Goal: Task Accomplishment & Management: Manage account settings

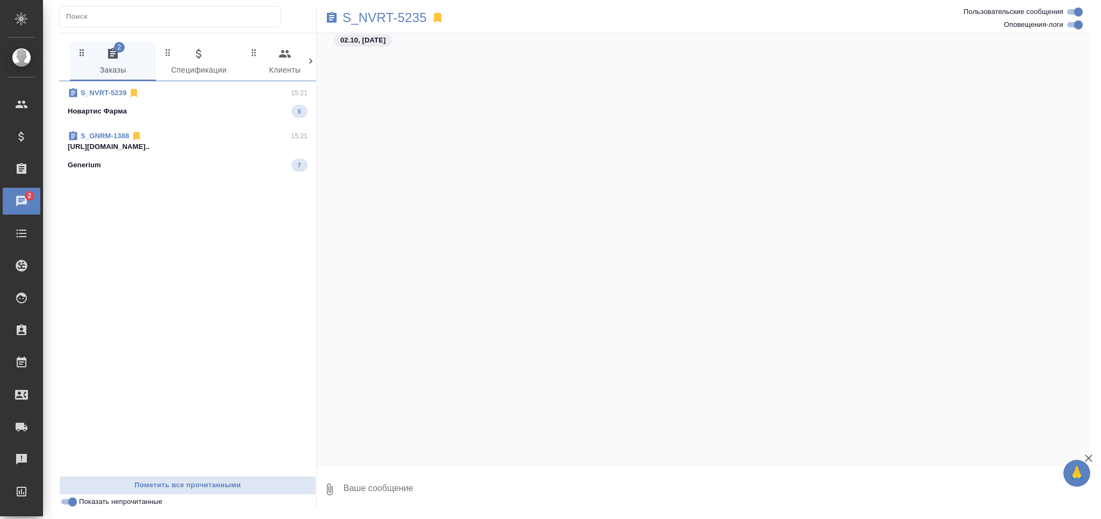
scroll to position [21836, 0]
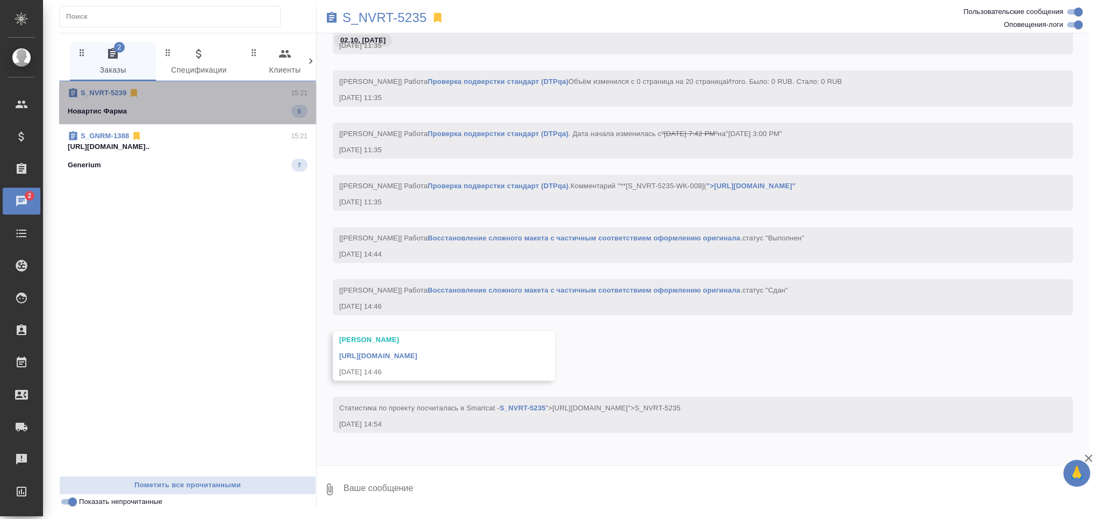
click at [207, 99] on span "S_NVRT-5239 15:21 Новартис Фарма 5" at bounding box center [188, 103] width 240 height 30
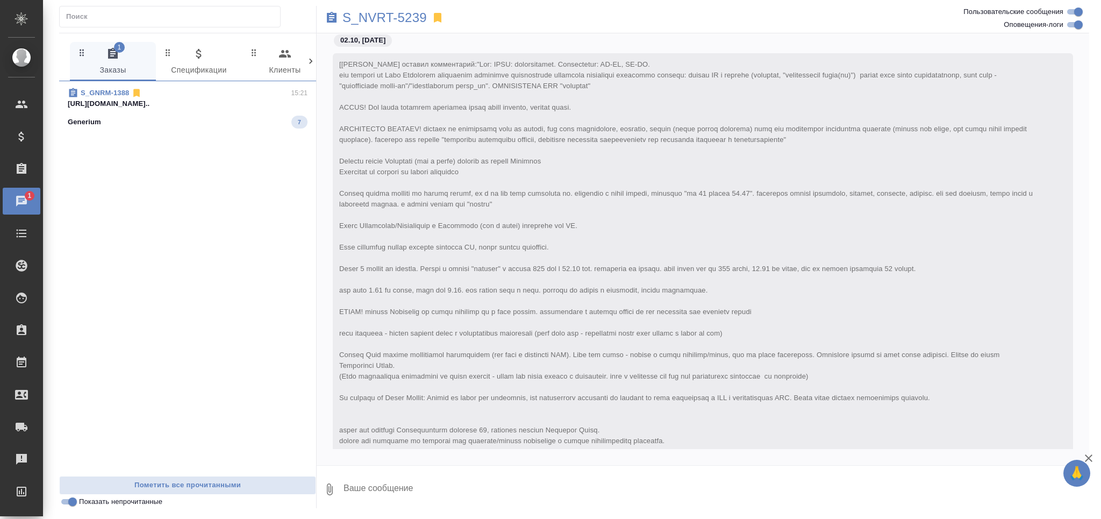
scroll to position [557, 0]
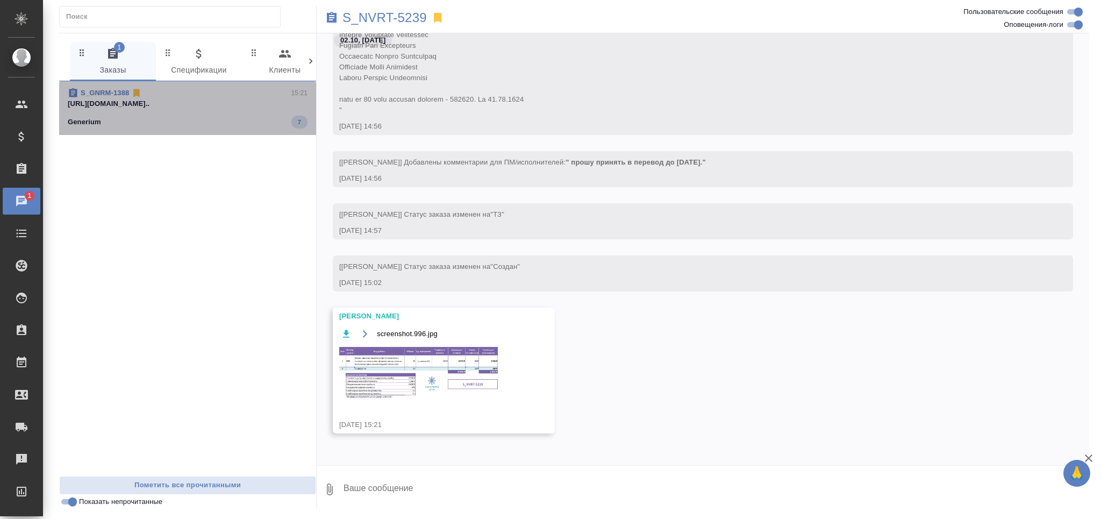
click at [211, 116] on div "Generium 7" at bounding box center [188, 122] width 240 height 13
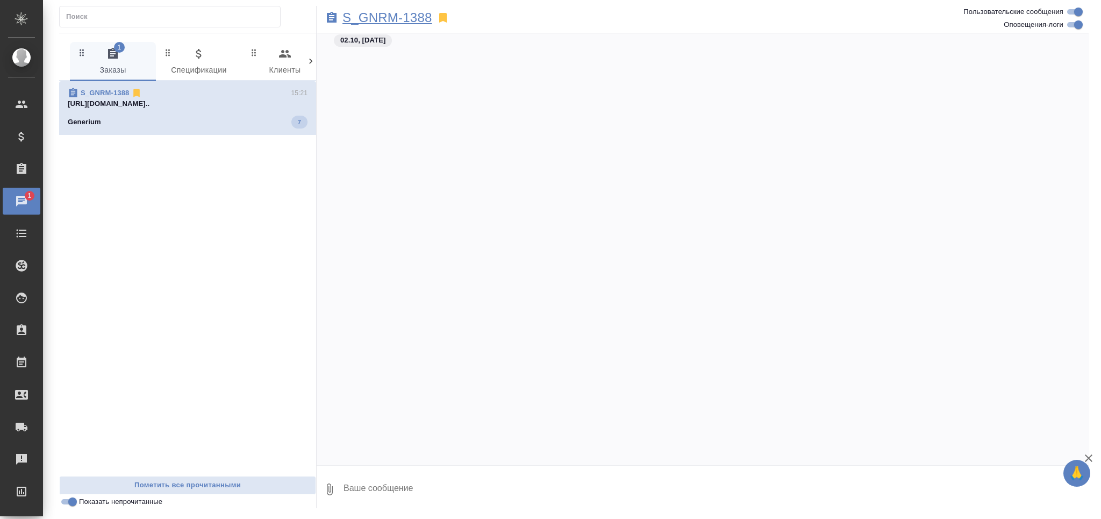
scroll to position [20111, 0]
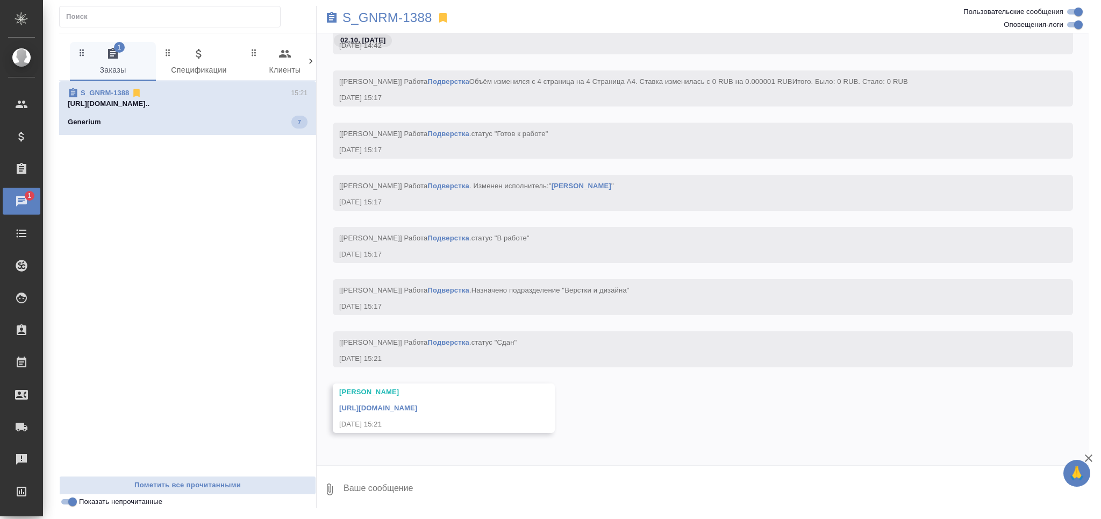
click at [404, 6] on div "S_GNRM-1388" at bounding box center [574, 18] width 515 height 24
click at [404, 18] on p "S_GNRM-1388" at bounding box center [388, 17] width 90 height 11
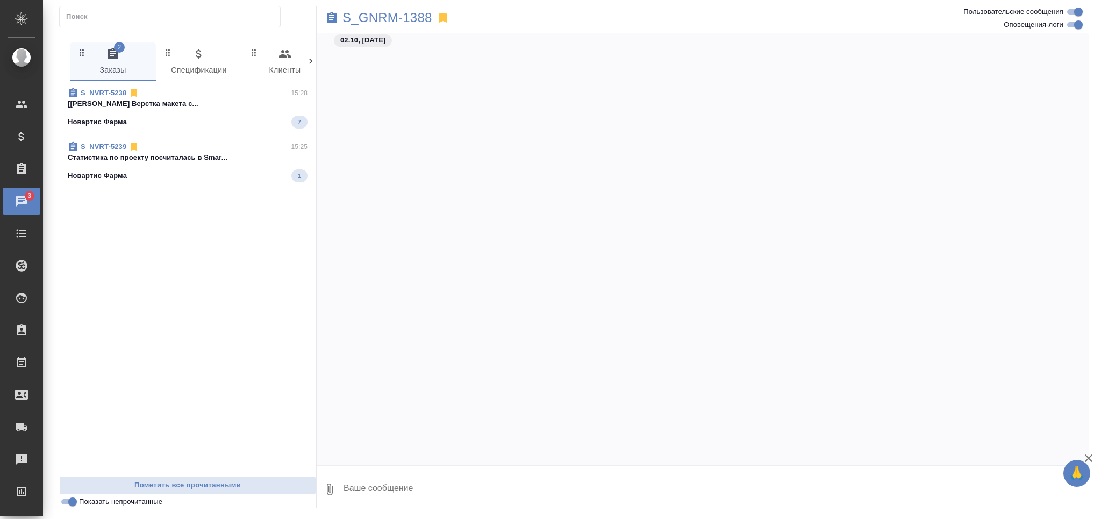
scroll to position [21195, 0]
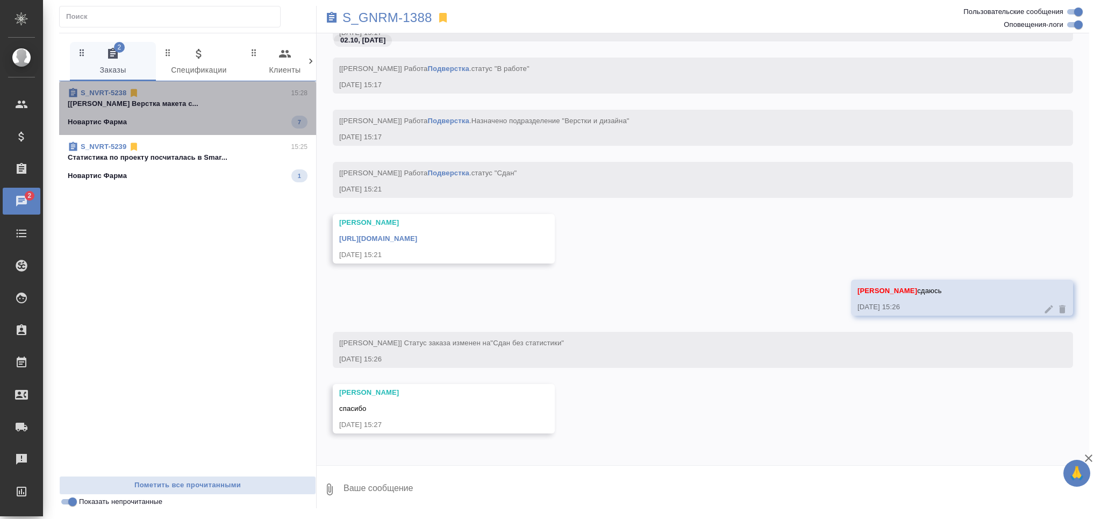
click at [155, 106] on p "[Арсеньева Вера] Работа Верстка макета с..." at bounding box center [188, 103] width 240 height 11
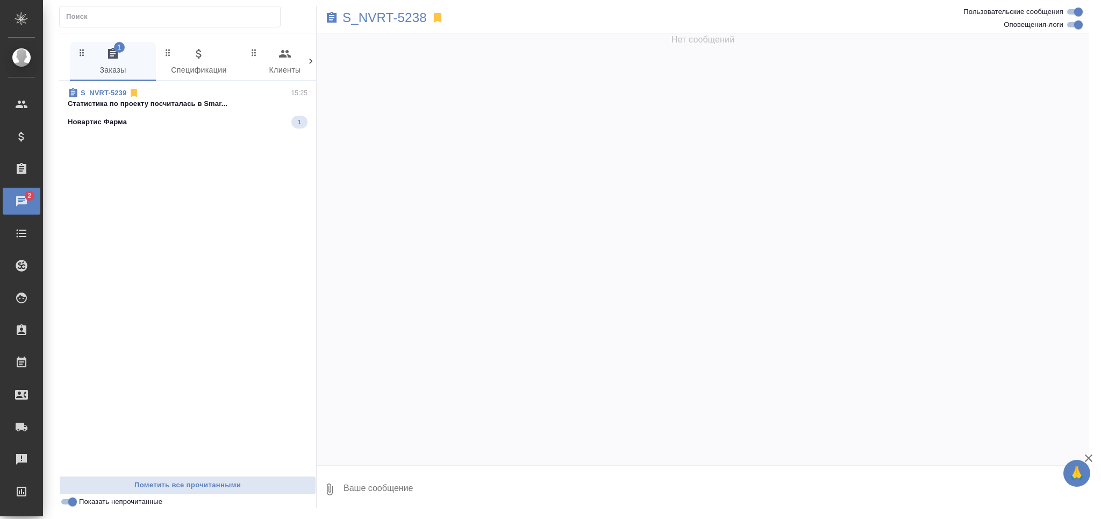
scroll to position [0, 0]
click at [159, 162] on div "S_NVRT-5239 15:25 Cтатистика по проекту посчиталась в Smar... Новартис Фарма 1" at bounding box center [187, 278] width 257 height 395
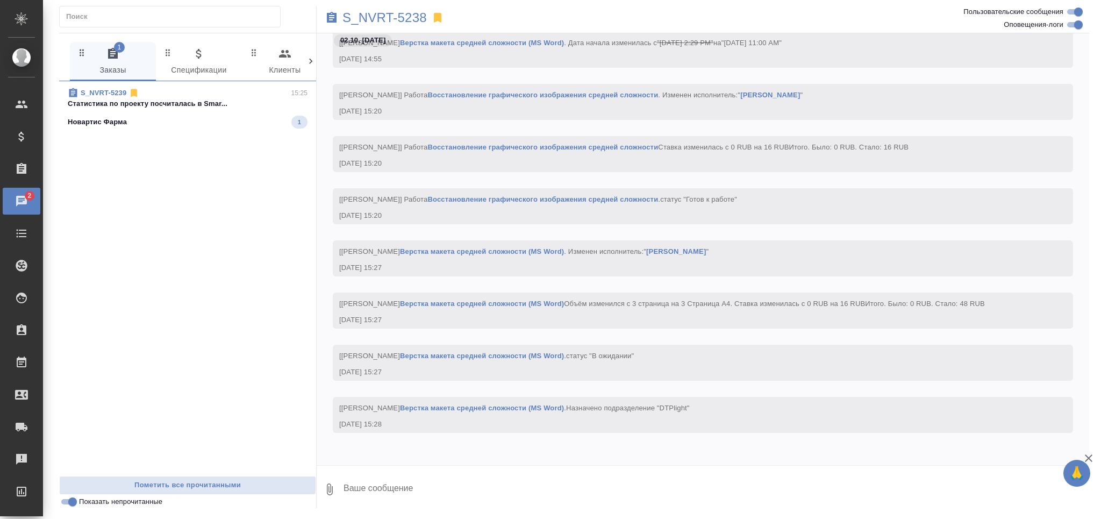
scroll to position [16352, 0]
click at [159, 121] on div "Новартис Фарма 1" at bounding box center [188, 122] width 240 height 13
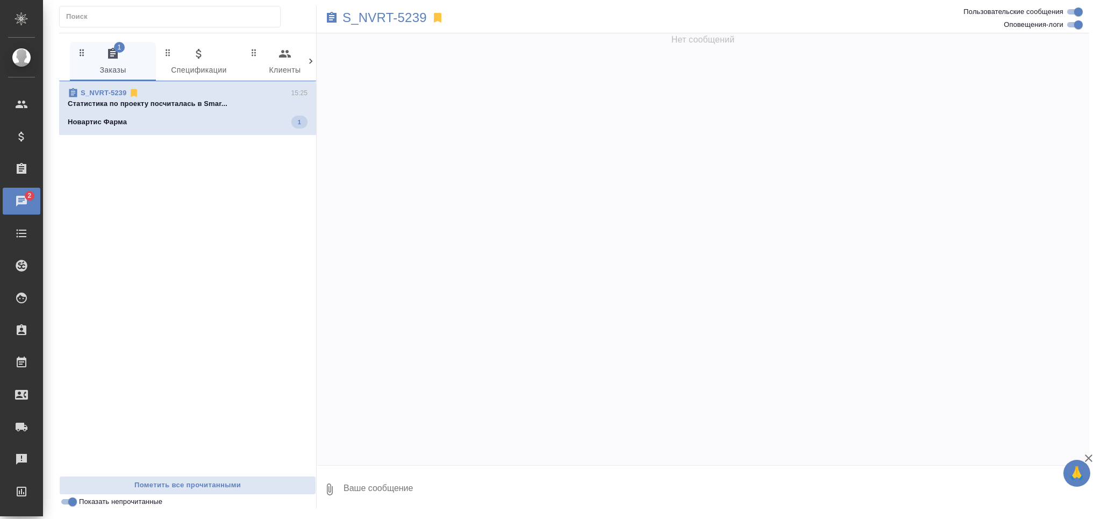
scroll to position [554, 0]
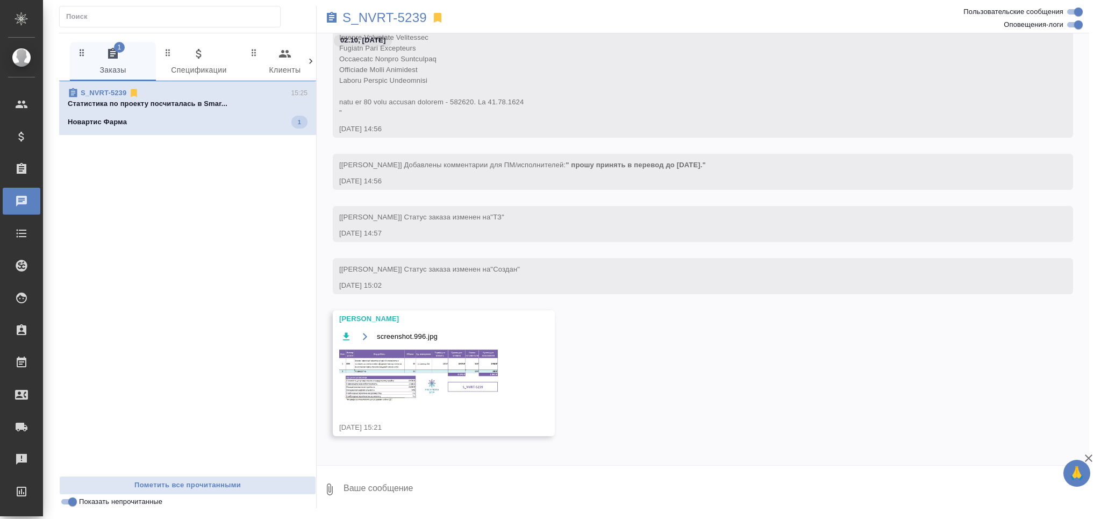
click at [461, 366] on img at bounding box center [419, 375] width 161 height 55
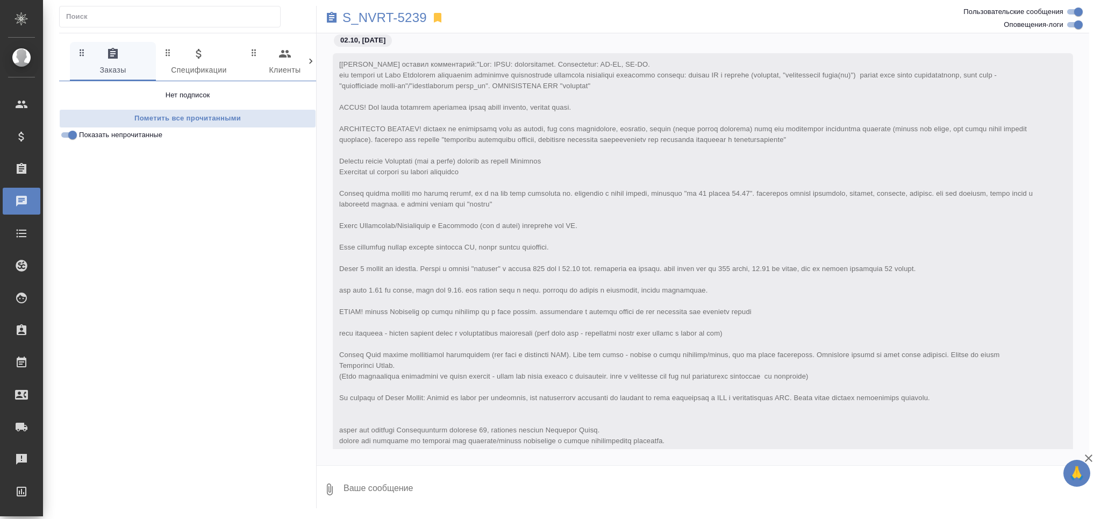
scroll to position [609, 0]
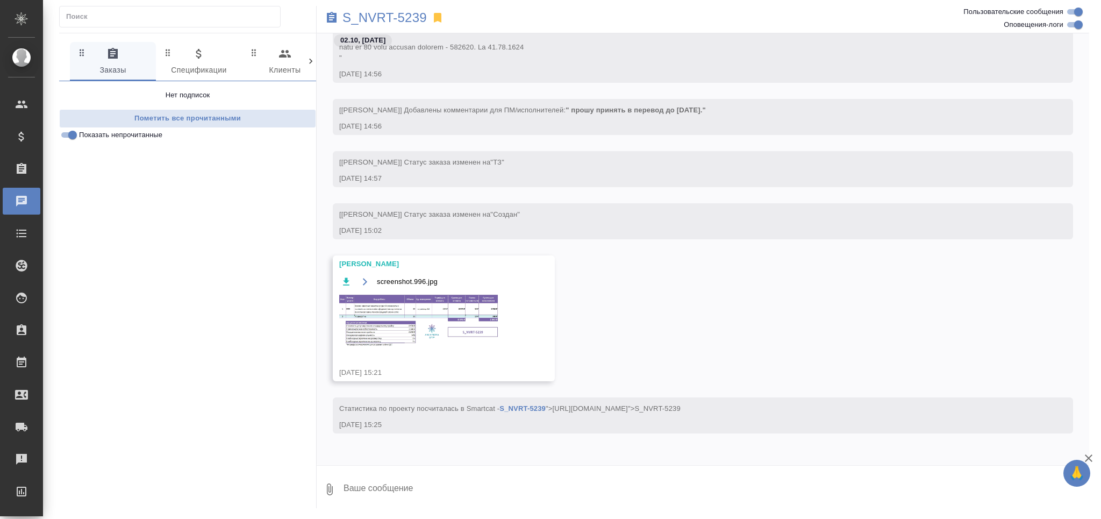
click at [391, 407] on span "Cтатистика по проекту посчиталась в Smartcat - S_NVRT-5239 ">https://tera.awate…" at bounding box center [509, 408] width 341 height 8
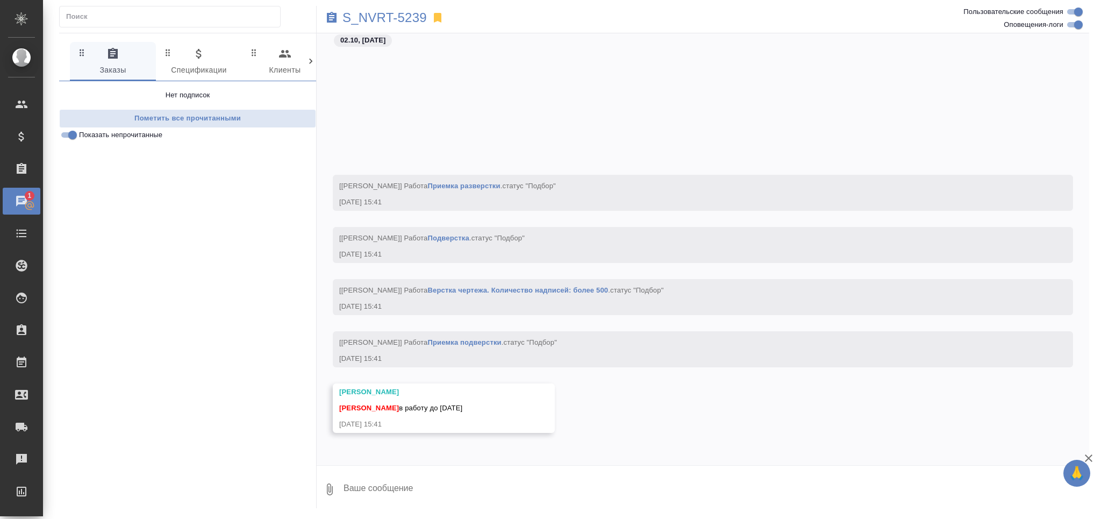
scroll to position [3602, 0]
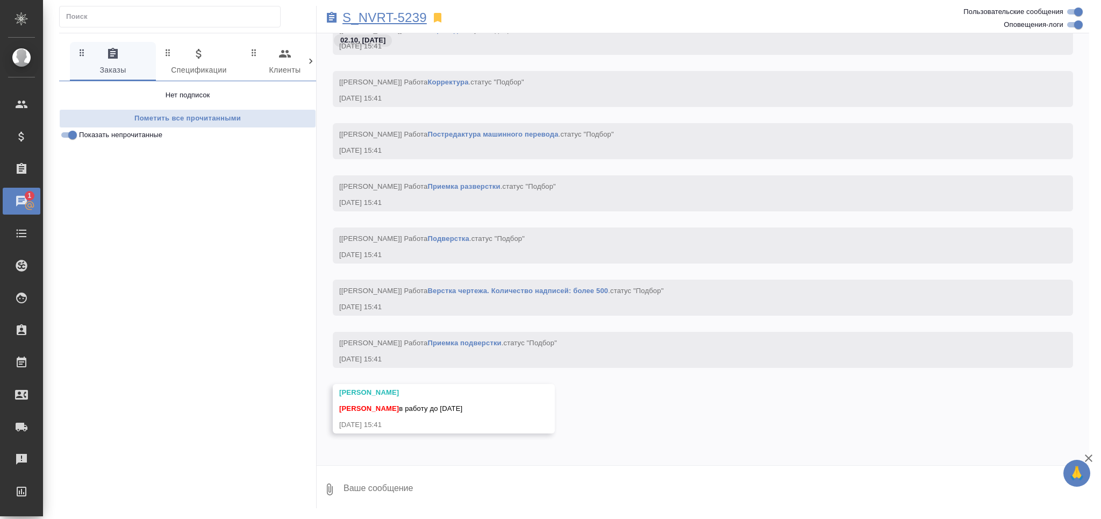
click at [374, 22] on p "S_NVRT-5239" at bounding box center [385, 17] width 84 height 11
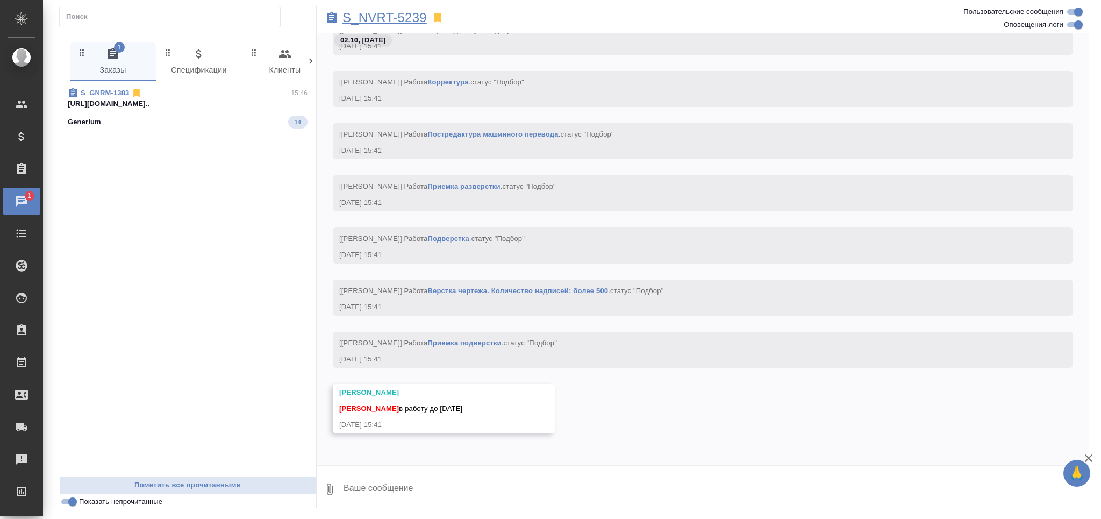
scroll to position [3870, 0]
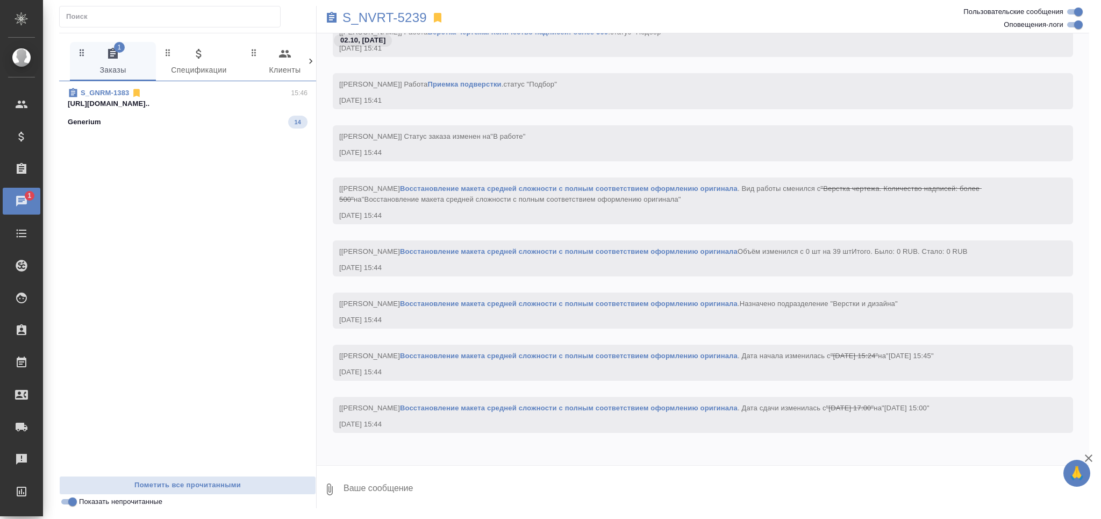
click at [196, 109] on p "https://drive.awatera.com/apps/files/fil..." at bounding box center [188, 103] width 240 height 11
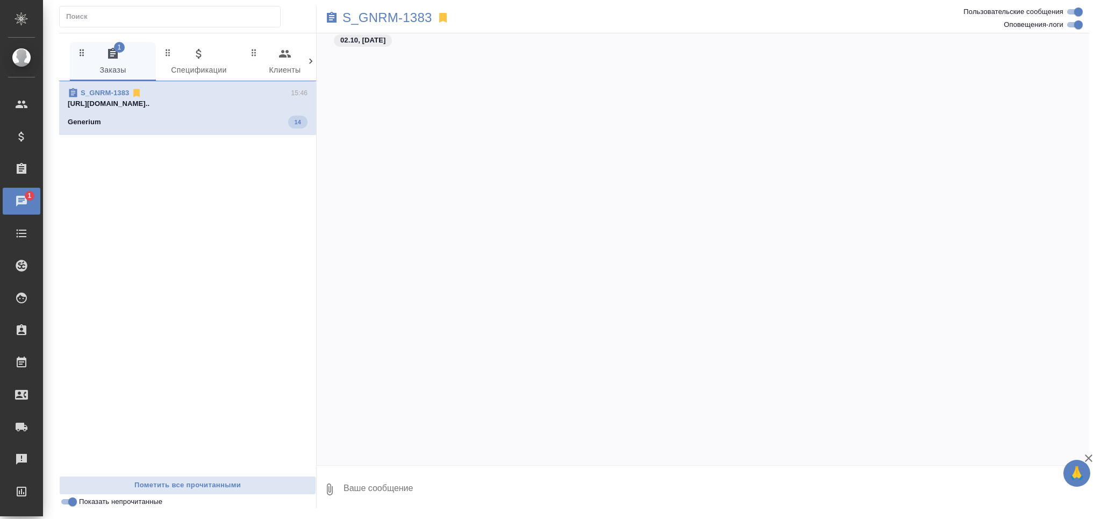
scroll to position [32844, 0]
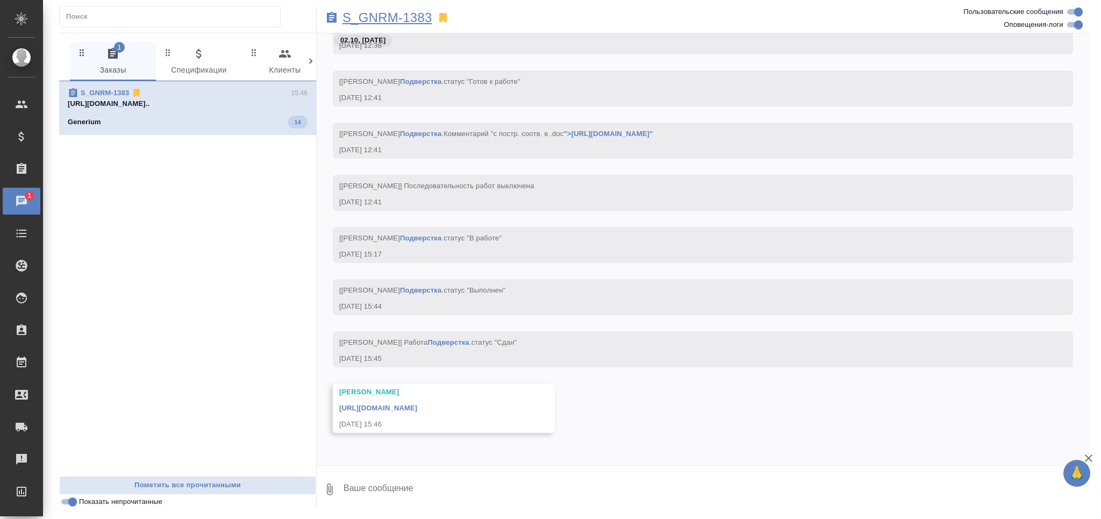
click at [398, 15] on p "S_GNRM-1383" at bounding box center [388, 17] width 90 height 11
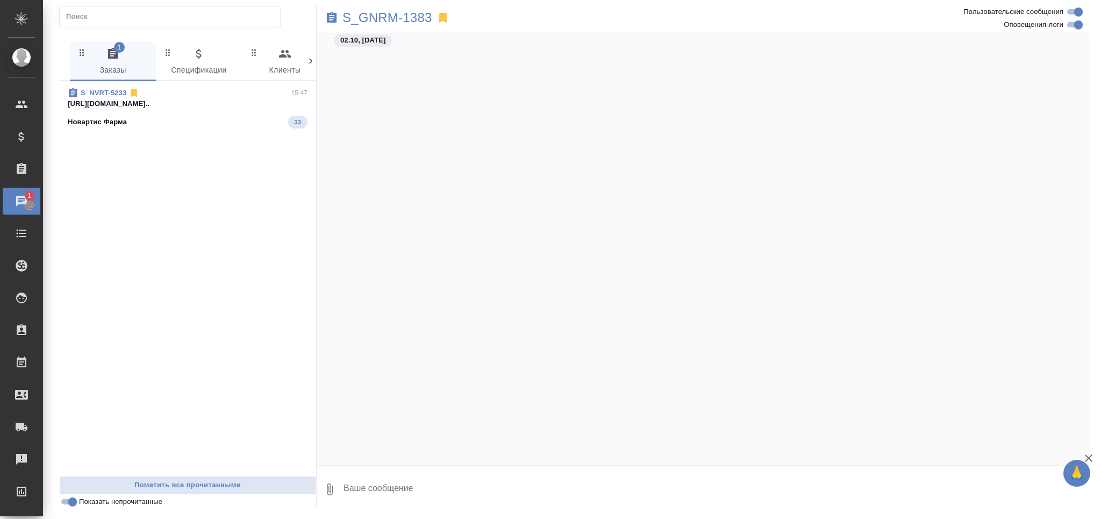
scroll to position [34338, 0]
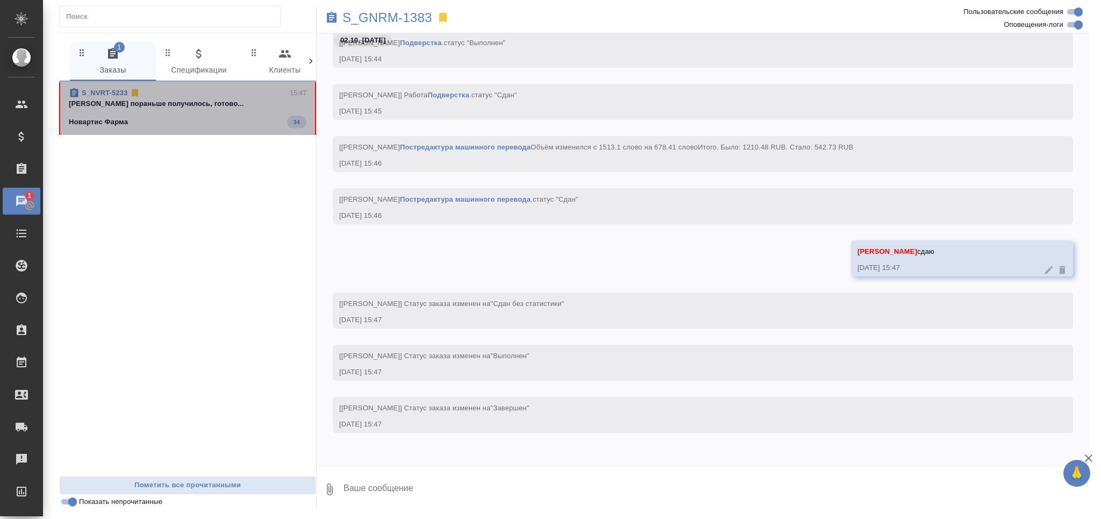
click at [172, 125] on div "Новартис Фарма 34" at bounding box center [188, 122] width 238 height 13
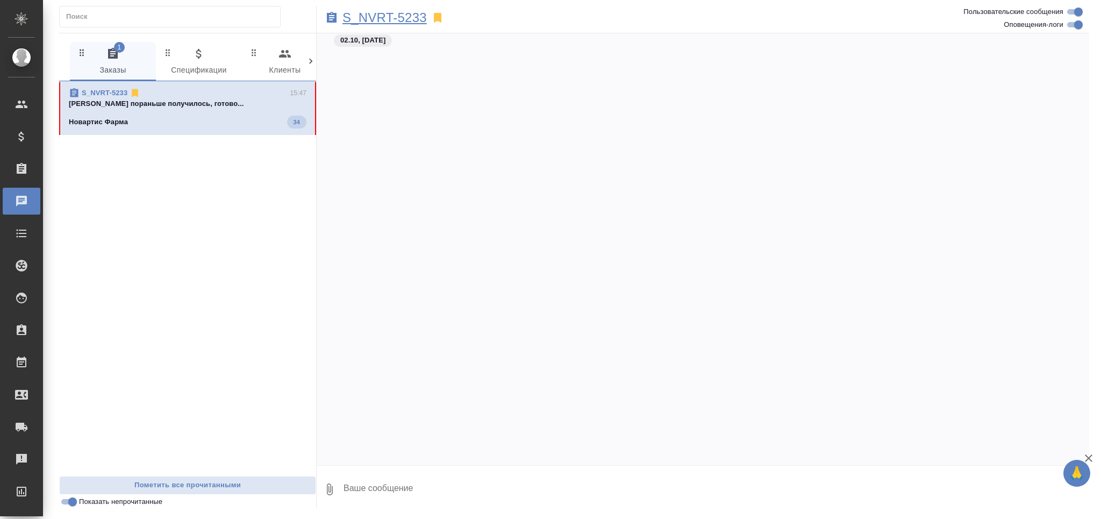
scroll to position [36768, 0]
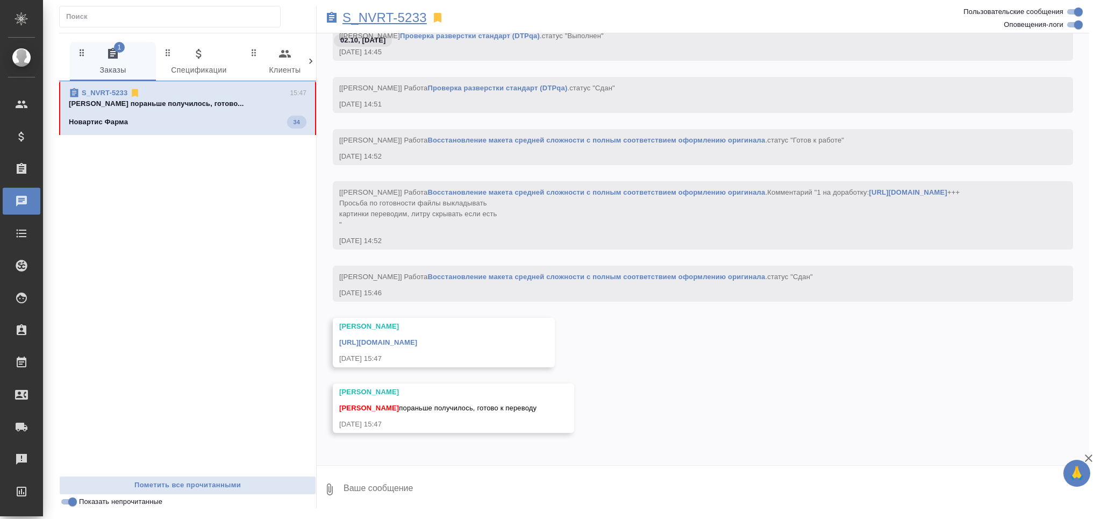
click at [394, 15] on p "S_NVRT-5233" at bounding box center [385, 17] width 84 height 11
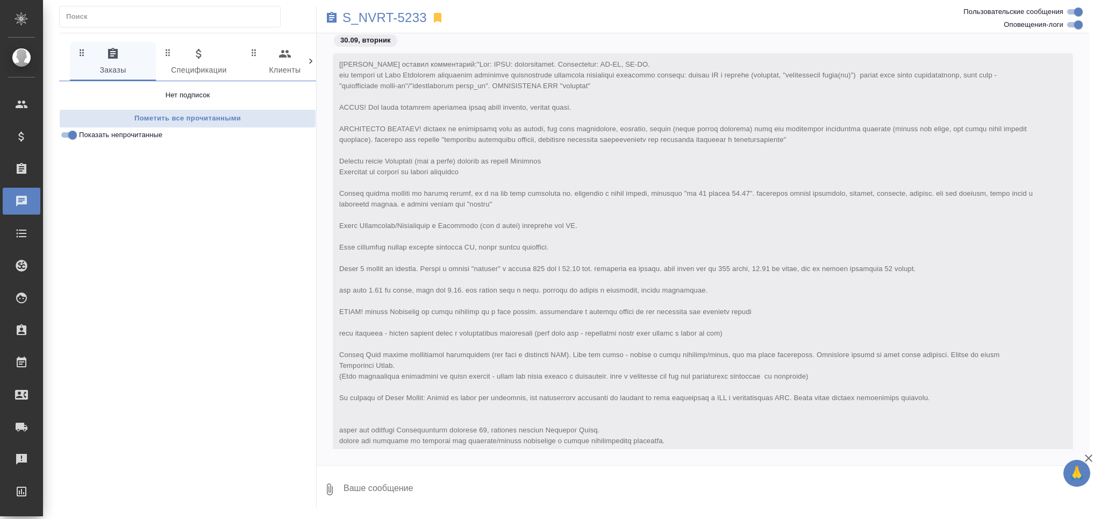
scroll to position [37861, 0]
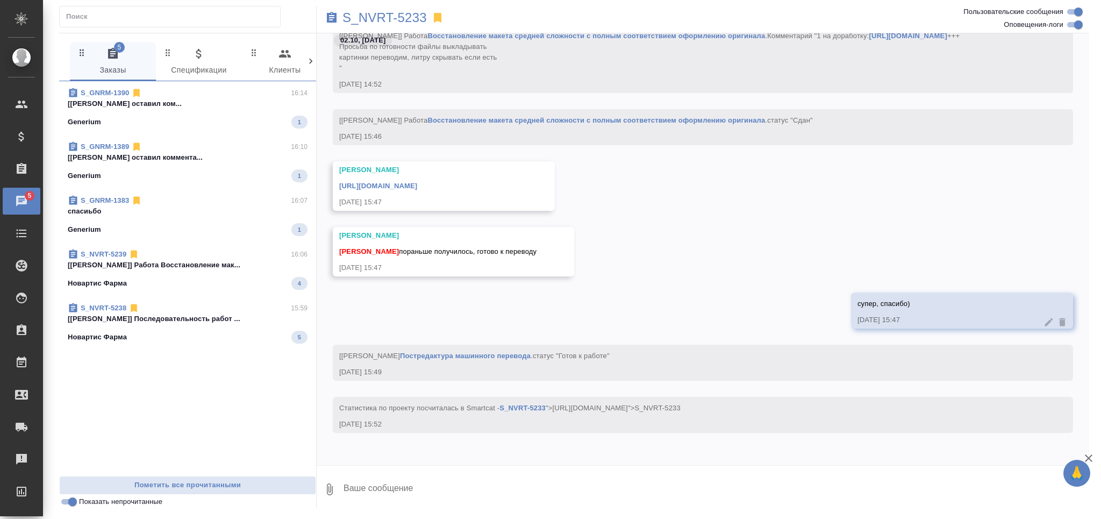
click at [207, 331] on div "Новартис Фарма 5" at bounding box center [188, 337] width 240 height 13
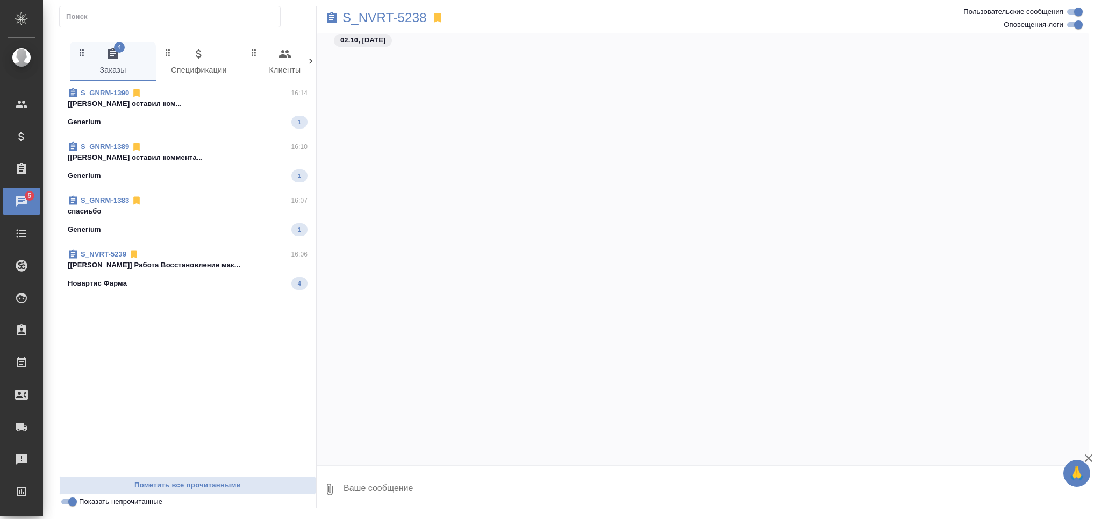
scroll to position [18162, 0]
click at [215, 279] on div "Новартис Фарма 4" at bounding box center [188, 283] width 240 height 13
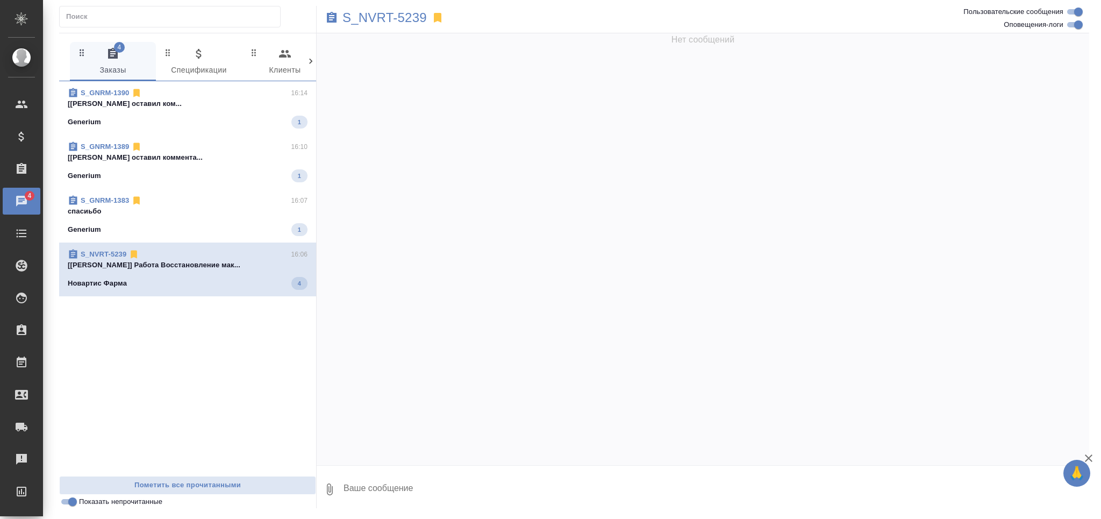
scroll to position [14178, 0]
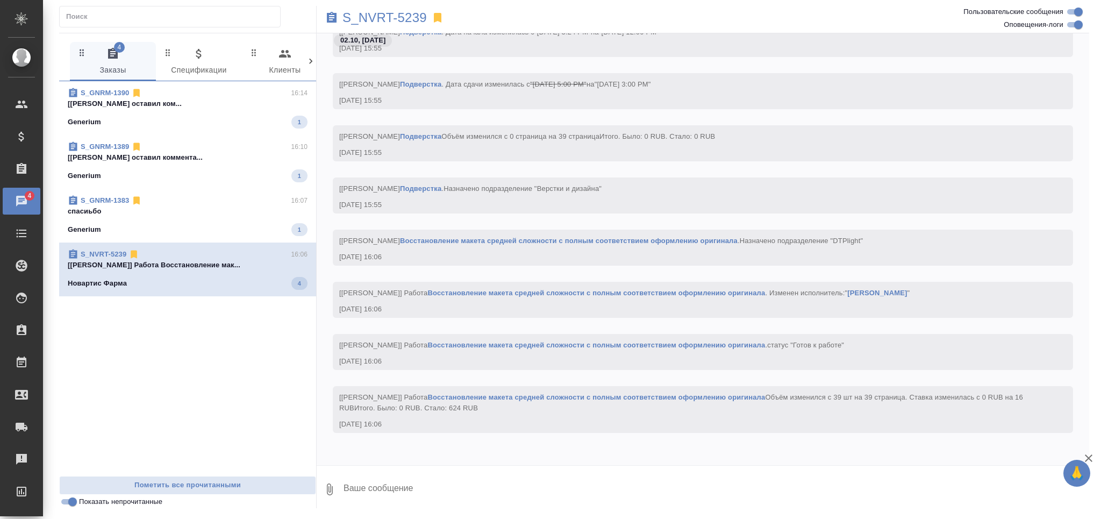
click at [229, 214] on p "спасиьбо" at bounding box center [188, 211] width 240 height 11
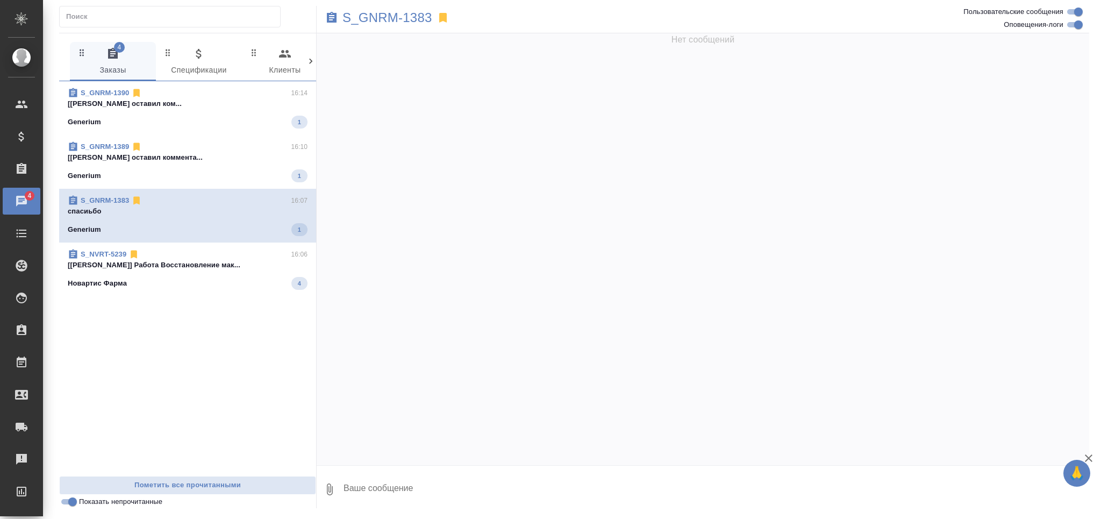
scroll to position [35405, 0]
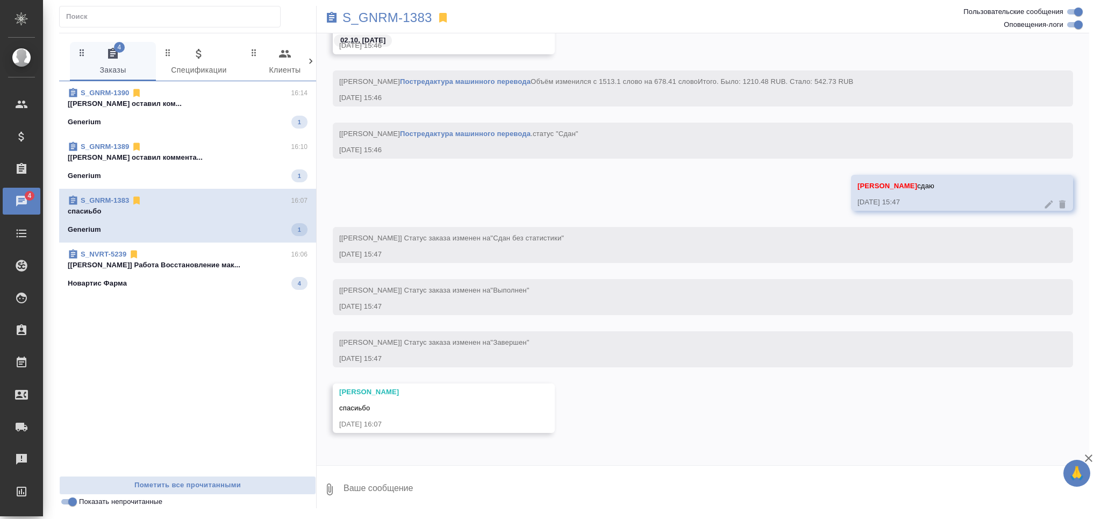
click at [214, 170] on div "Generium 1" at bounding box center [188, 175] width 240 height 13
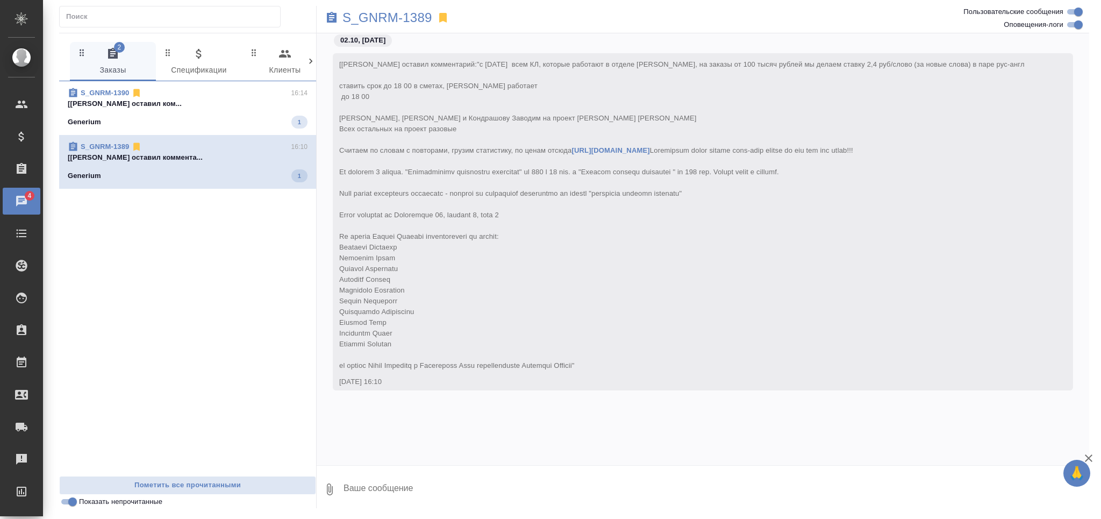
click at [208, 105] on p "[Звержановская Диана] Клиент оставил ком..." at bounding box center [188, 103] width 240 height 11
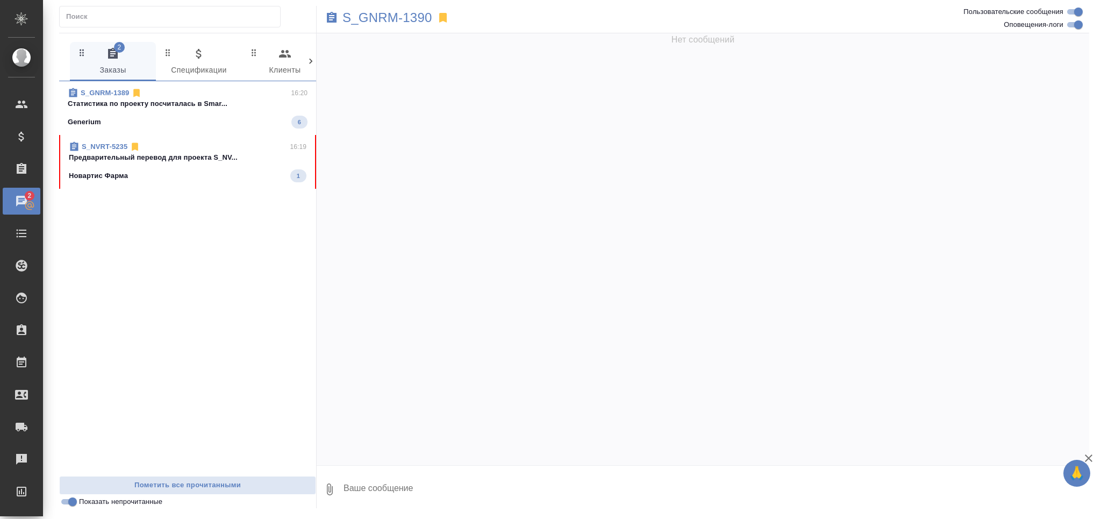
click at [138, 109] on p "Cтатистика по проекту посчиталась в Smar..." at bounding box center [188, 103] width 240 height 11
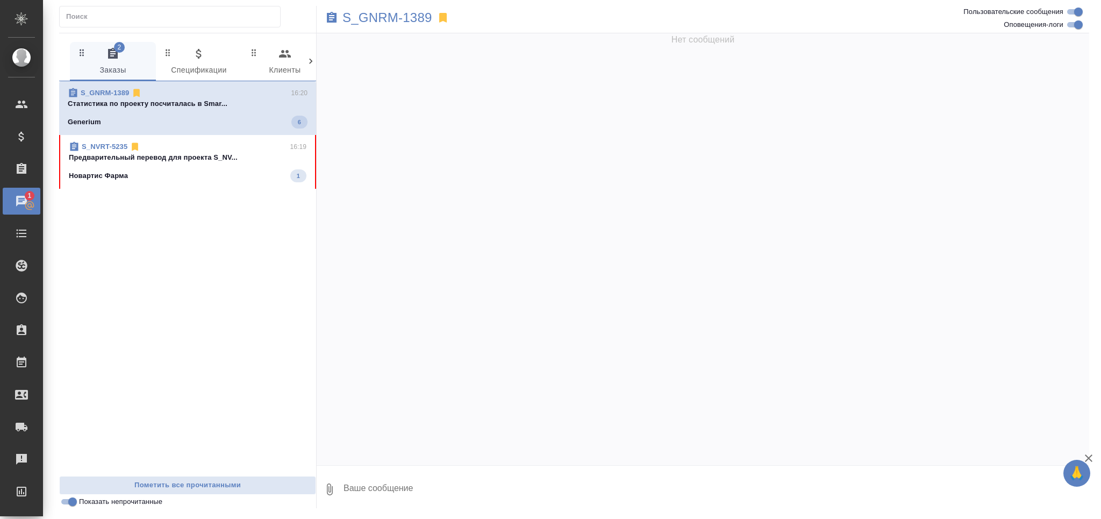
click at [229, 157] on p "Предварительный перевод для проекта S_NV..." at bounding box center [188, 157] width 238 height 11
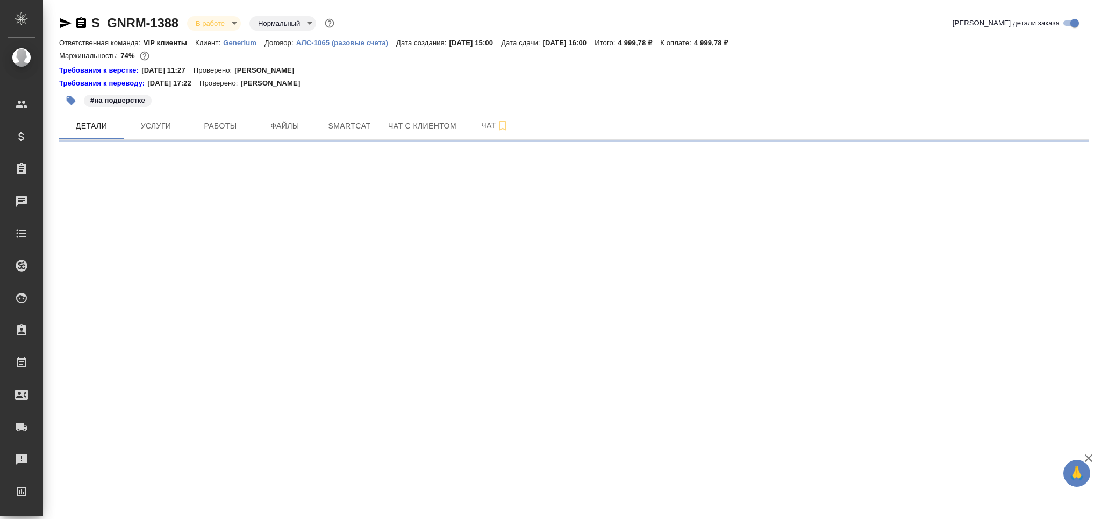
select select "RU"
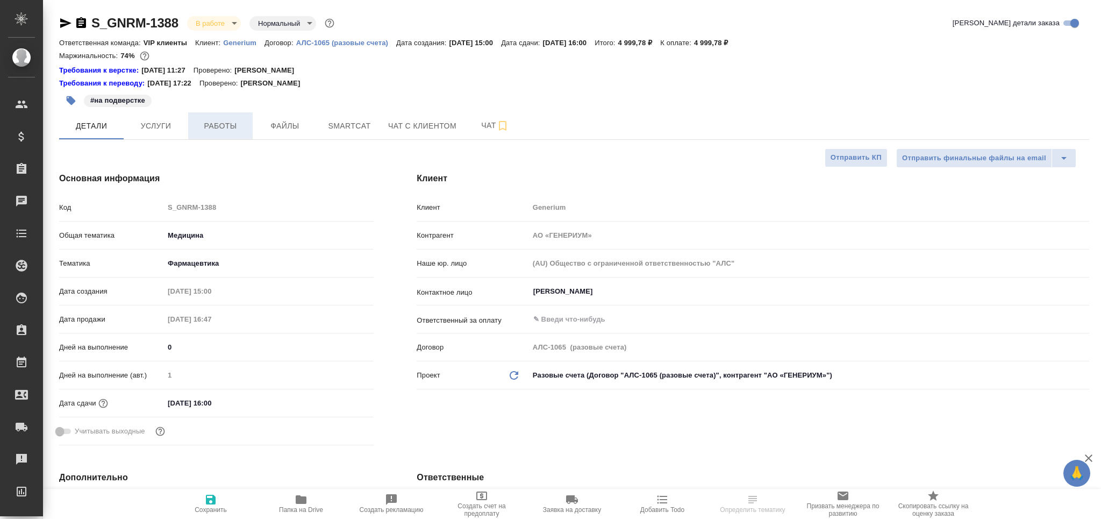
click at [234, 116] on button "Работы" at bounding box center [220, 125] width 65 height 27
type textarea "x"
type input "[PERSON_NAME]"
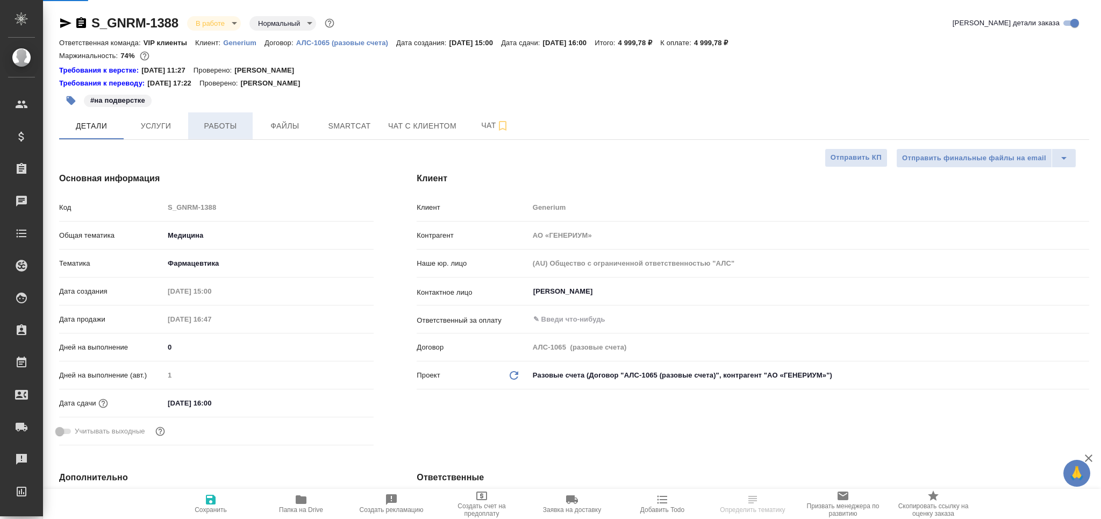
type input "Комаров Роман"
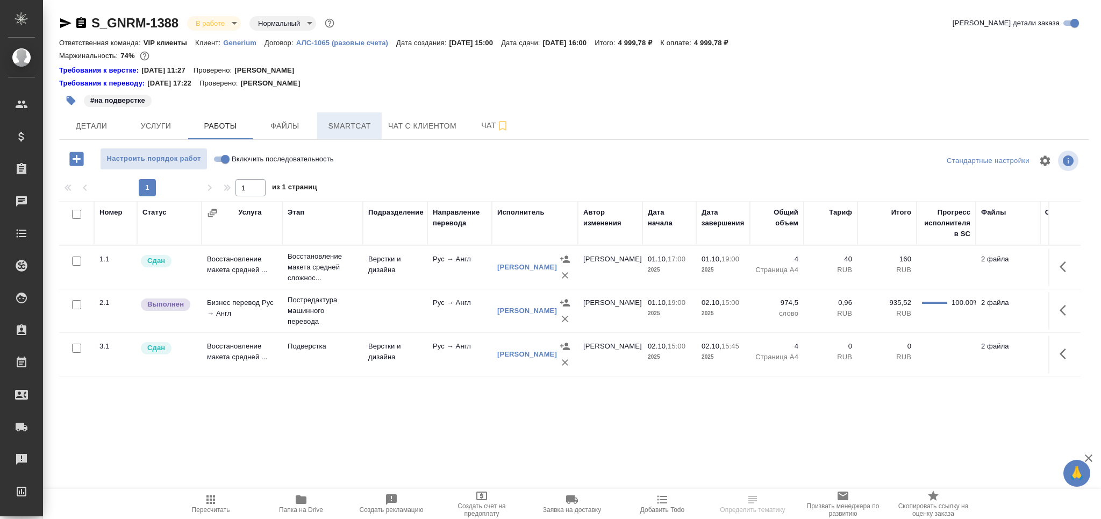
click at [352, 128] on span "Smartcat" at bounding box center [350, 125] width 52 height 13
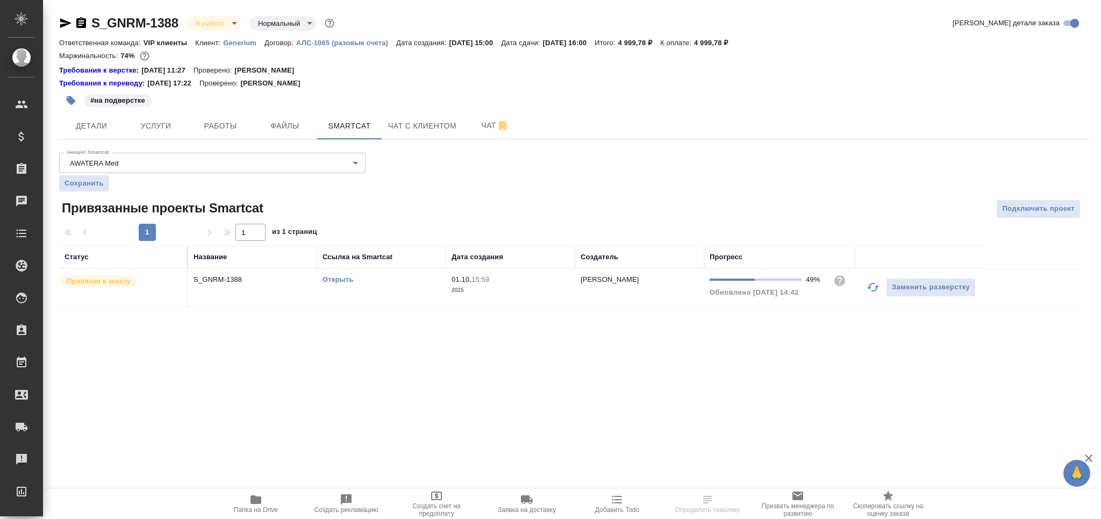
click at [407, 277] on div "Открыть" at bounding box center [382, 279] width 118 height 11
click at [479, 127] on span "Чат" at bounding box center [495, 125] width 52 height 13
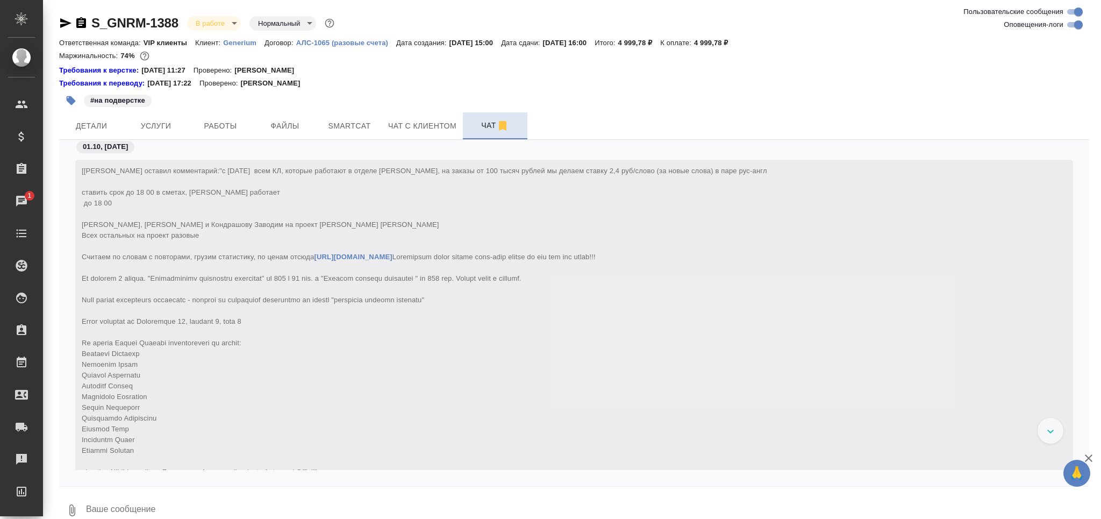
scroll to position [20488, 0]
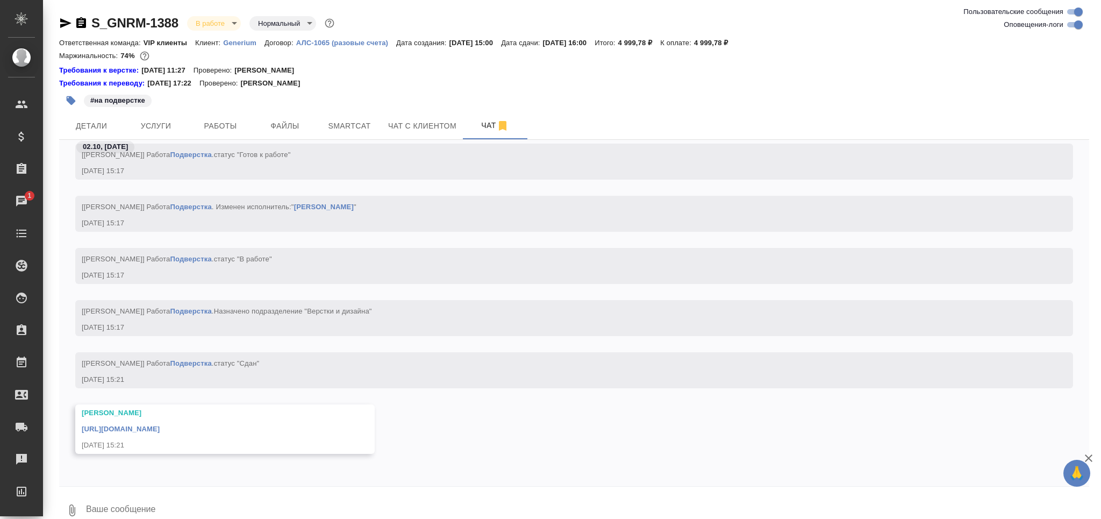
click at [160, 426] on link "https://drive.awatera.com/apps/files/files/10565564?dir=/Shares/Generium/Orders…" at bounding box center [121, 429] width 78 height 8
click at [122, 492] on textarea at bounding box center [587, 510] width 1005 height 37
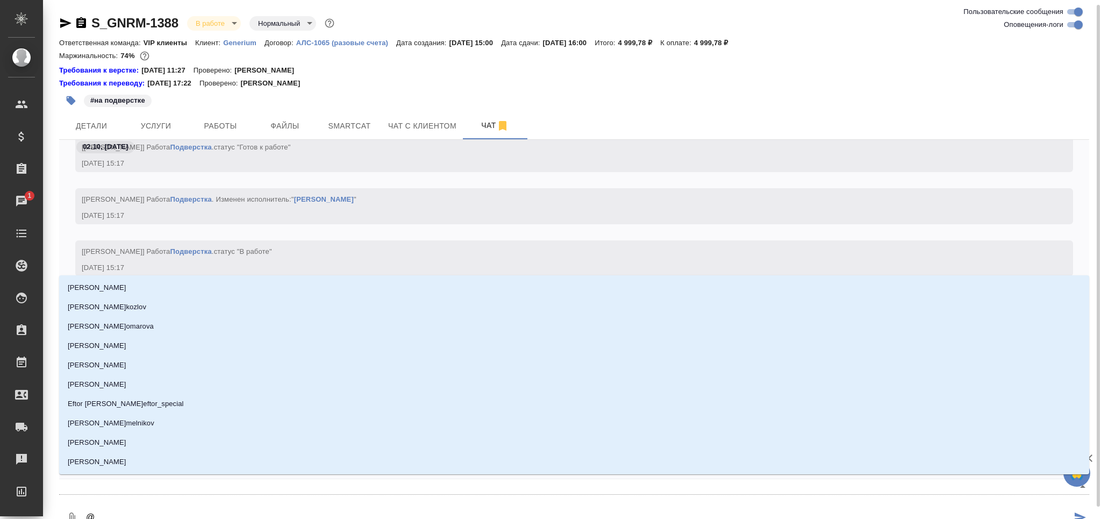
scroll to position [3, 0]
type textarea "@к"
type input "к"
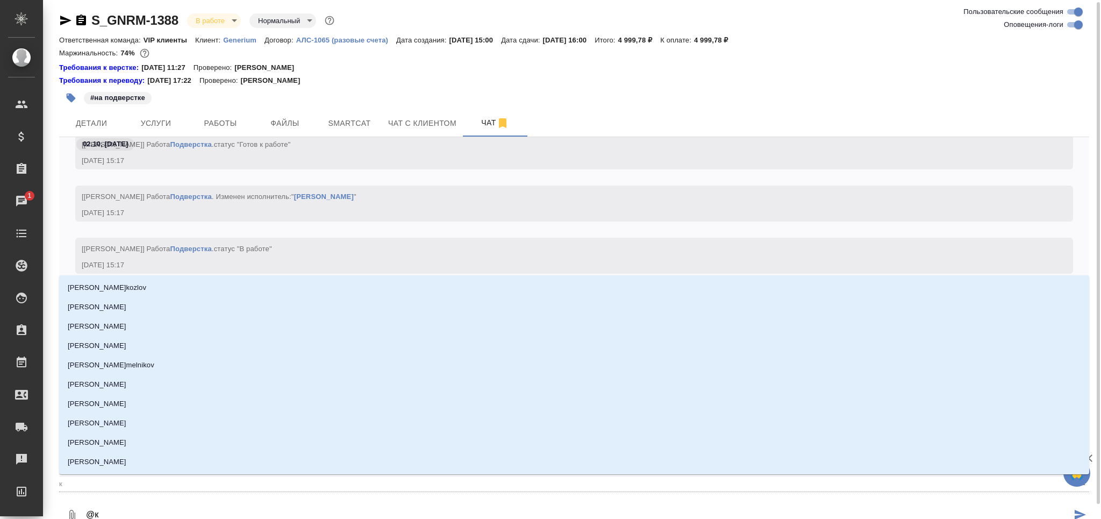
type textarea "@ка"
type input "ка"
type textarea "@каб"
type input "каб"
type textarea "@каба"
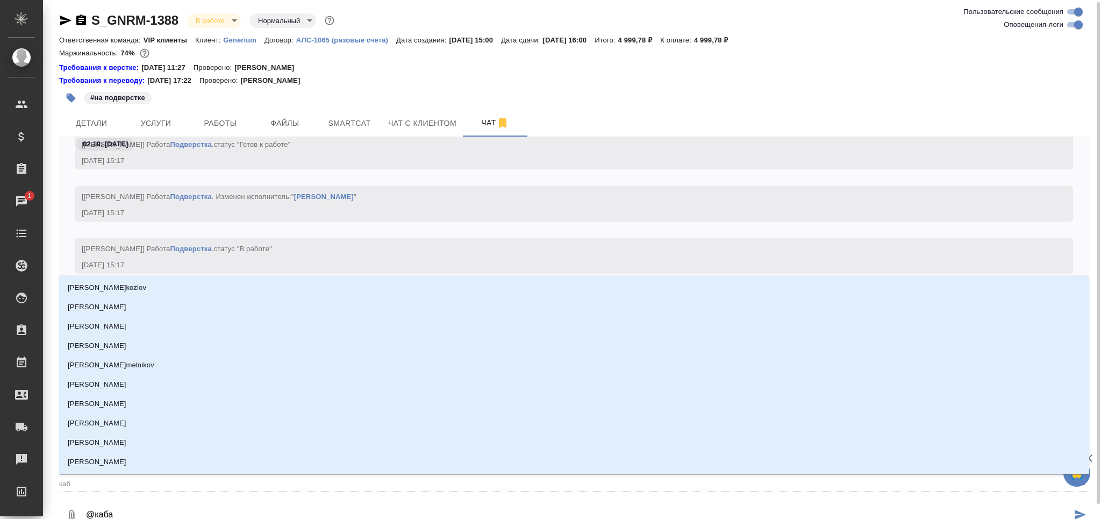
type input "каба"
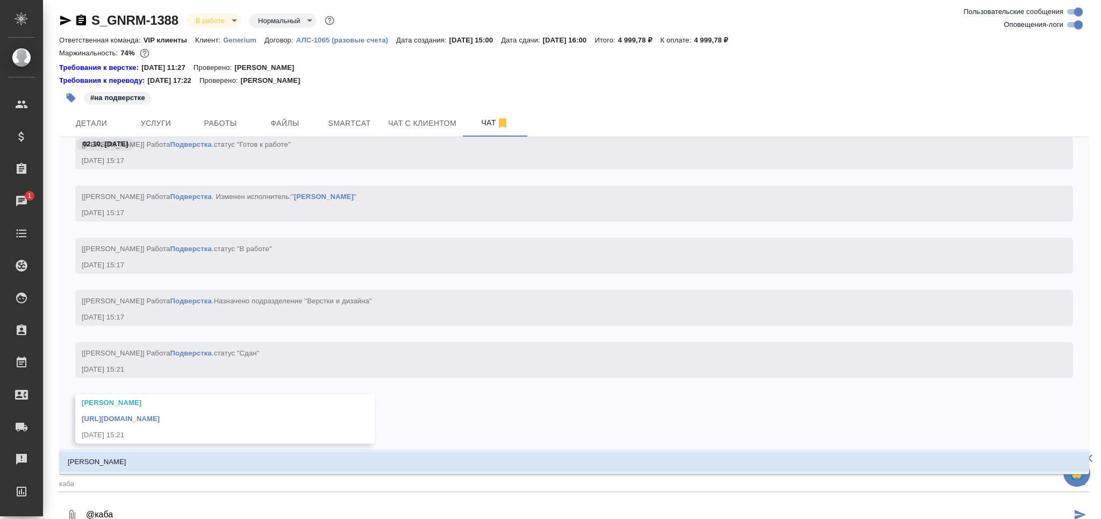
click at [149, 457] on li "[PERSON_NAME]" at bounding box center [574, 461] width 1030 height 19
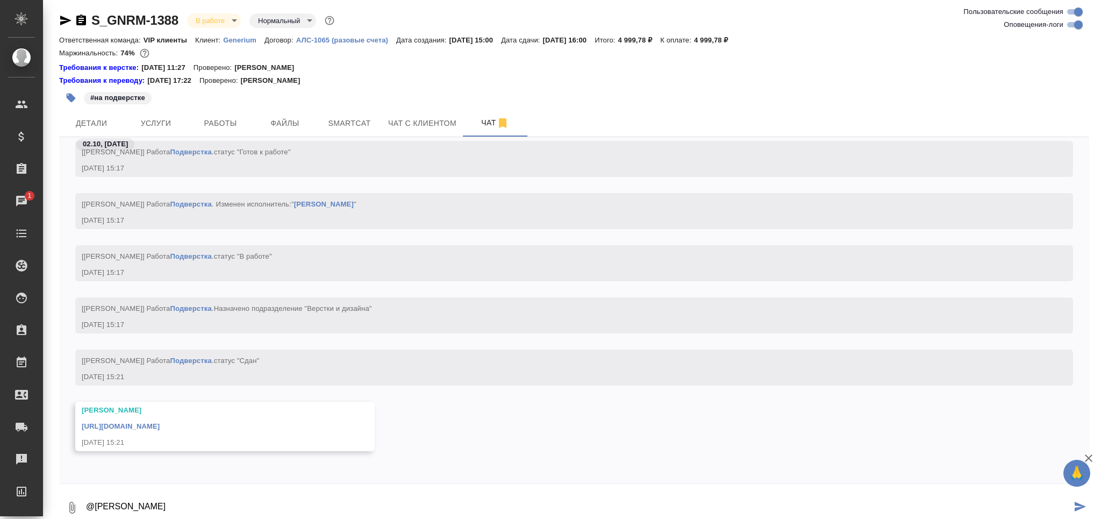
type textarea "@Кабаргина Анна сдаюсь"
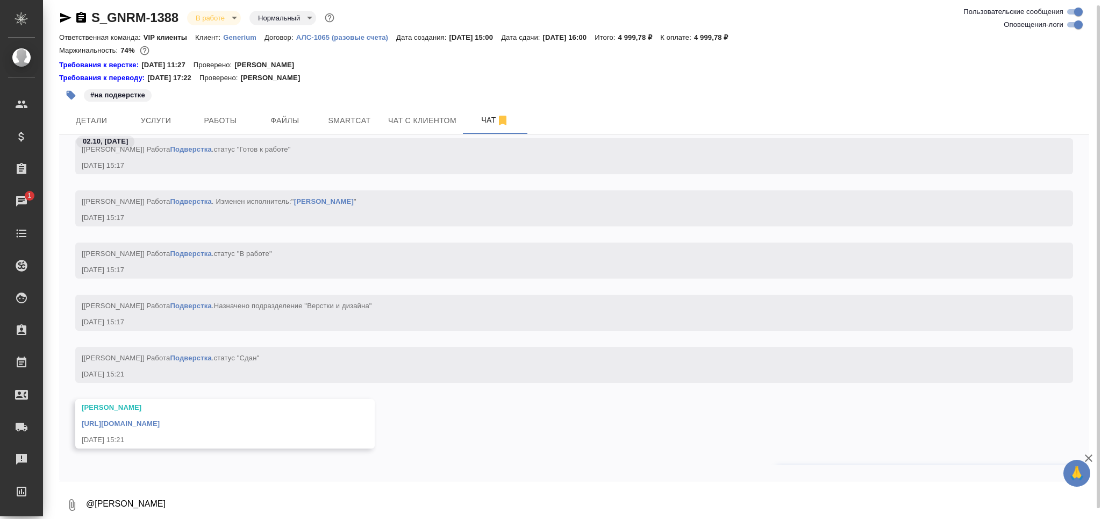
scroll to position [20540, 0]
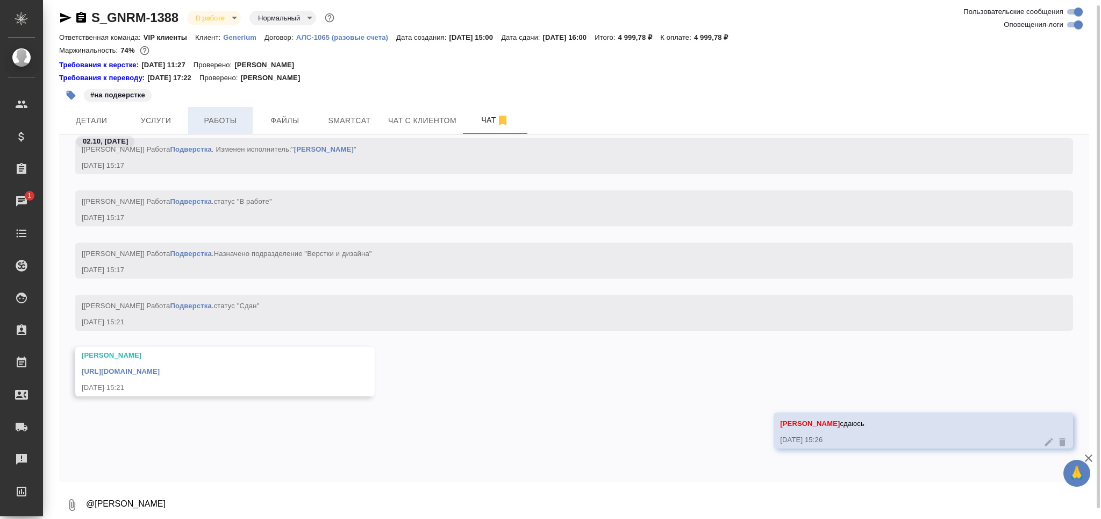
click at [246, 126] on span "Работы" at bounding box center [221, 120] width 52 height 13
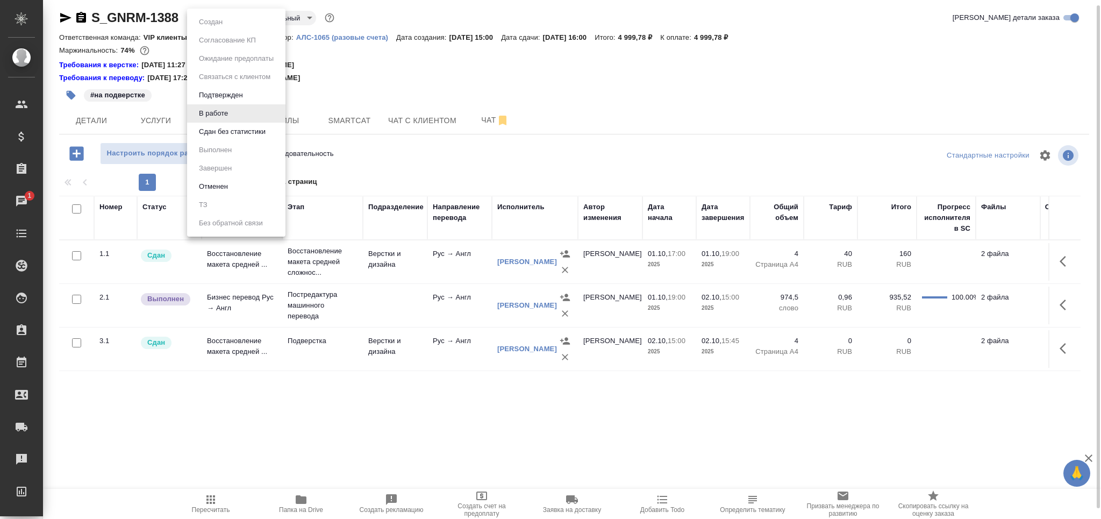
click at [215, 13] on body "🙏 .cls-1 fill:#fff; AWATERA Grabko Mariya Клиенты Спецификации Заказы 1 Чаты To…" at bounding box center [550, 259] width 1101 height 519
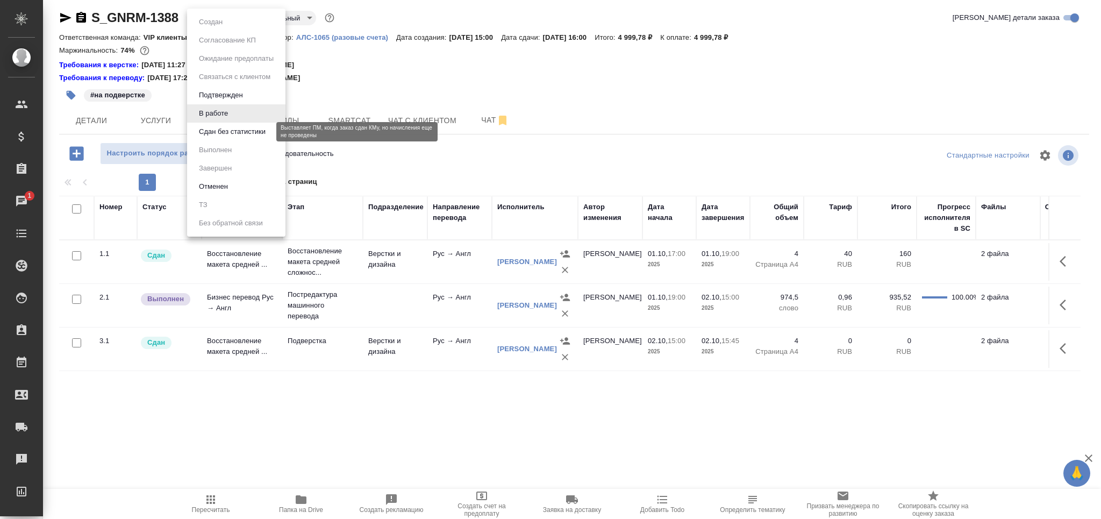
click at [225, 130] on button "Сдан без статистики" at bounding box center [232, 132] width 73 height 12
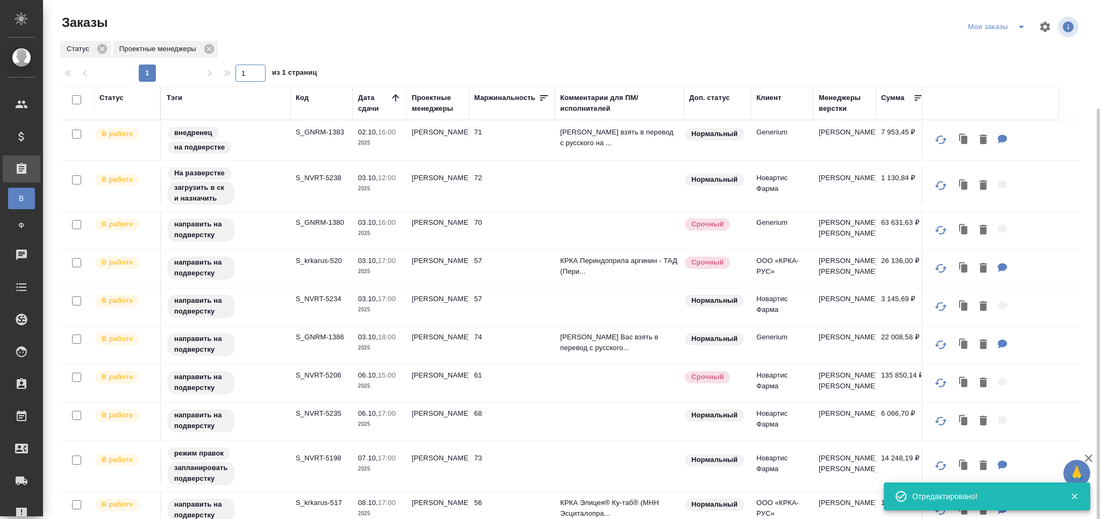
scroll to position [57, 0]
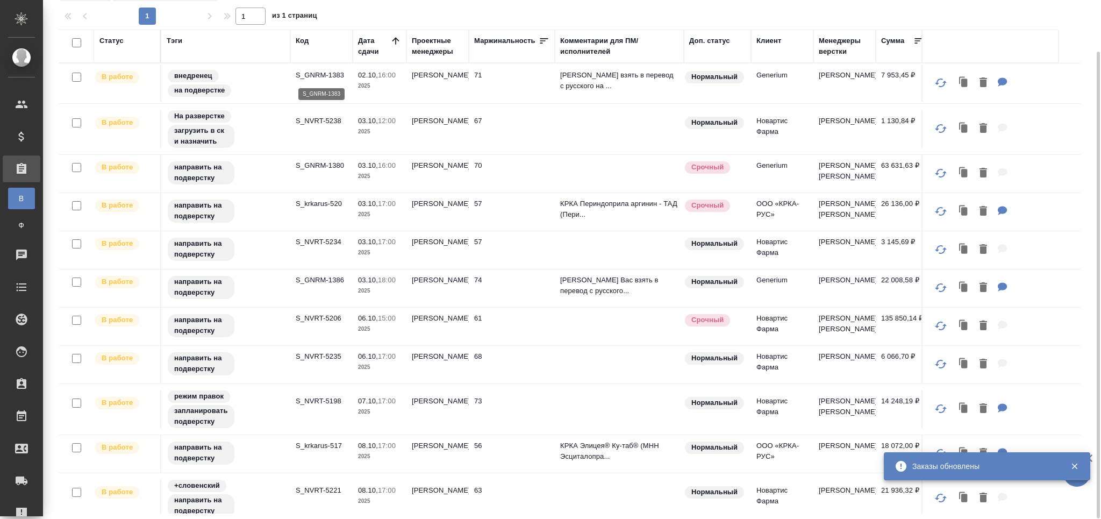
click at [331, 76] on p "S_GNRM-1383" at bounding box center [322, 75] width 52 height 11
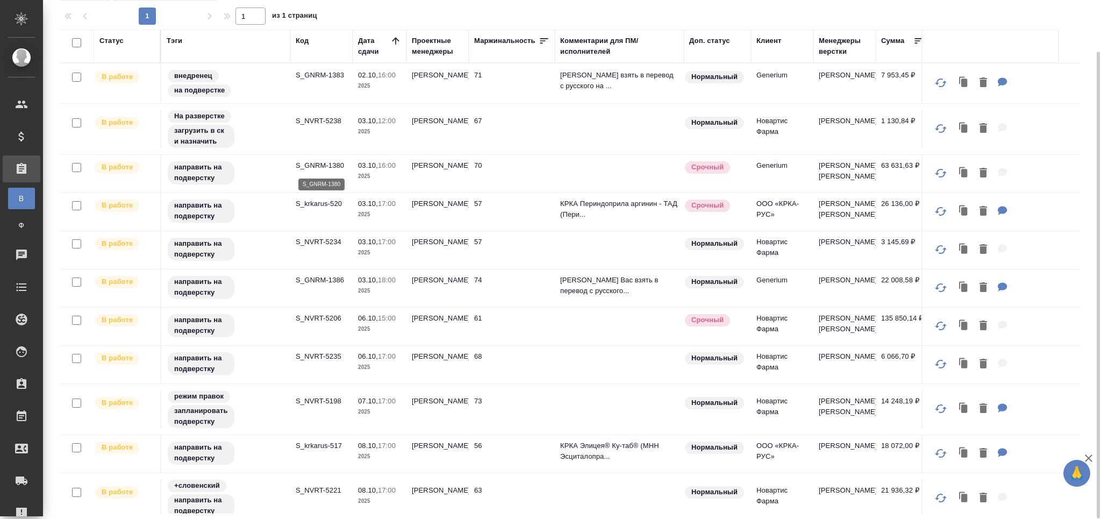
click at [318, 168] on p "S_GNRM-1380" at bounding box center [322, 165] width 52 height 11
click at [319, 216] on td "S_krkarus-520" at bounding box center [321, 212] width 62 height 38
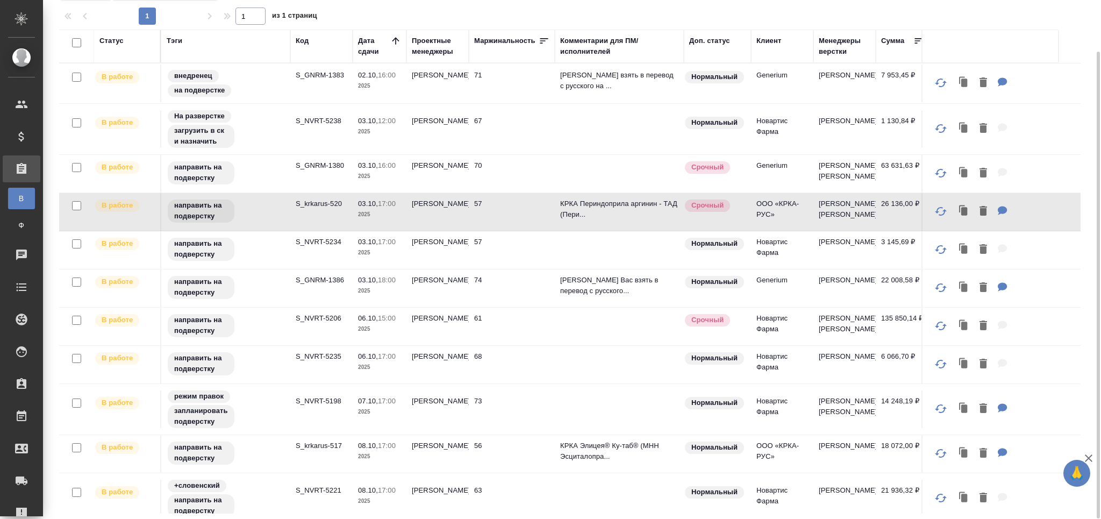
click at [319, 205] on p "S_krkarus-520" at bounding box center [322, 203] width 52 height 11
click at [322, 251] on td "S_NVRT-5234" at bounding box center [321, 250] width 62 height 38
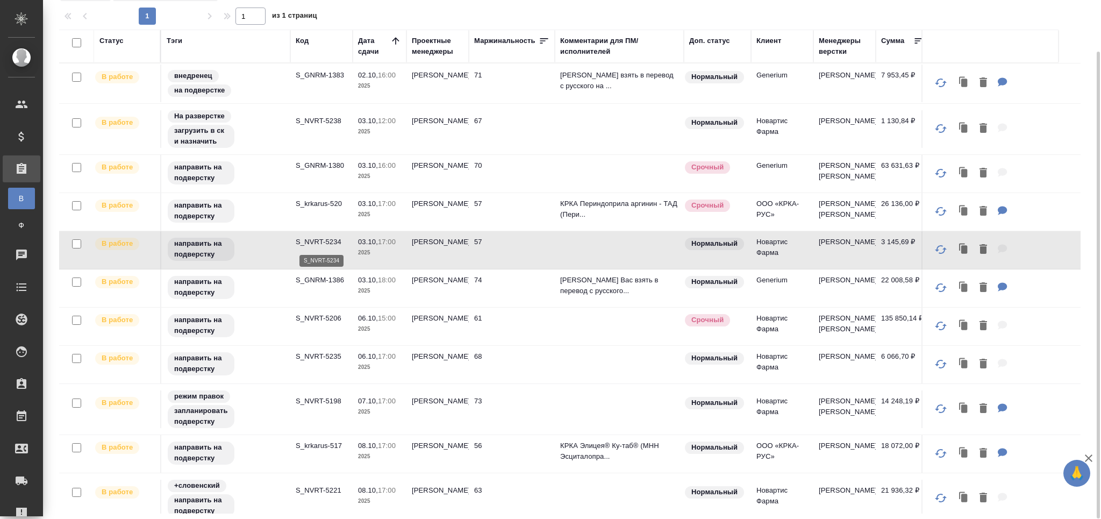
click at [324, 242] on p "S_NVRT-5234" at bounding box center [322, 242] width 52 height 11
click at [331, 298] on td "S_GNRM-1386" at bounding box center [321, 288] width 62 height 38
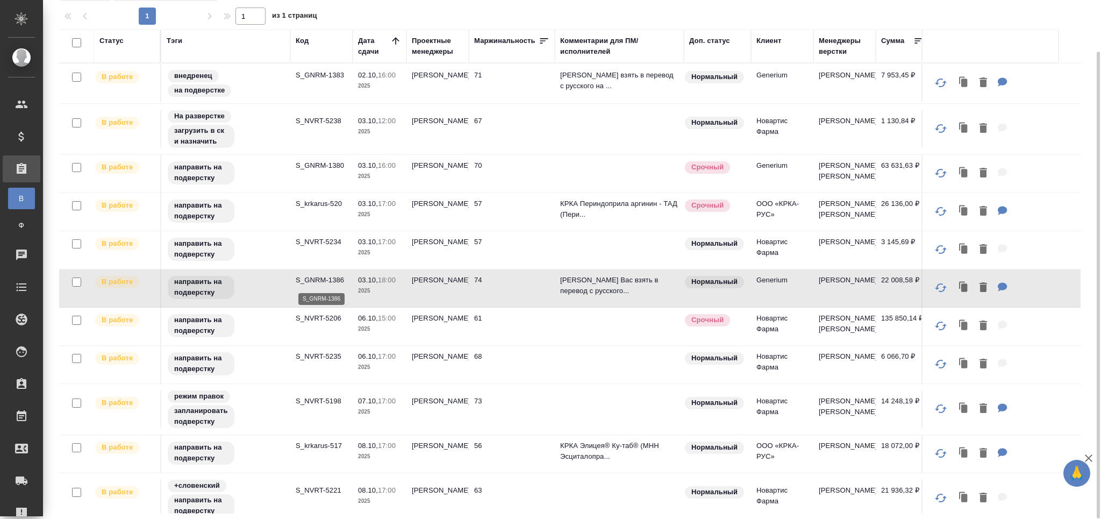
click at [334, 282] on p "S_GNRM-1386" at bounding box center [322, 280] width 52 height 11
click at [313, 336] on td "S_NVRT-5206" at bounding box center [321, 327] width 62 height 38
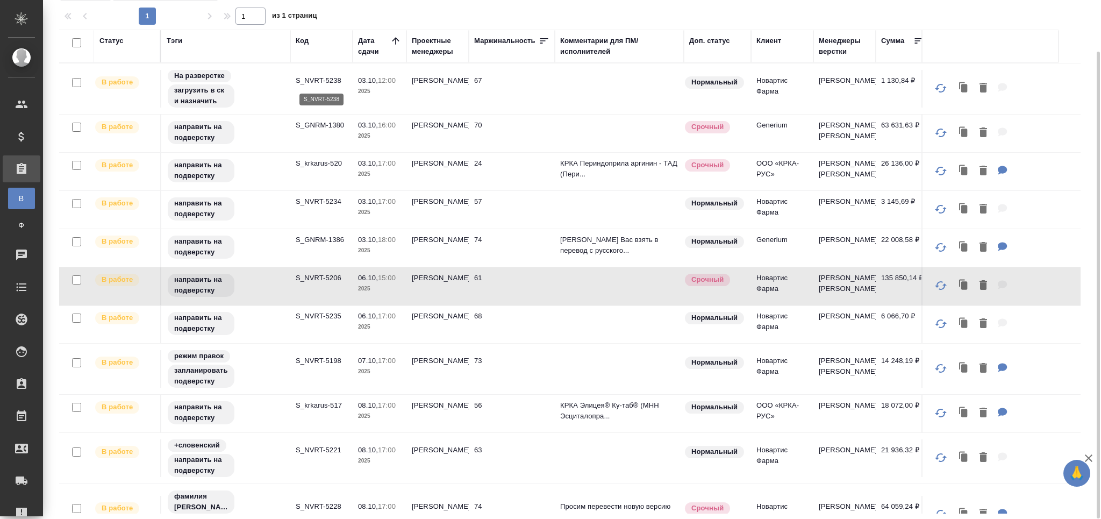
click at [306, 75] on p "S_NVRT-5238" at bounding box center [322, 80] width 52 height 11
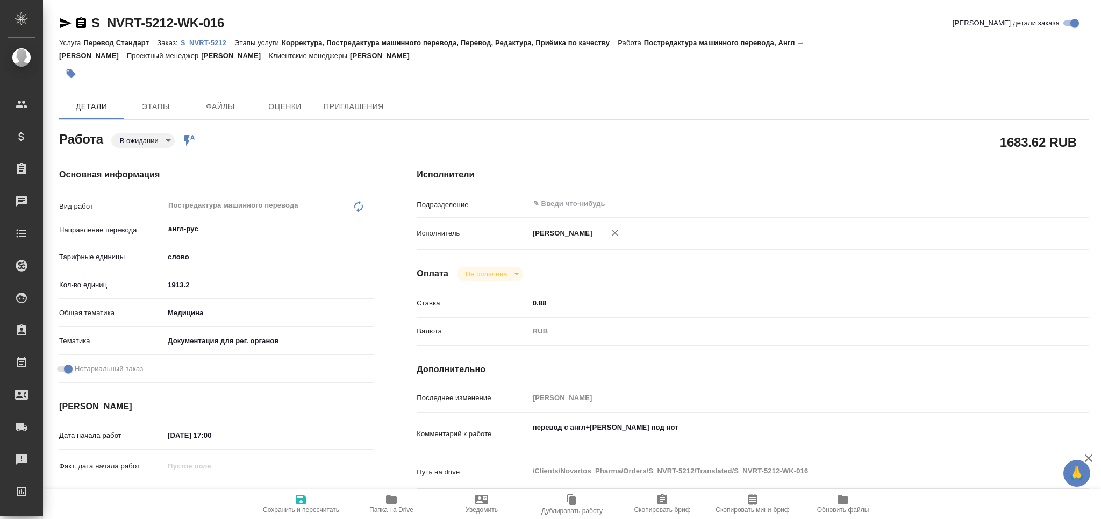
type textarea "x"
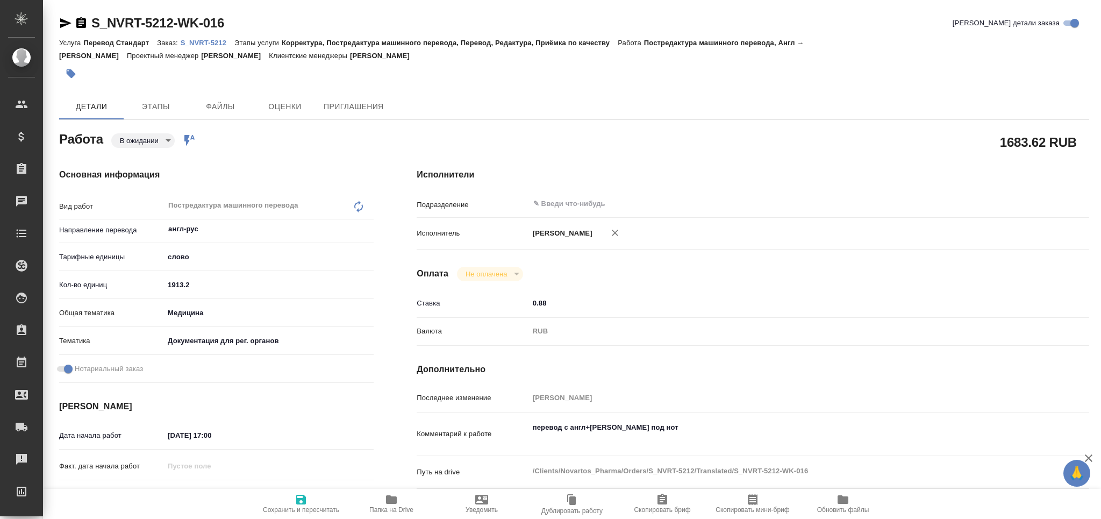
type textarea "x"
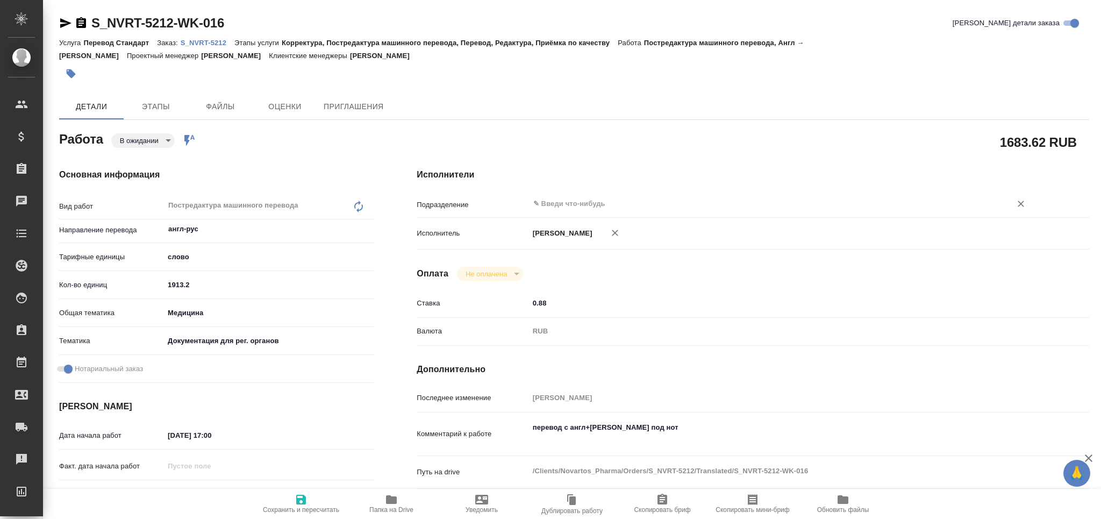
type textarea "x"
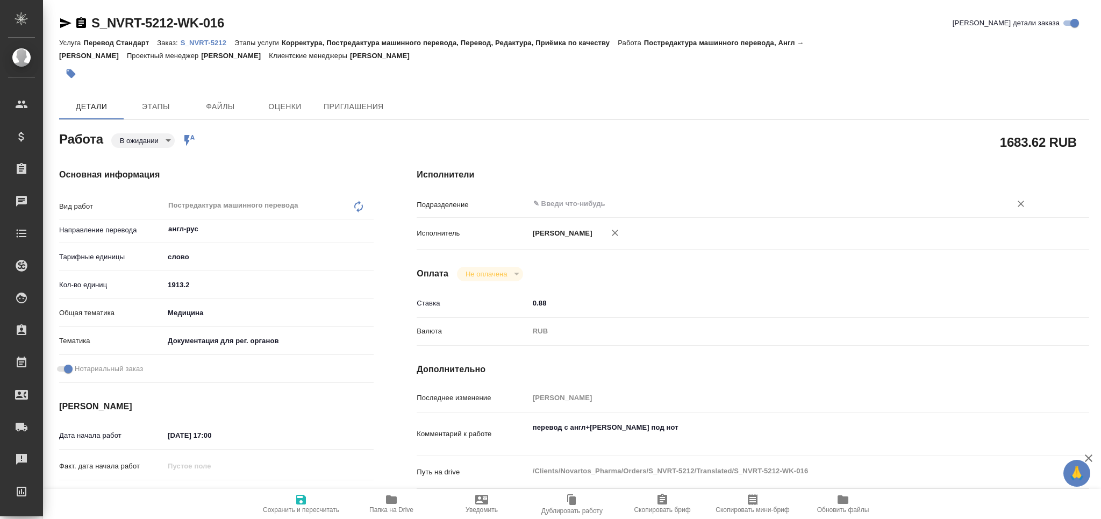
click at [556, 199] on input "text" at bounding box center [763, 203] width 462 height 13
type textarea "x"
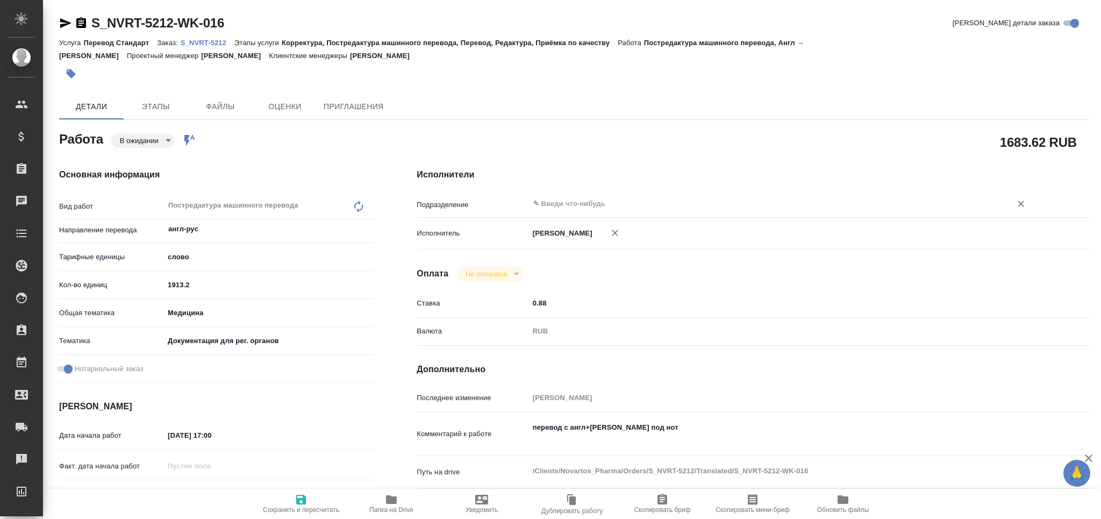
type textarea "x"
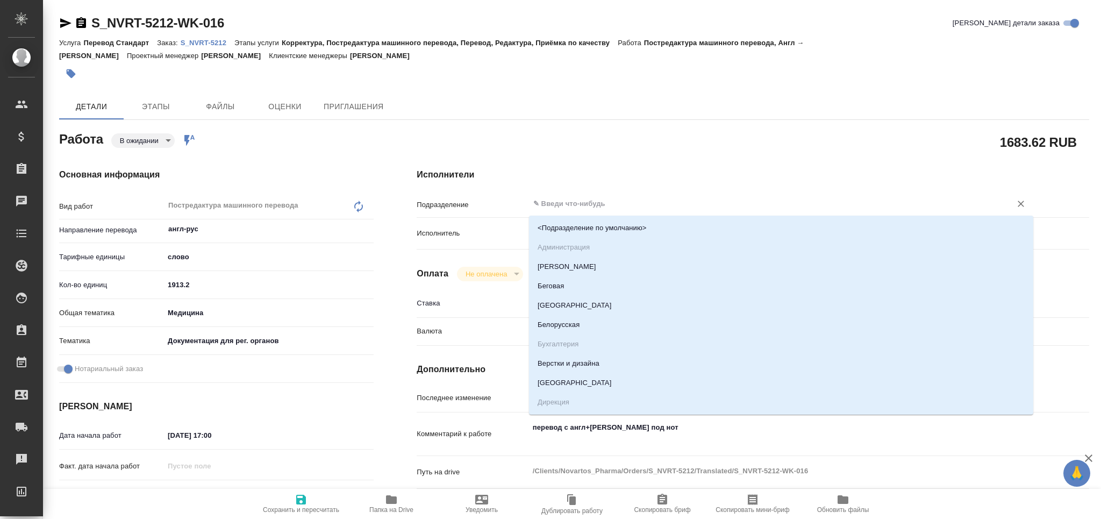
type input "ь"
type textarea "x"
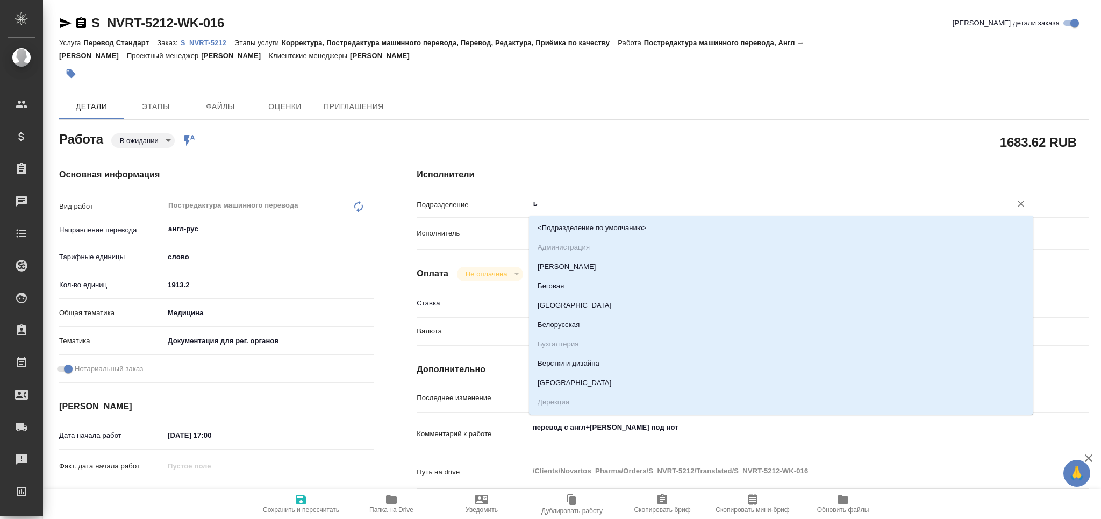
type textarea "x"
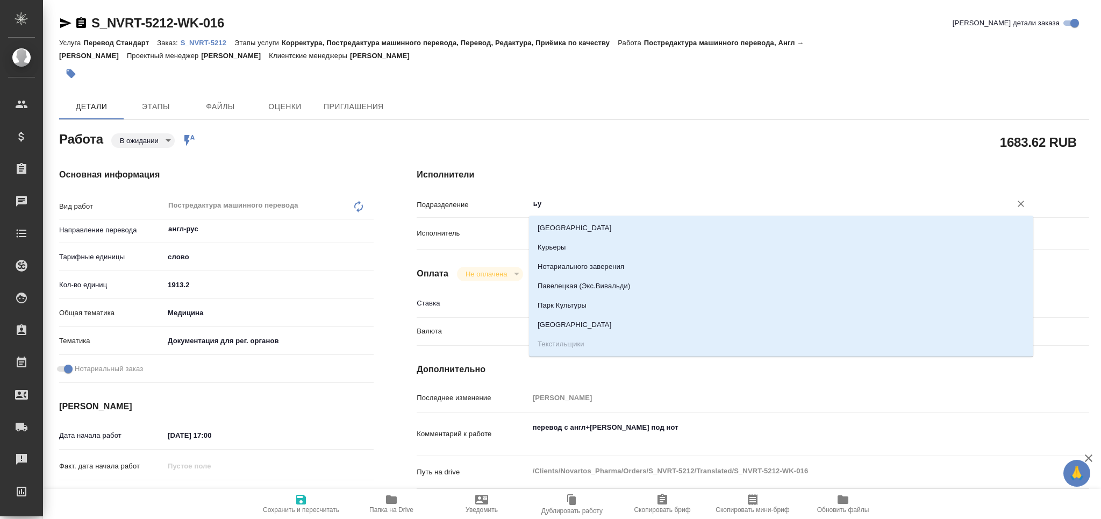
type input "ь"
type input "med"
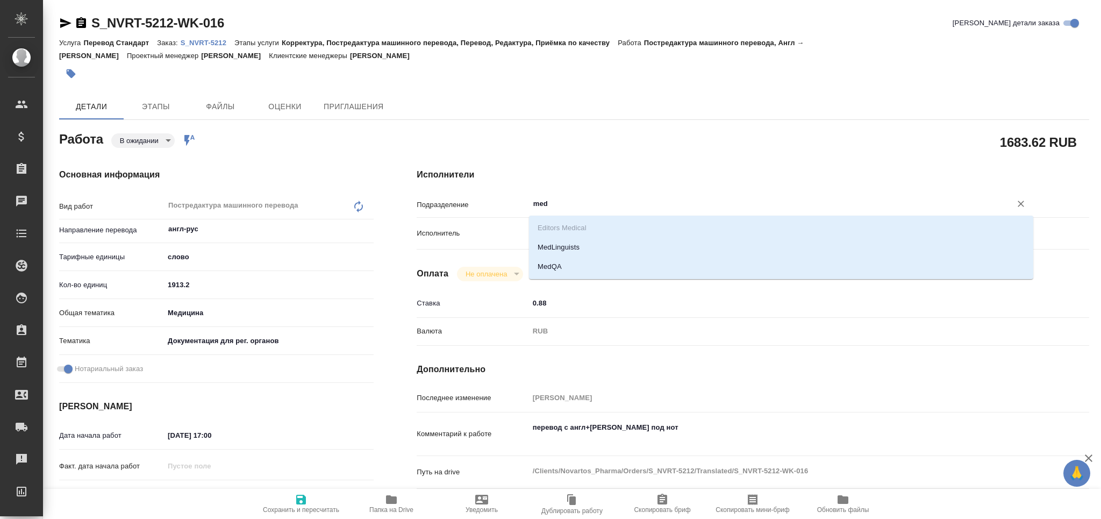
type textarea "x"
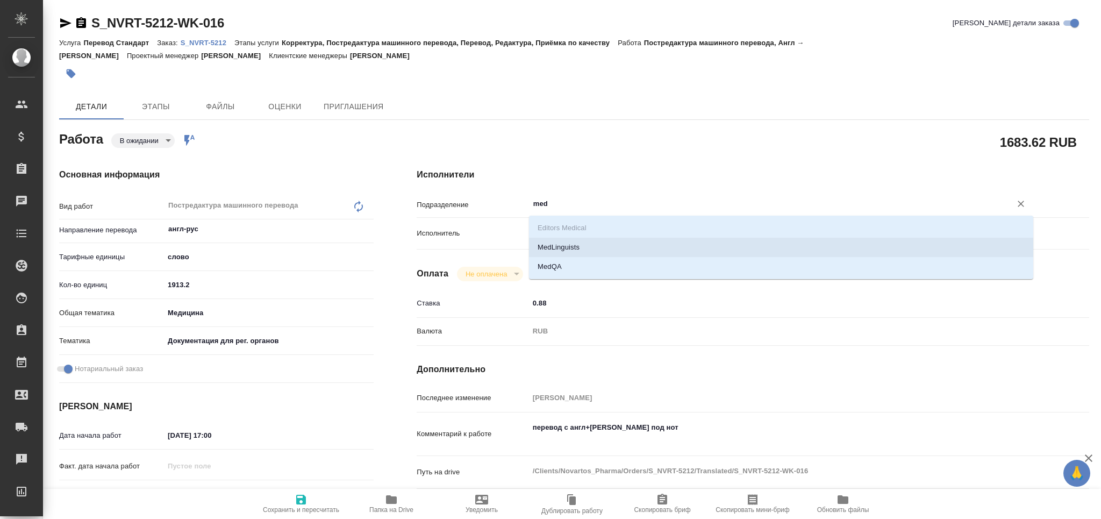
type textarea "x"
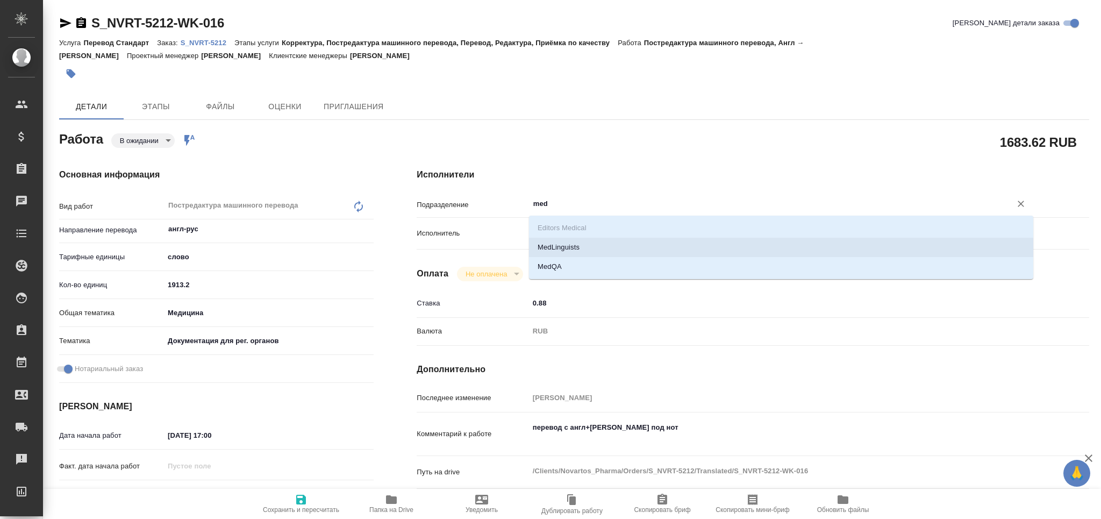
click at [548, 250] on li "MedLinguists" at bounding box center [781, 247] width 504 height 19
type textarea "x"
type input "MedLinguists"
type textarea "x"
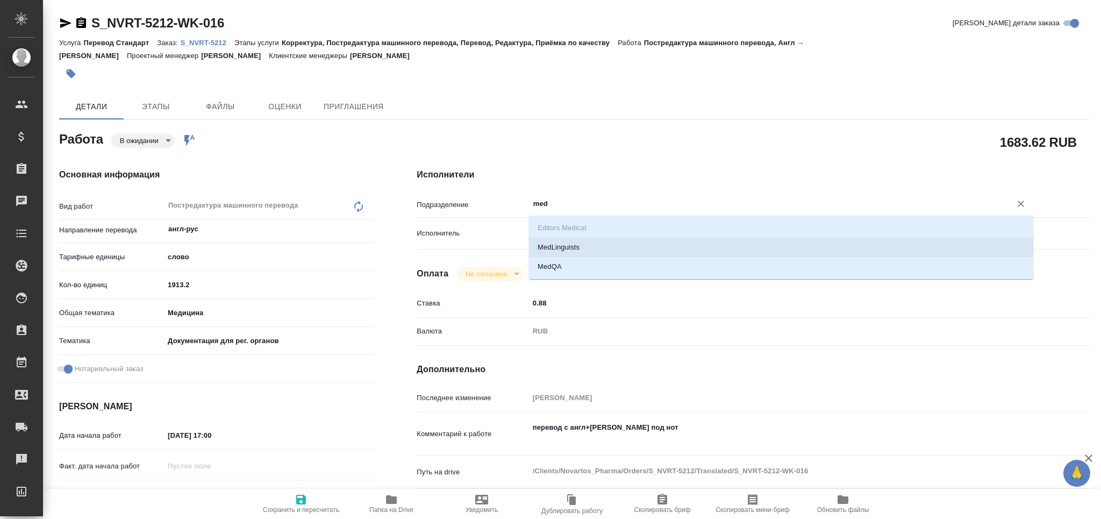
type textarea "x"
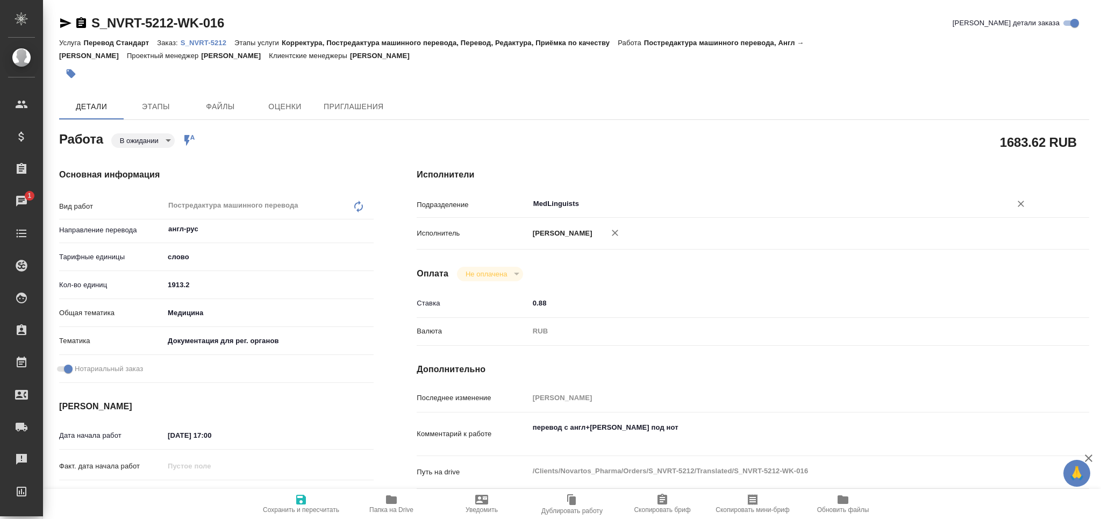
type input "MedLinguists"
click at [315, 497] on span "Сохранить и пересчитать" at bounding box center [300, 503] width 77 height 20
type textarea "x"
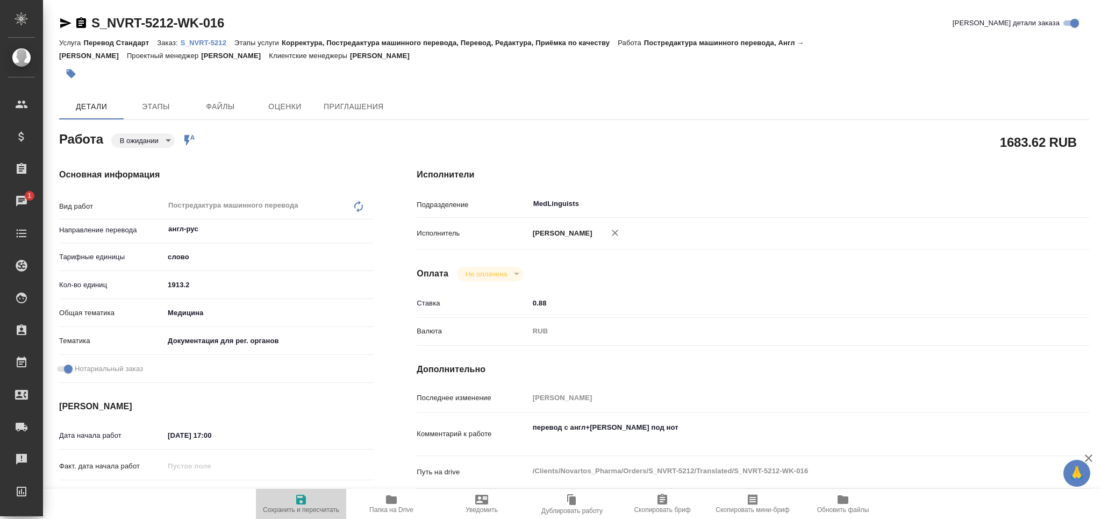
type textarea "x"
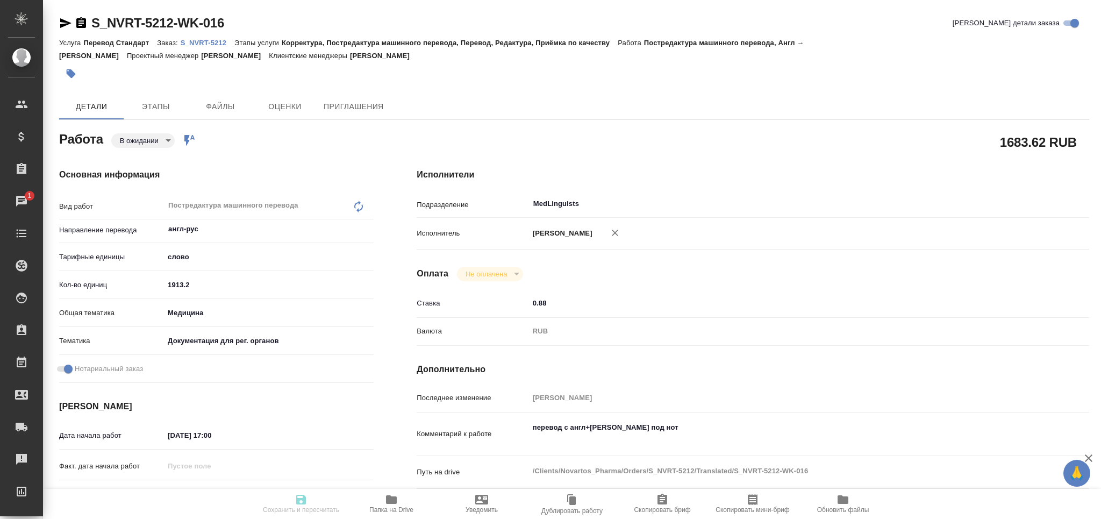
type textarea "x"
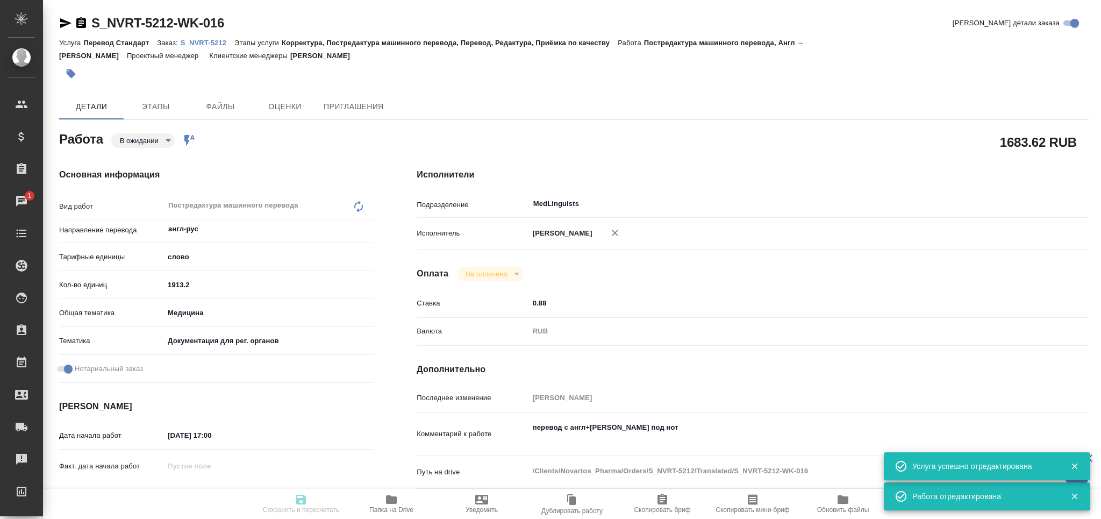
type input "pending"
type textarea "Постредактура машинного перевода"
type textarea "x"
type input "англ-рус"
type input "5a8b1489cc6b4906c91bfd90"
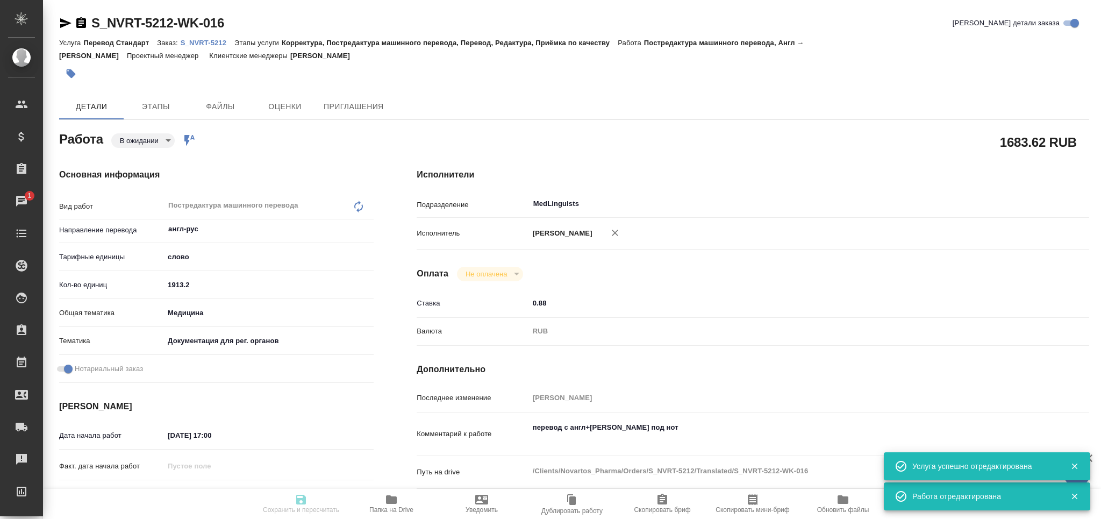
type input "1913.2"
type input "med"
type input "5f647205b73bc97568ca66c6"
checkbox input "true"
type input "02.10.2025 17:00"
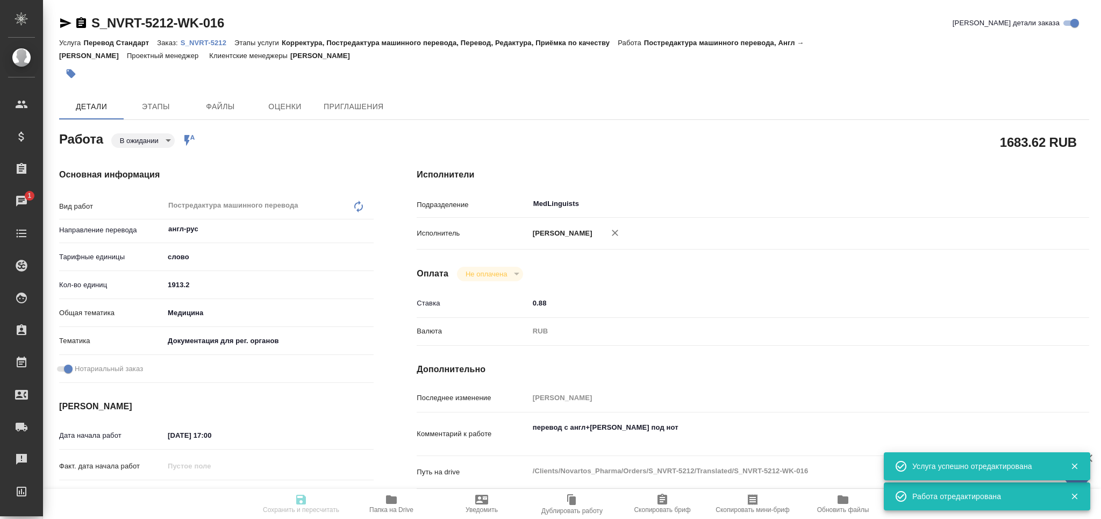
type input "[DATE] 14:00"
type input "[DATE] 17:00"
type input "MedLinguists"
type input "notPayed"
type input "0.88"
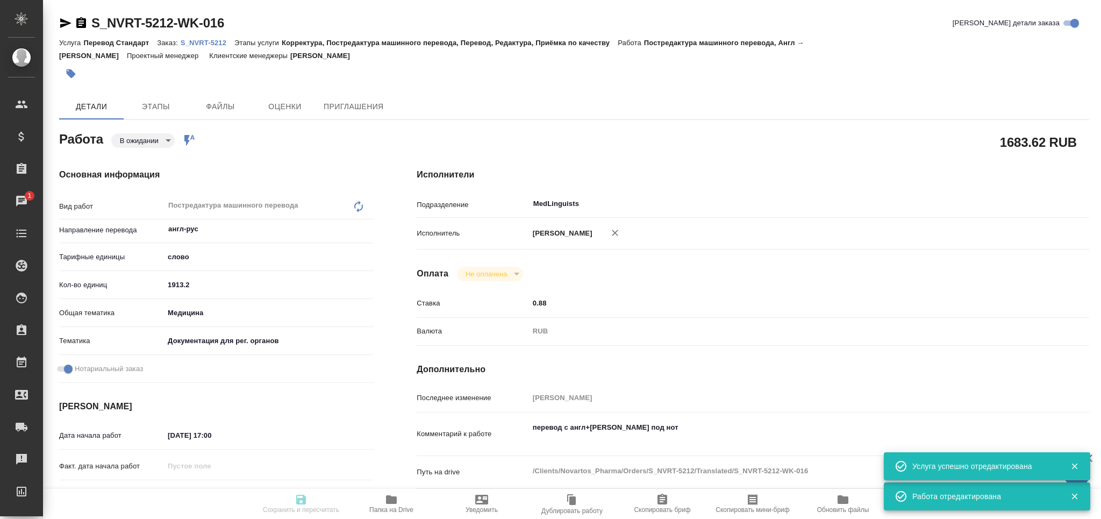
type input "RUB"
type input "Мартынова Александра"
type textarea "перевод с англ+франц оформление под нот"
type textarea "x"
type textarea "/Clients/Novartos_Pharma/Orders/S_NVRT-5212/Translated/S_NVRT-5212-WK-016"
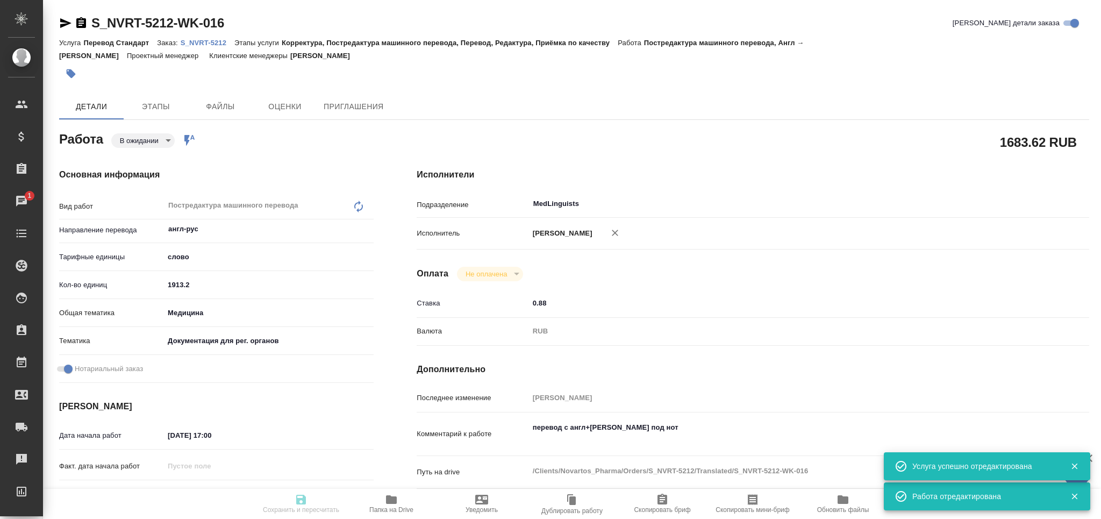
type textarea "x"
type input "S_NVRT-5212"
type input "3006498256"
type input "Перевод Стандарт"
type input "Корректура, Постредактура машинного перевода, Перевод, Редактура, Приёмка по ка…"
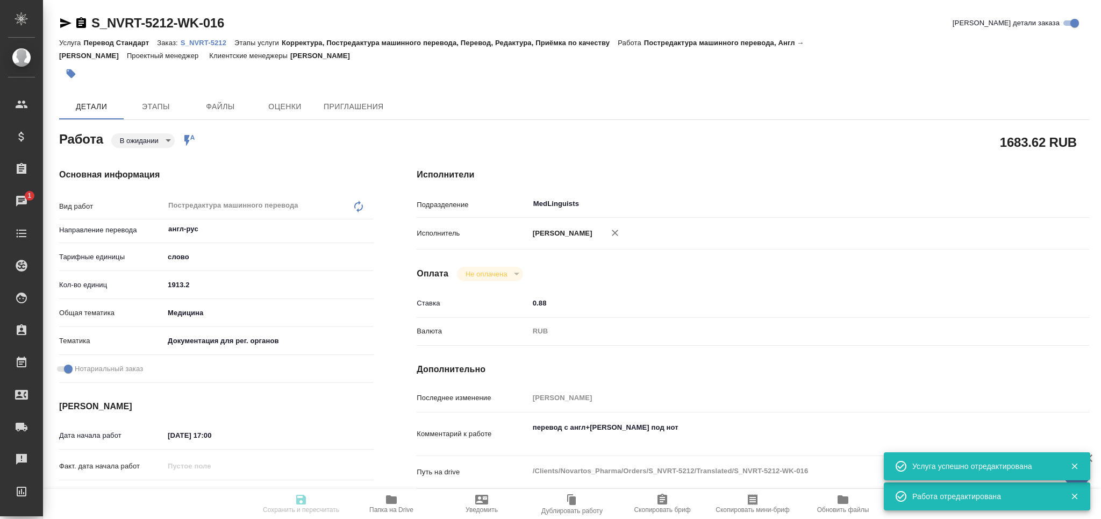
type input "[PERSON_NAME]"
type input "/Clients/Novartos_Pharma/Orders/S_NVRT-5212"
type textarea "x"
type textarea "Можете, пожалуйста, помочь с нотариальным переводом данного документа (во вложе…"
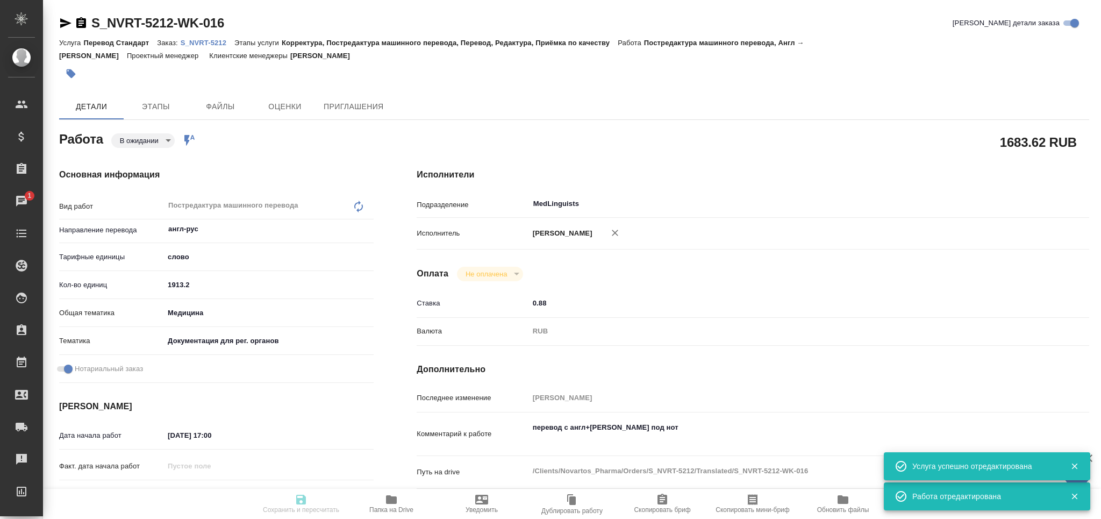
type textarea "x"
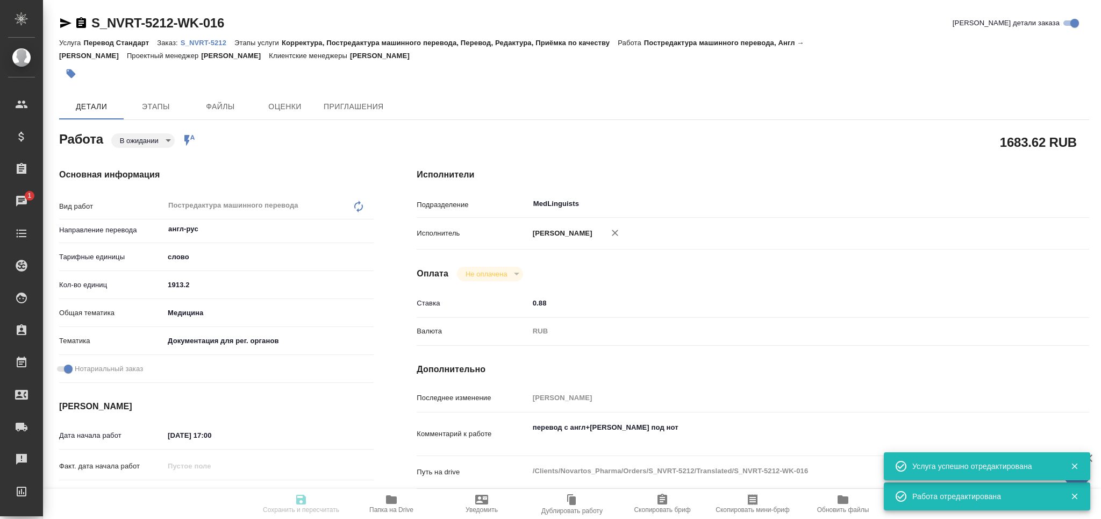
type textarea "x"
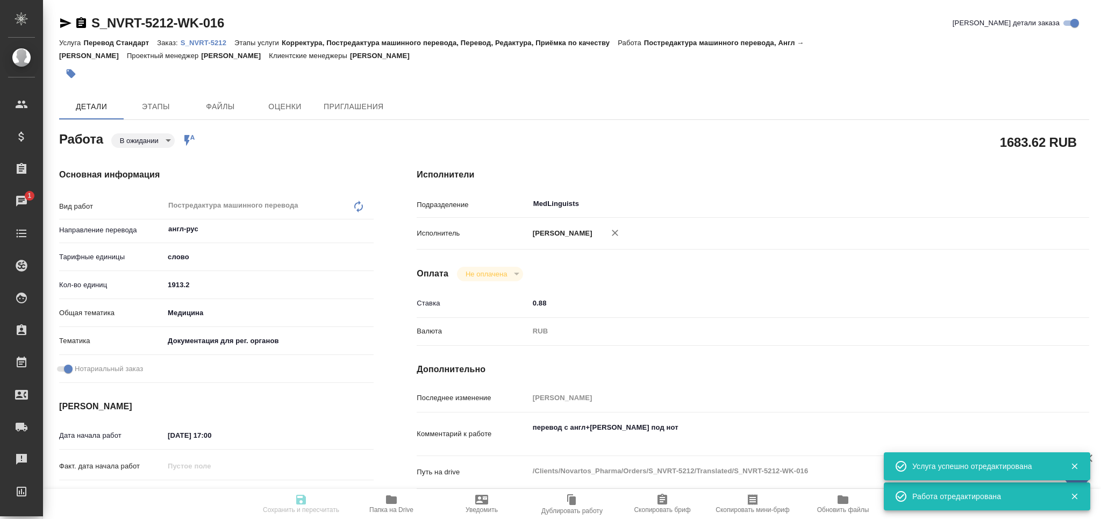
type textarea "x"
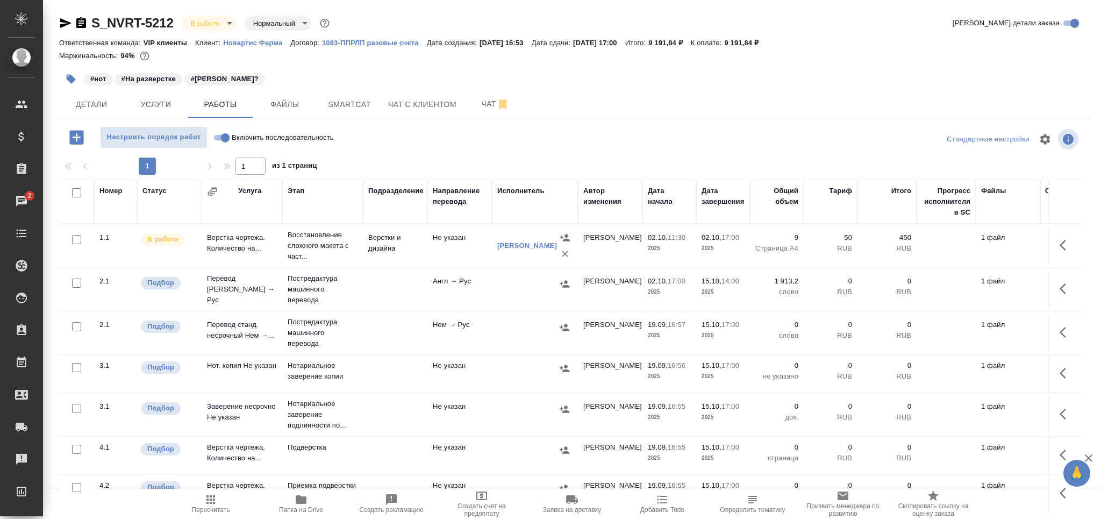
click at [216, 514] on button "Пересчитать" at bounding box center [211, 504] width 90 height 30
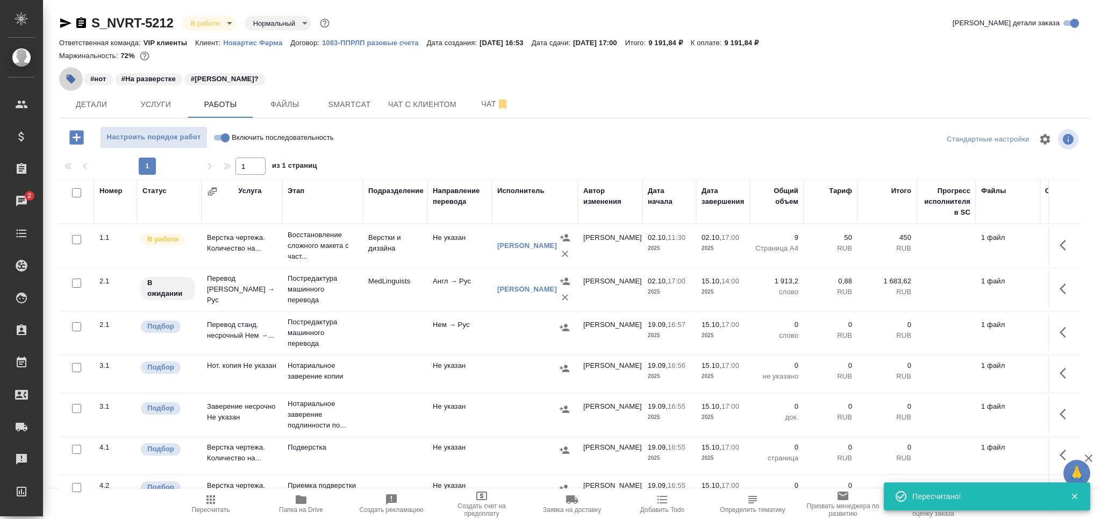
click at [69, 79] on icon "button" at bounding box center [71, 79] width 9 height 9
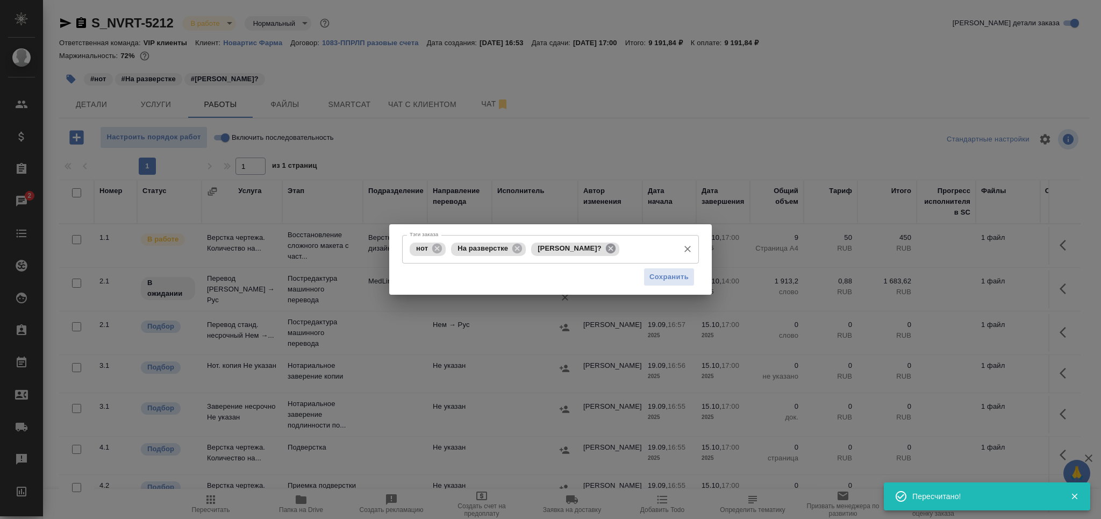
click at [609, 247] on icon at bounding box center [611, 249] width 10 height 10
click at [609, 247] on input "Тэги заказа" at bounding box center [601, 249] width 145 height 18
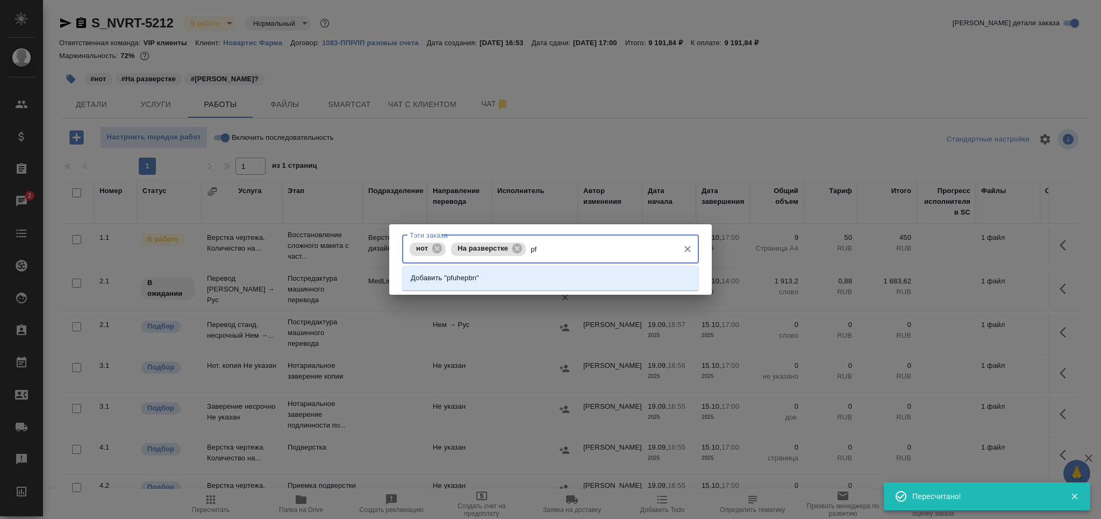
type input "p"
type input "загрузить"
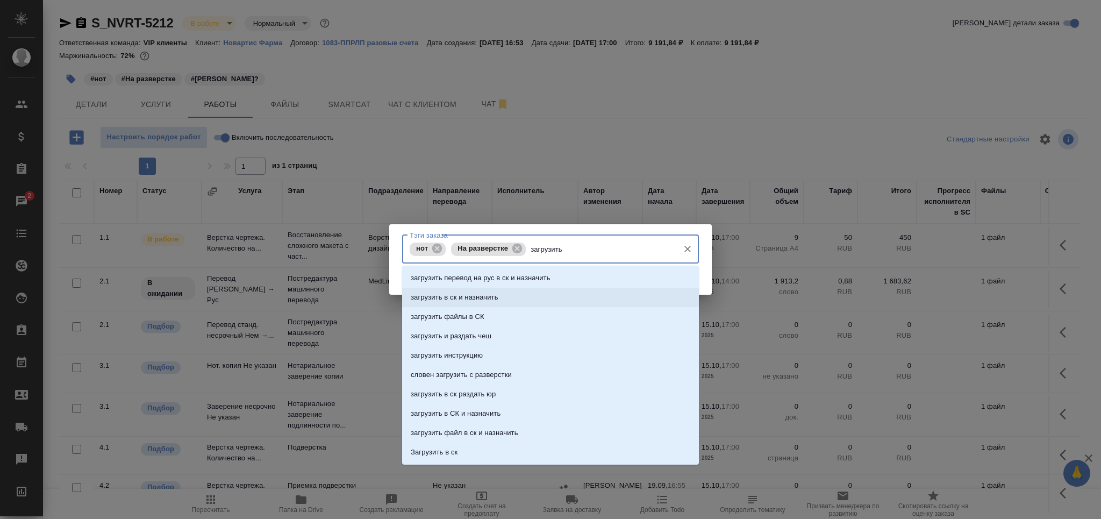
click at [512, 299] on li "загрузить в ск и назначить" at bounding box center [550, 297] width 297 height 19
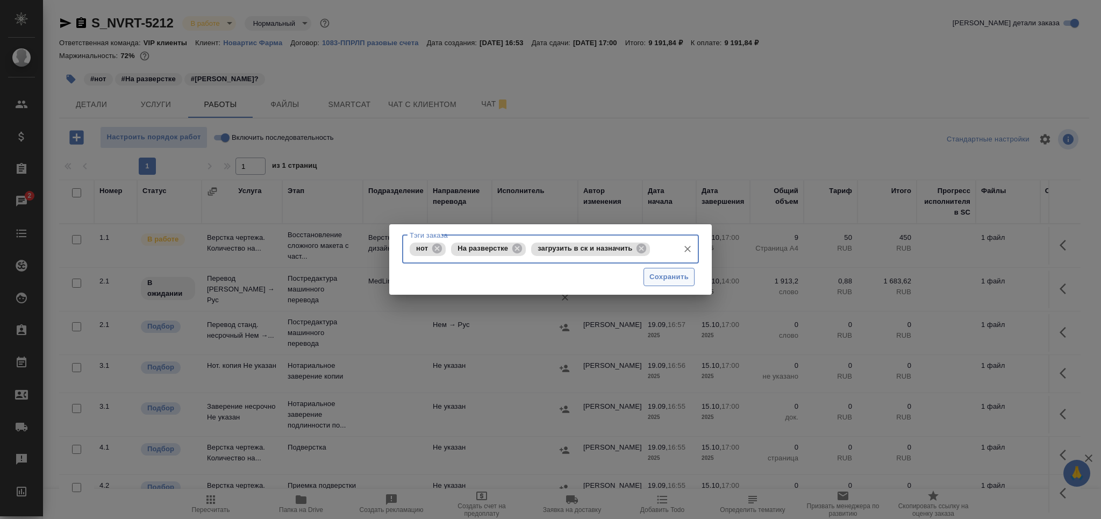
click at [654, 279] on span "Сохранить" at bounding box center [669, 277] width 39 height 12
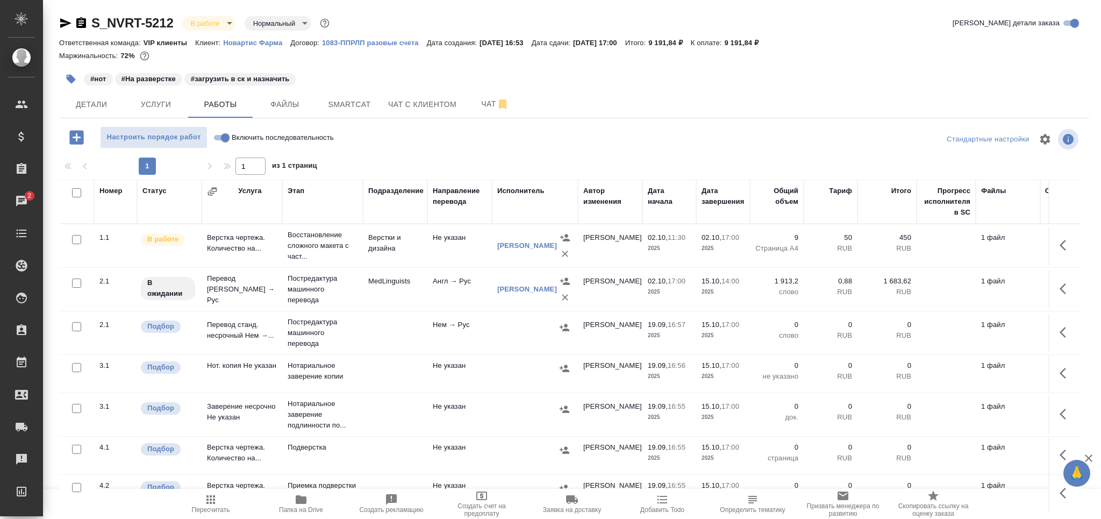
click at [76, 327] on input "checkbox" at bounding box center [76, 326] width 9 height 9
checkbox input "true"
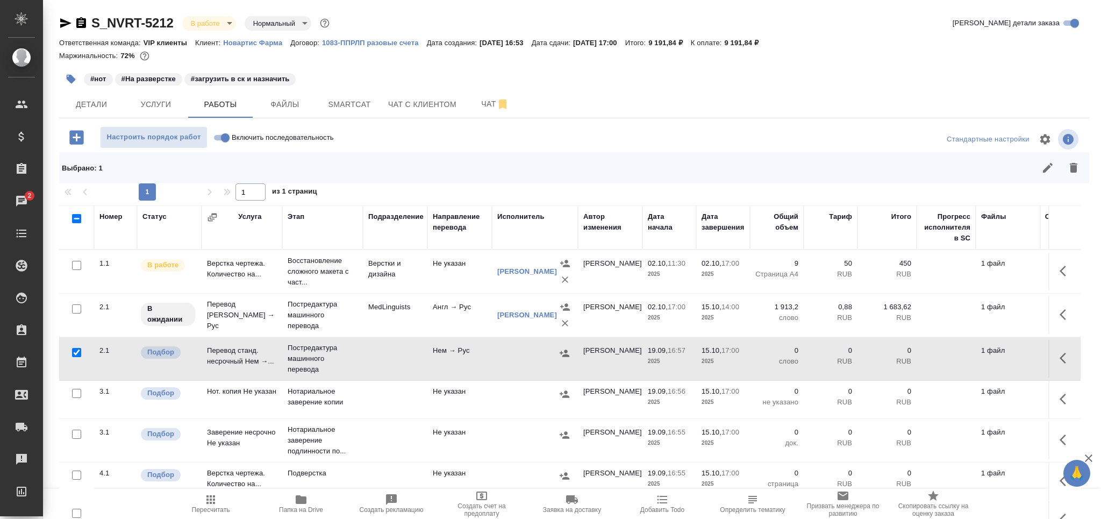
click at [1070, 169] on icon "button" at bounding box center [1074, 168] width 8 height 10
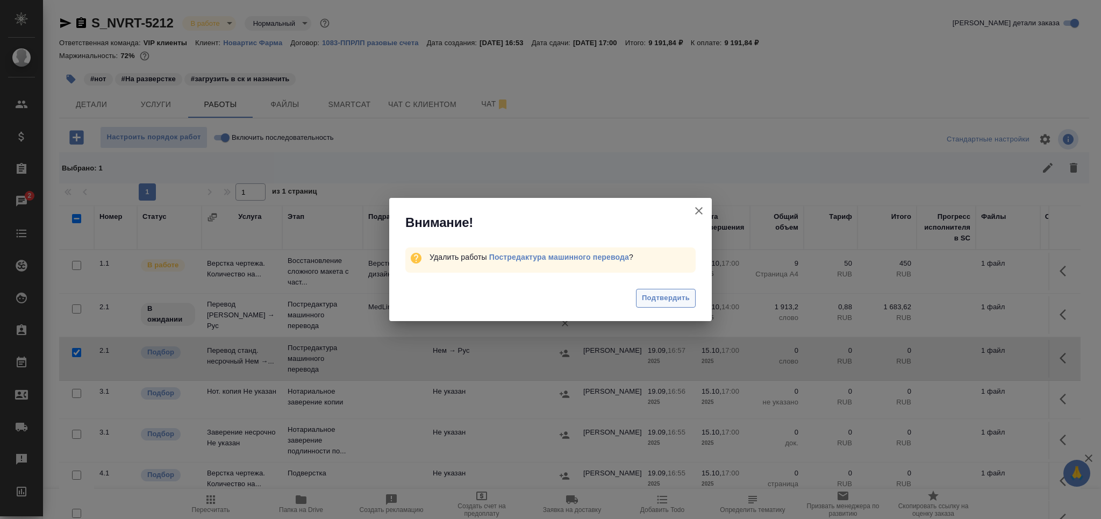
click at [665, 296] on span "Подтвердить" at bounding box center [666, 298] width 48 height 12
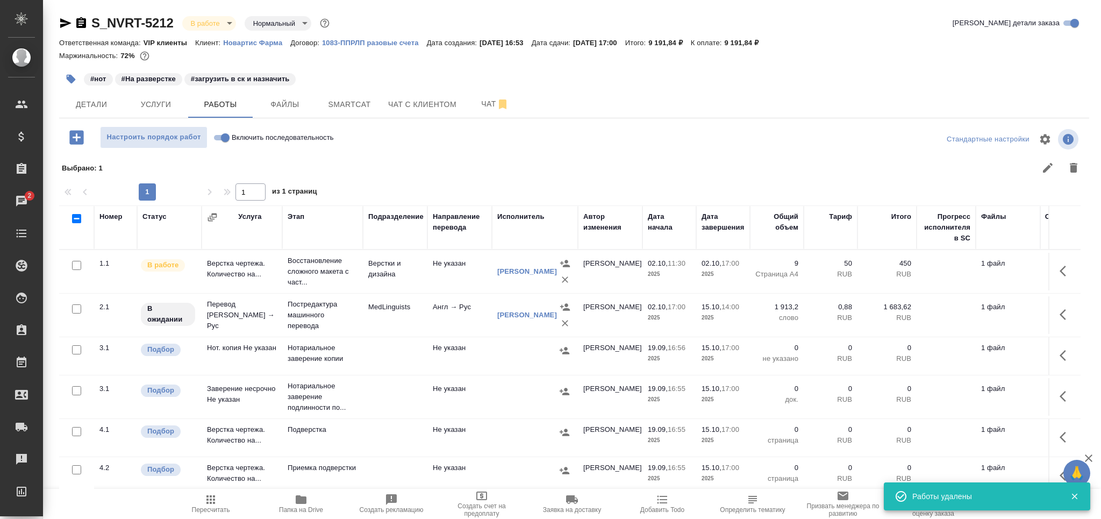
click at [131, 134] on span "Настроить порядок работ" at bounding box center [154, 137] width 96 height 12
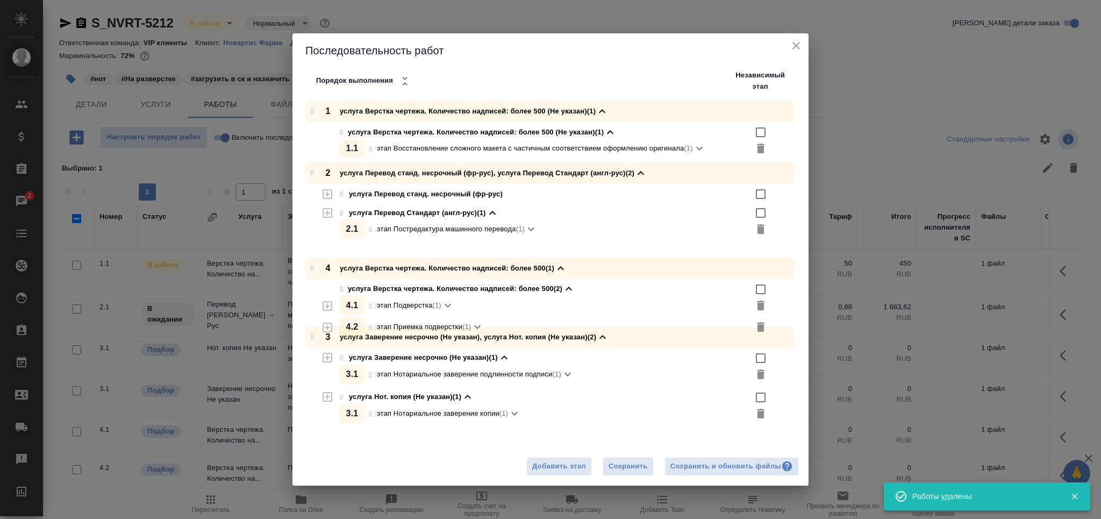
drag, startPoint x: 315, startPoint y: 359, endPoint x: 314, endPoint y: 265, distance: 94.1
click at [314, 264] on div "1 услуга Верстка чертежа. Количество надписей: более 500 (Не указан) (1) услуга…" at bounding box center [555, 263] width 508 height 325
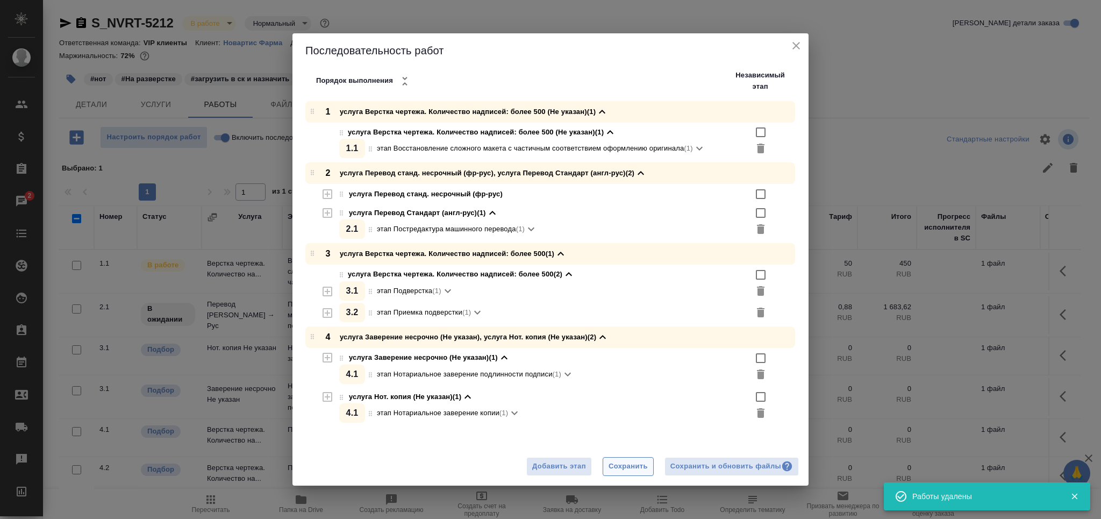
click at [621, 462] on span "Сохранить" at bounding box center [628, 466] width 39 height 12
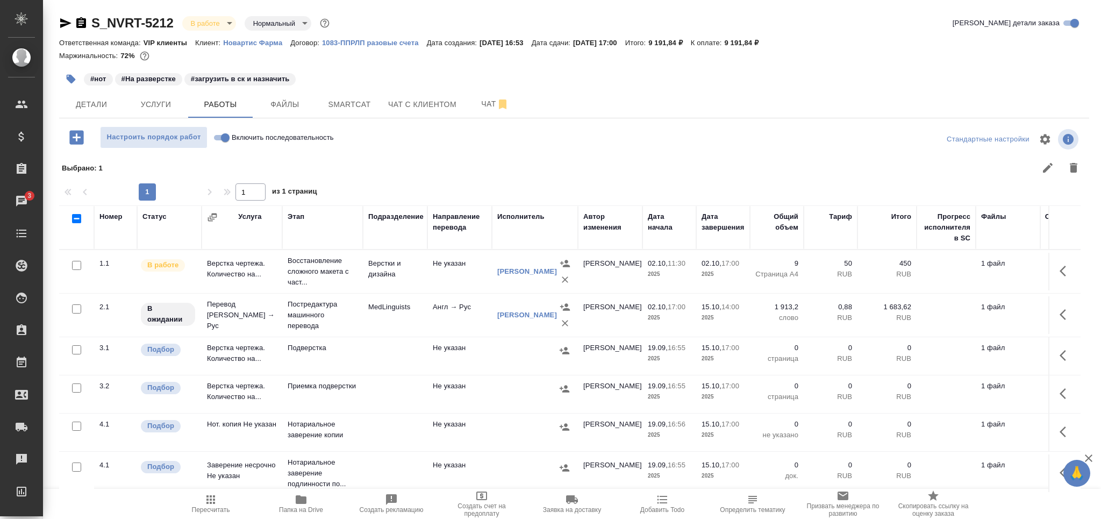
click at [337, 358] on td "Подверстка" at bounding box center [322, 356] width 81 height 38
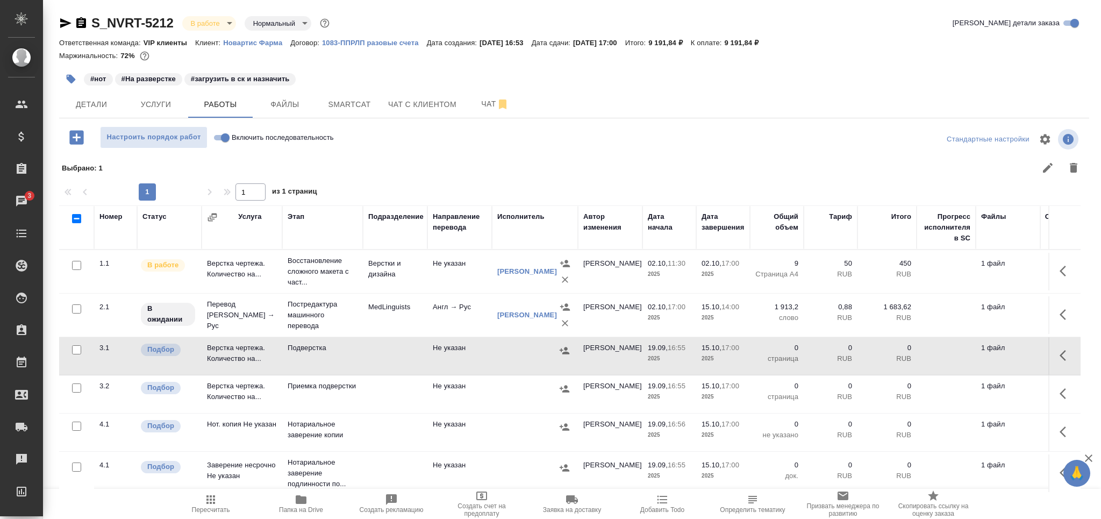
click at [337, 358] on td "Подверстка" at bounding box center [322, 356] width 81 height 38
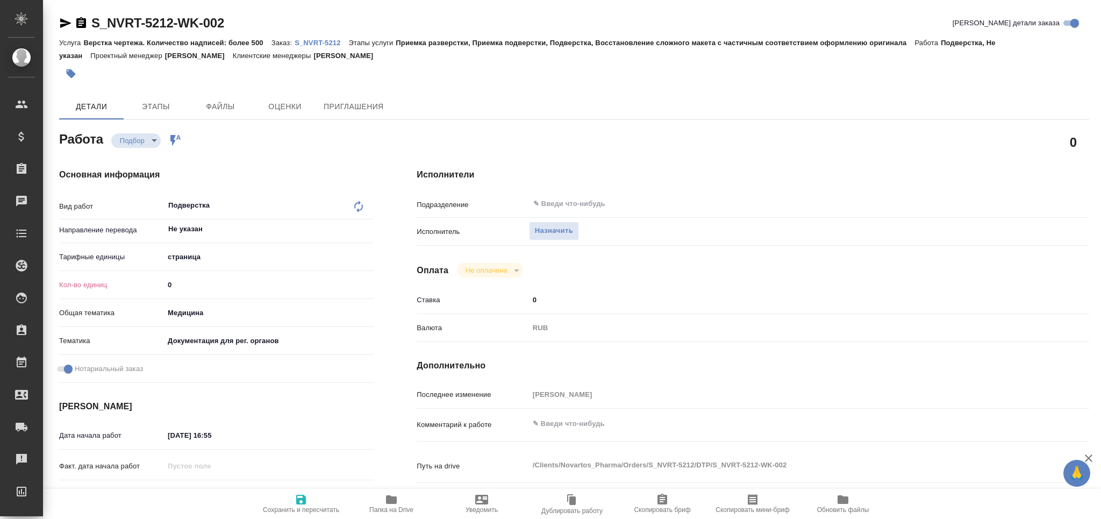
type textarea "x"
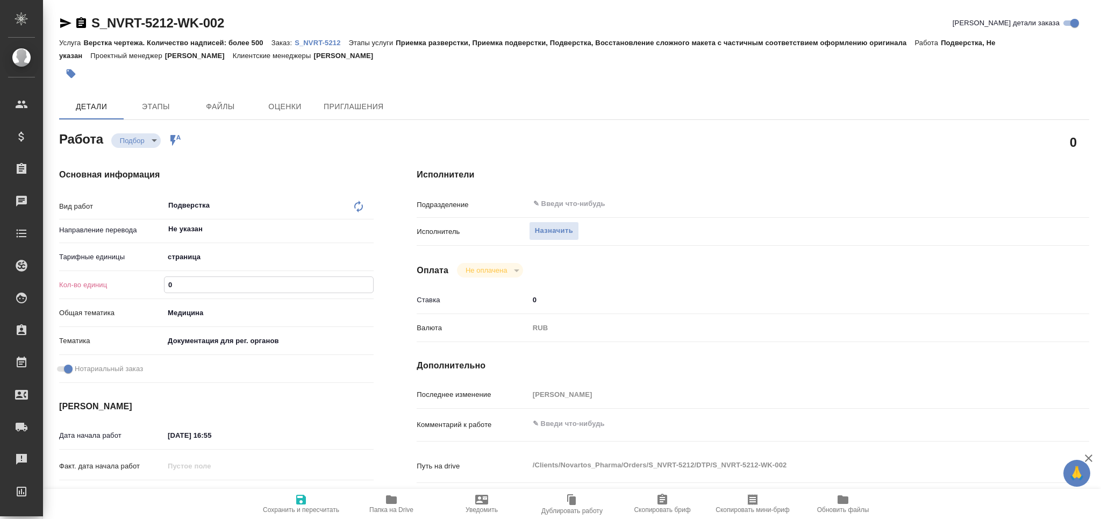
drag, startPoint x: 175, startPoint y: 288, endPoint x: 161, endPoint y: 284, distance: 14.6
click at [161, 284] on div "Кол-во единиц 0" at bounding box center [216, 284] width 315 height 19
type textarea "x"
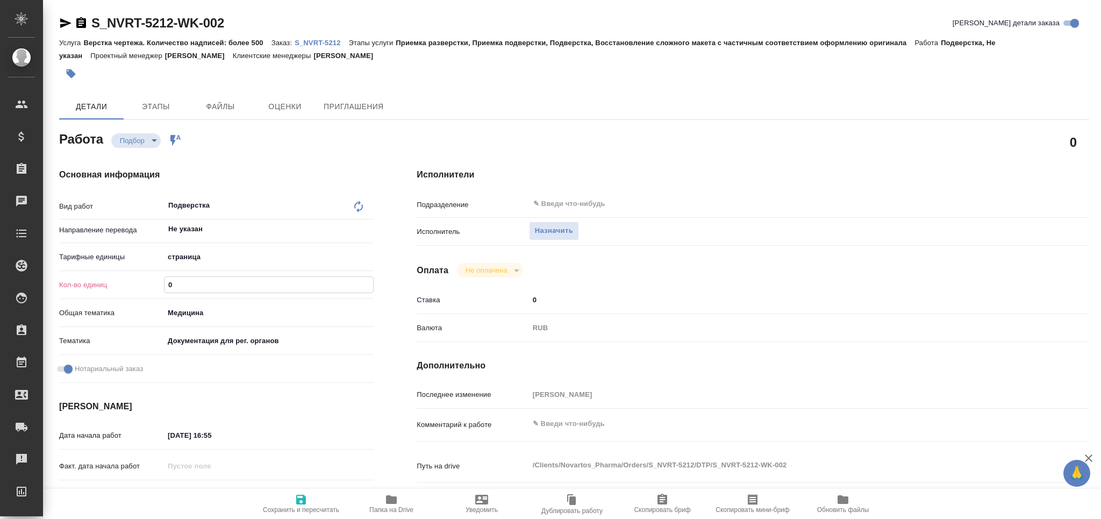
type textarea "x"
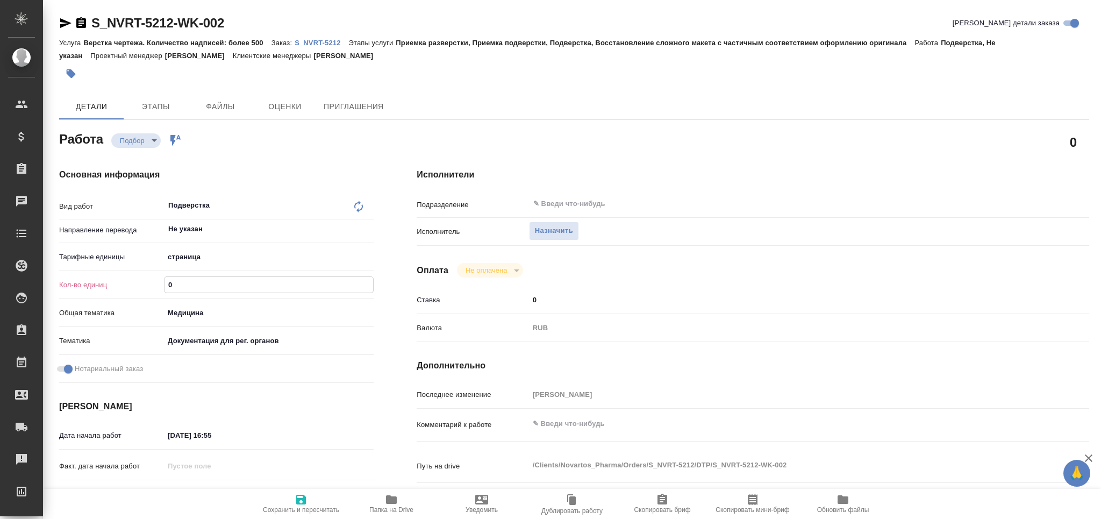
type textarea "x"
type input "9"
type textarea "x"
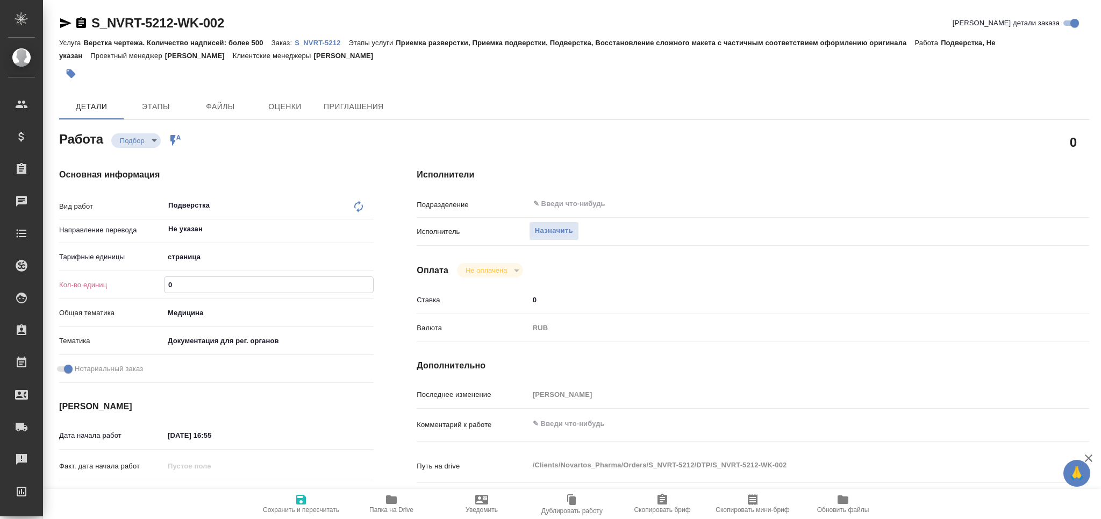
type textarea "x"
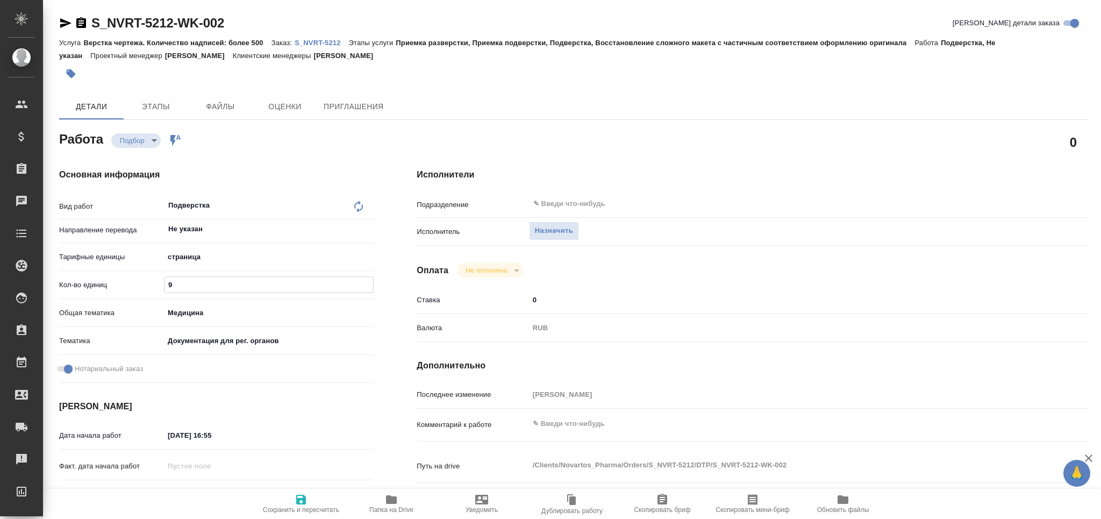
type textarea "x"
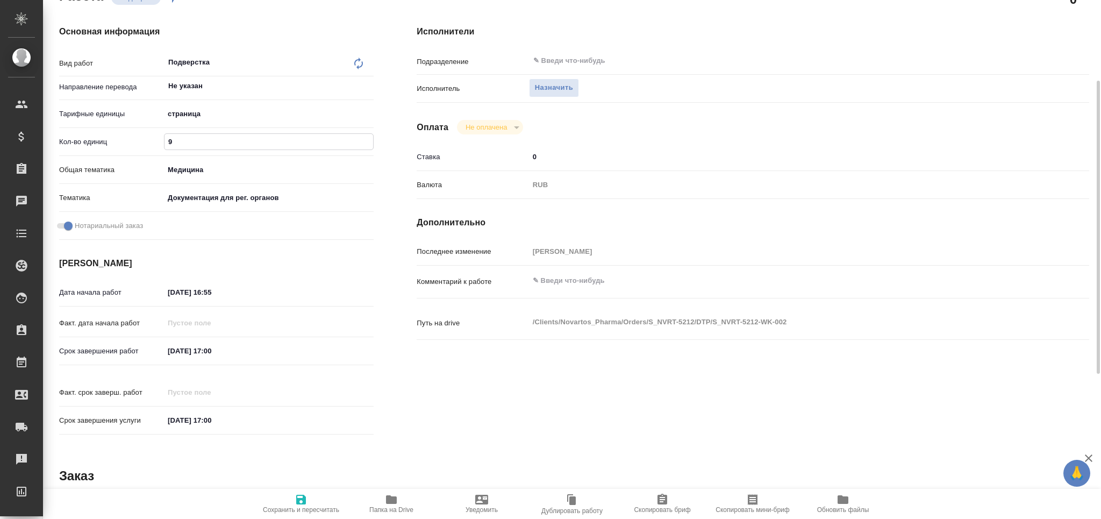
type input "9"
drag, startPoint x: 230, startPoint y: 351, endPoint x: 152, endPoint y: 352, distance: 77.4
click at [152, 352] on div "Срок завершения работ [DATE] 17:00" at bounding box center [216, 350] width 315 height 19
type textarea "x"
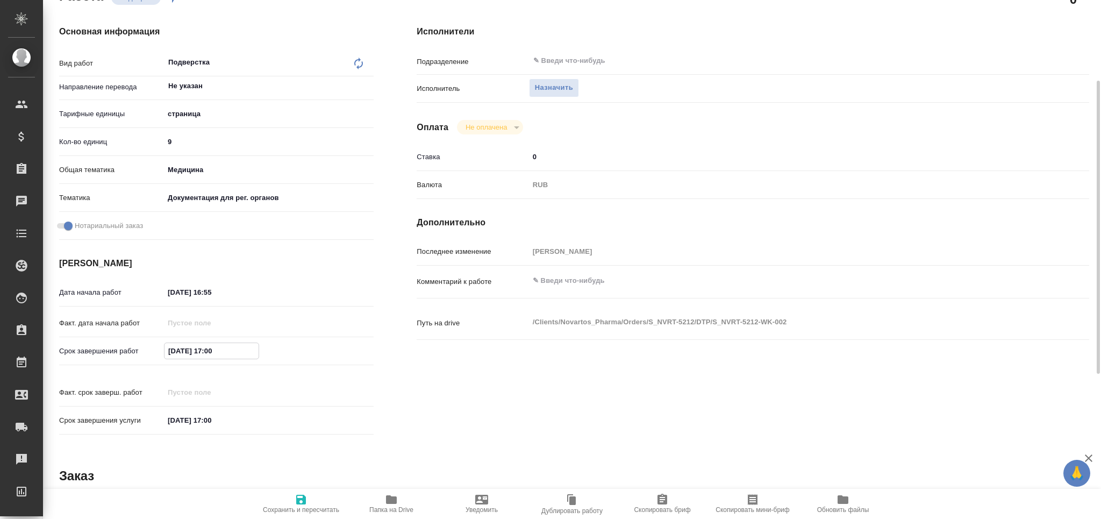
type textarea "x"
drag, startPoint x: 229, startPoint y: 289, endPoint x: 136, endPoint y: 296, distance: 93.9
click at [136, 296] on div "Дата начала работ [DATE] 16:55" at bounding box center [216, 292] width 315 height 19
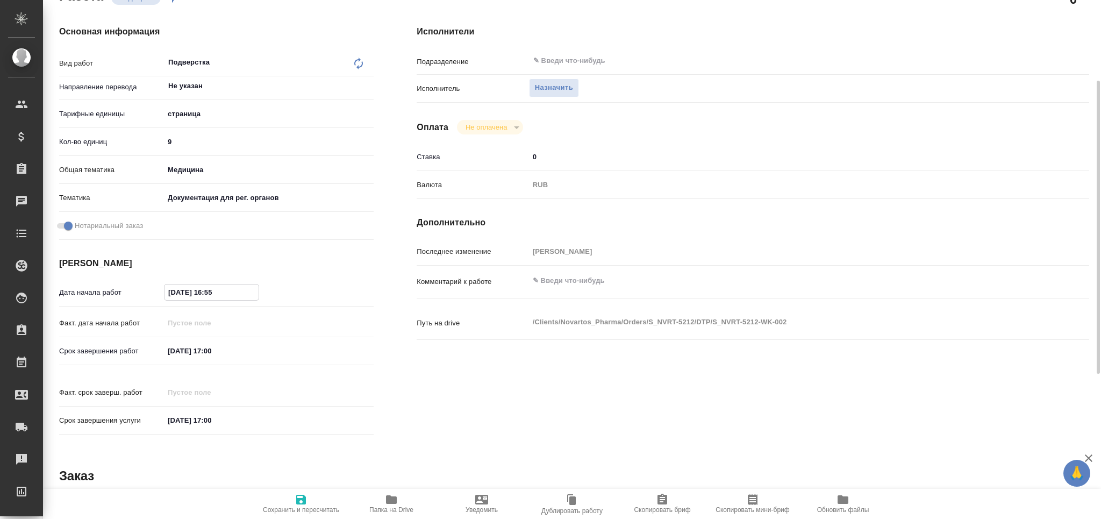
paste input "[DATE] 17:00"
type textarea "x"
type input "[DATE] 17:00"
type textarea "x"
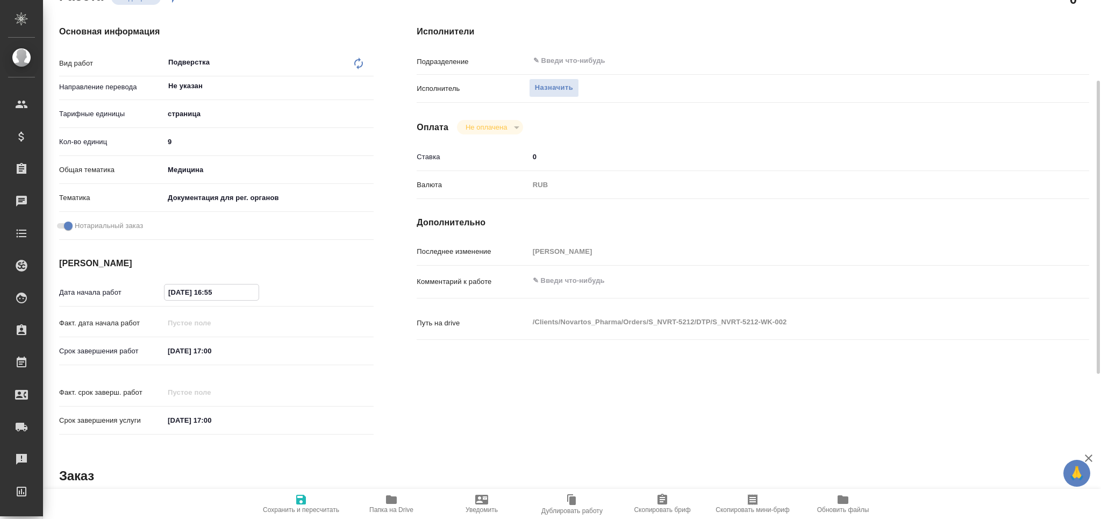
type textarea "x"
click at [212, 290] on input "[DATE] 17:00" at bounding box center [212, 292] width 94 height 16
type textarea "x"
type input "[DATE] 14:00"
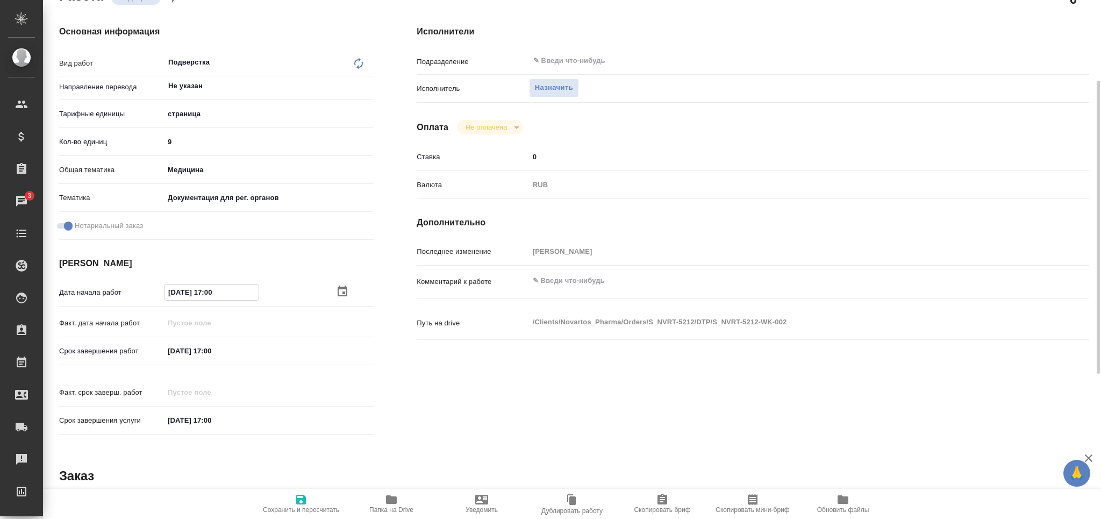
type textarea "x"
type input "[DATE] 14:00"
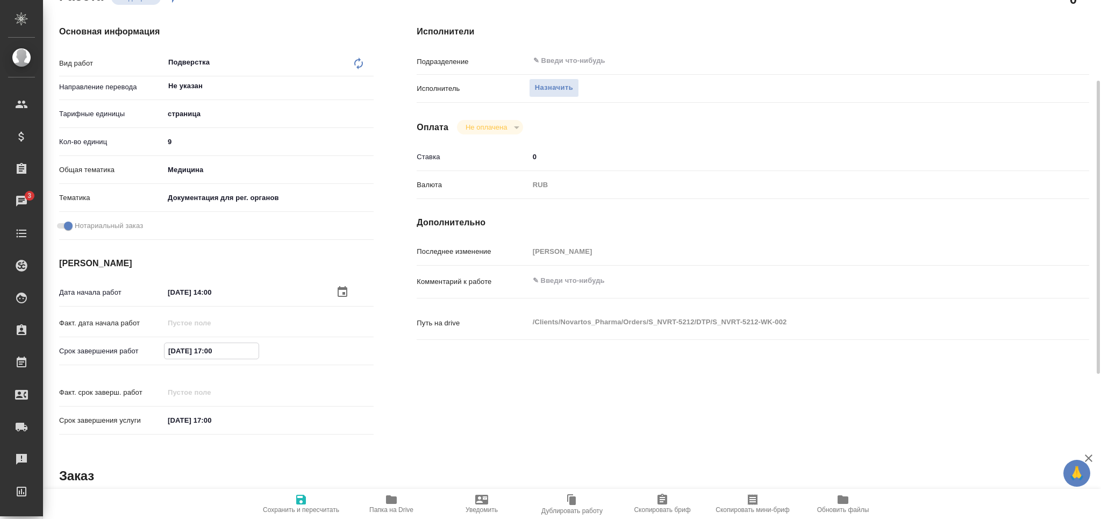
click at [214, 347] on input "[DATE] 17:00" at bounding box center [212, 351] width 94 height 16
type textarea "x"
type input "[DATE] 16:00"
type textarea "x"
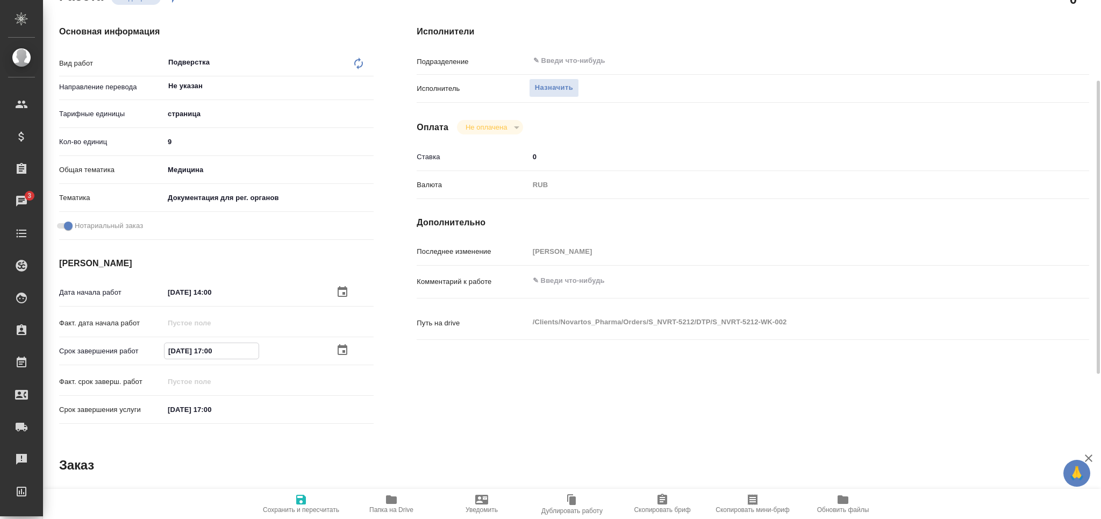
type textarea "x"
type input "[DATE] 16:00"
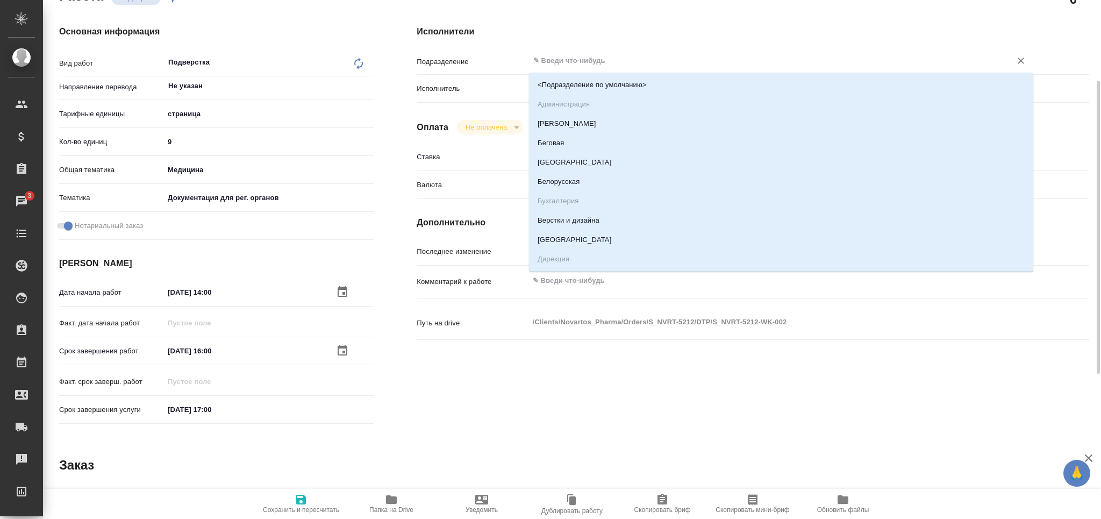
click at [554, 62] on input "text" at bounding box center [763, 60] width 462 height 13
click at [549, 223] on li "Верстки и дизайна" at bounding box center [781, 220] width 504 height 19
type textarea "x"
type input "Верстки и дизайна"
type textarea "x"
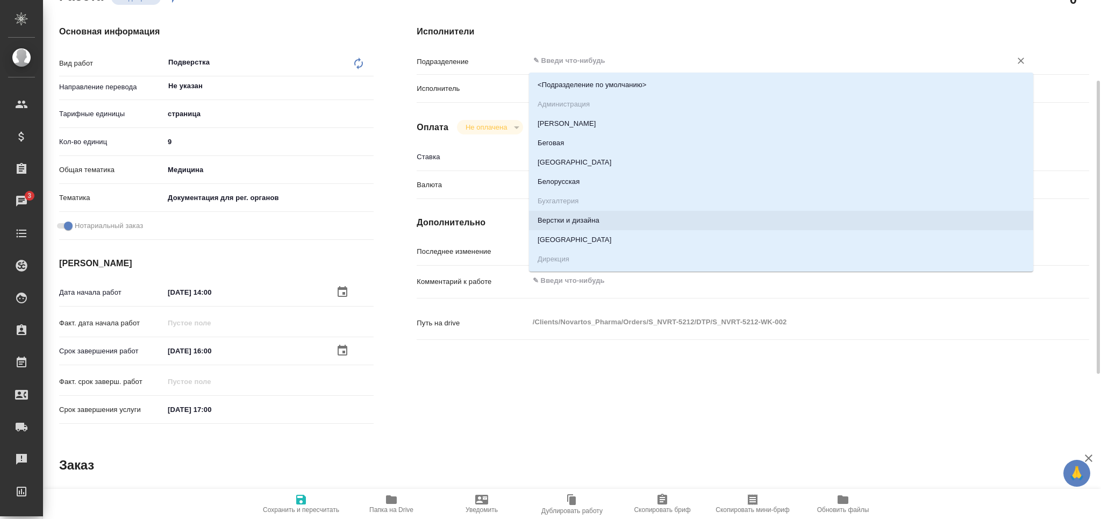
type textarea "x"
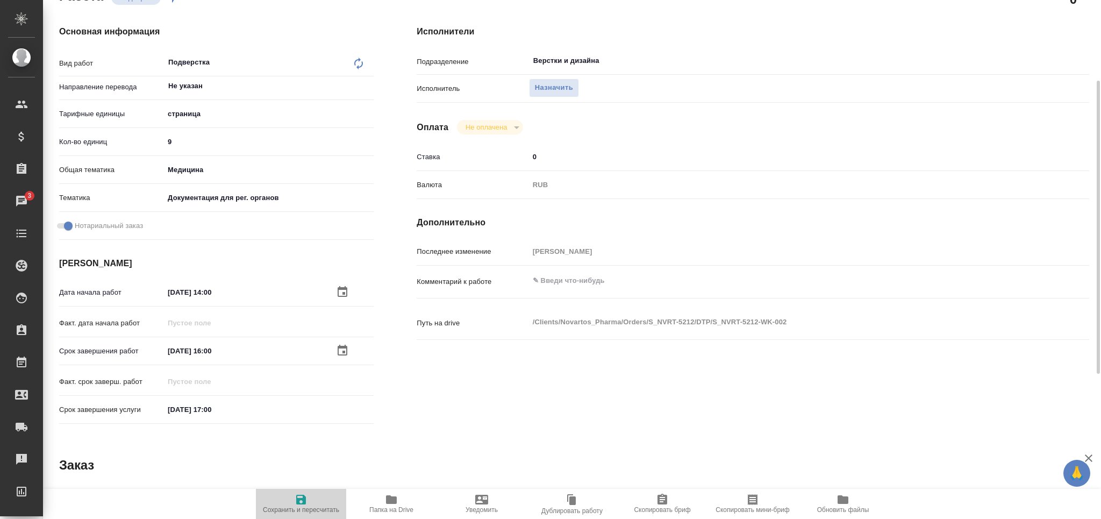
click at [298, 506] on span "Сохранить и пересчитать" at bounding box center [301, 510] width 76 height 8
type textarea "x"
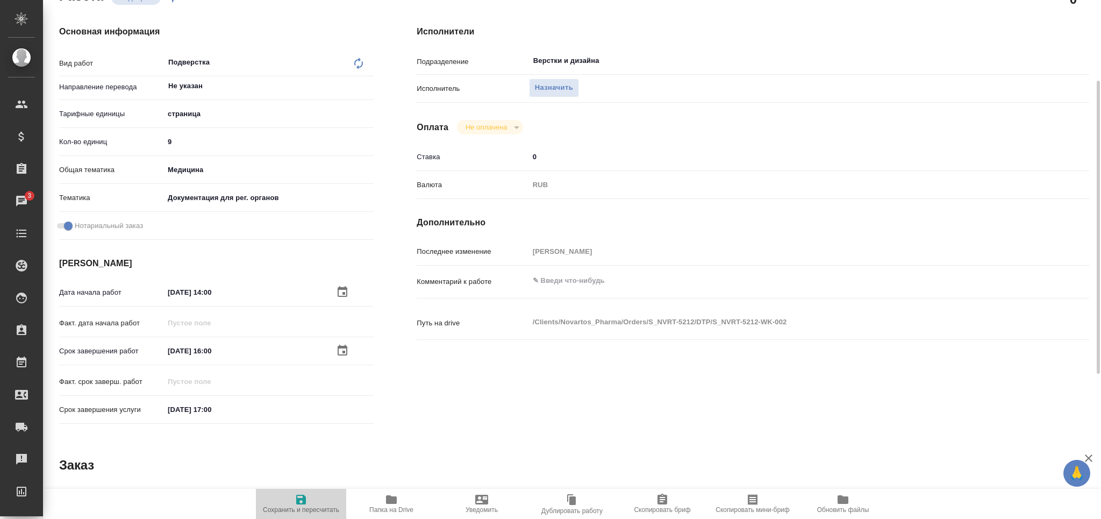
type textarea "x"
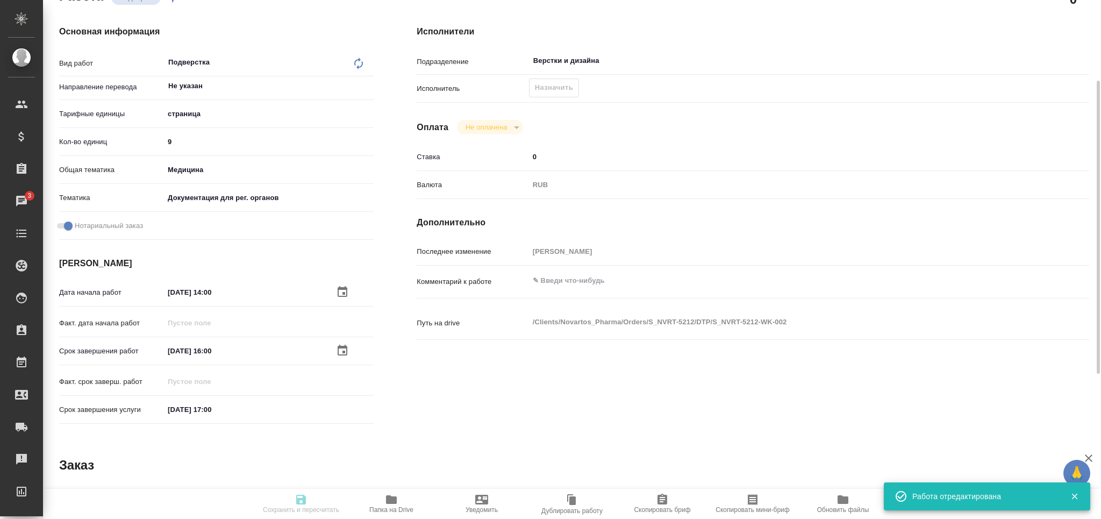
type textarea "x"
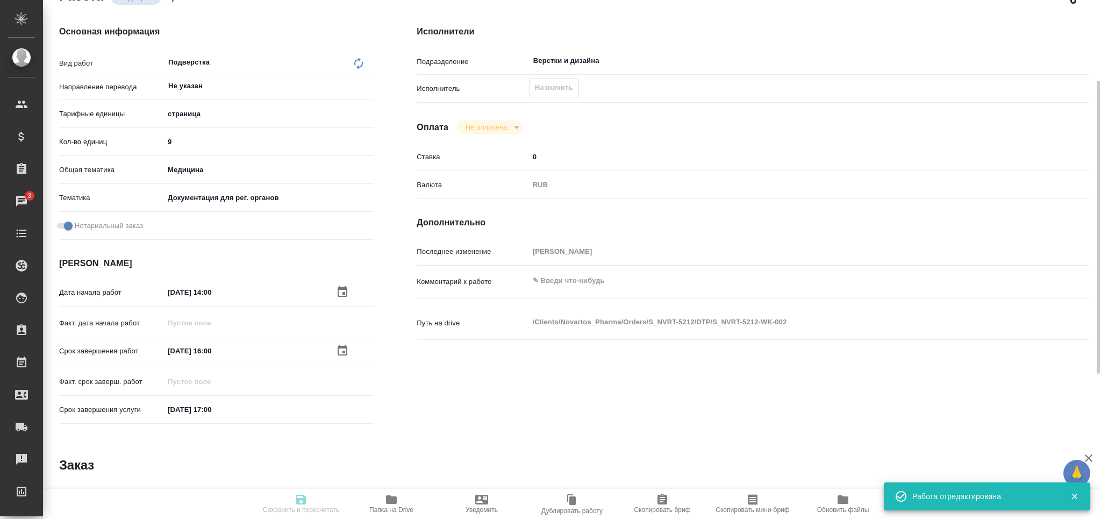
type input "recruiting"
type textarea "Подверстка"
type textarea "x"
type input "Не указан"
type input "5a8b1489cc6b4906c91bfdb2"
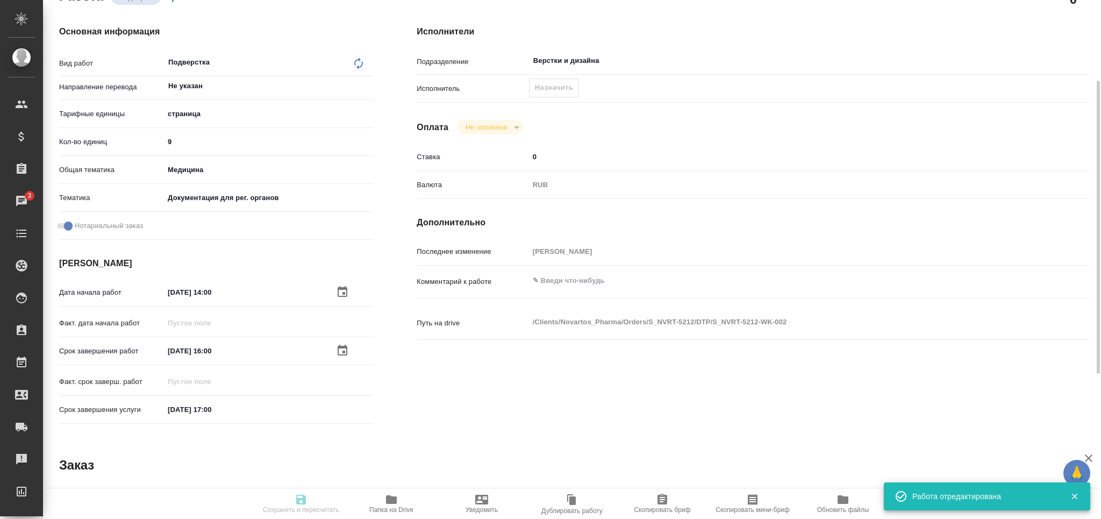
type input "9"
type input "med"
type input "5f647205b73bc97568ca66c6"
checkbox input "true"
type input "[DATE] 14:00"
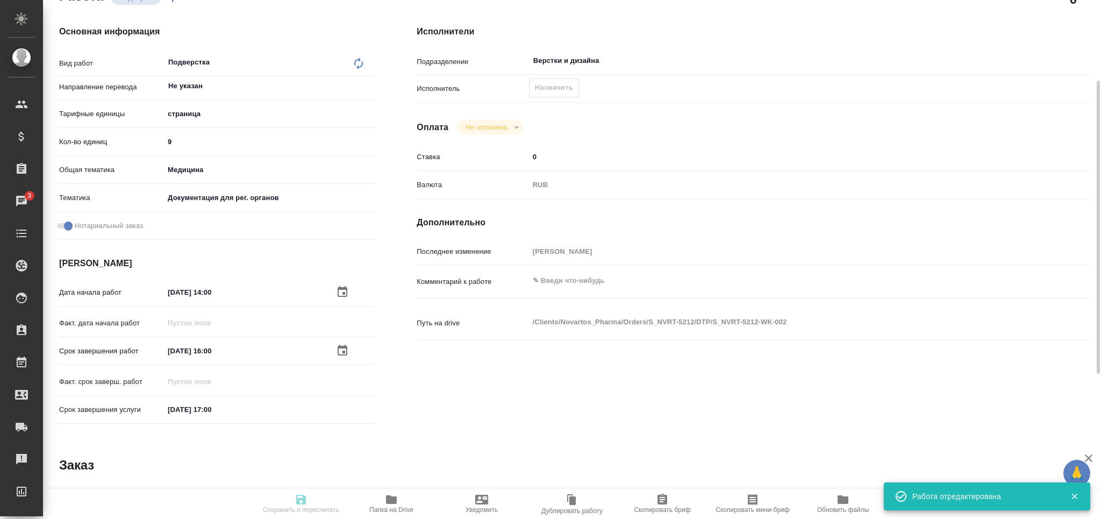
type input "[DATE] 16:00"
type input "[DATE] 17:00"
type input "Верстки и дизайна"
type input "notPayed"
type input "0"
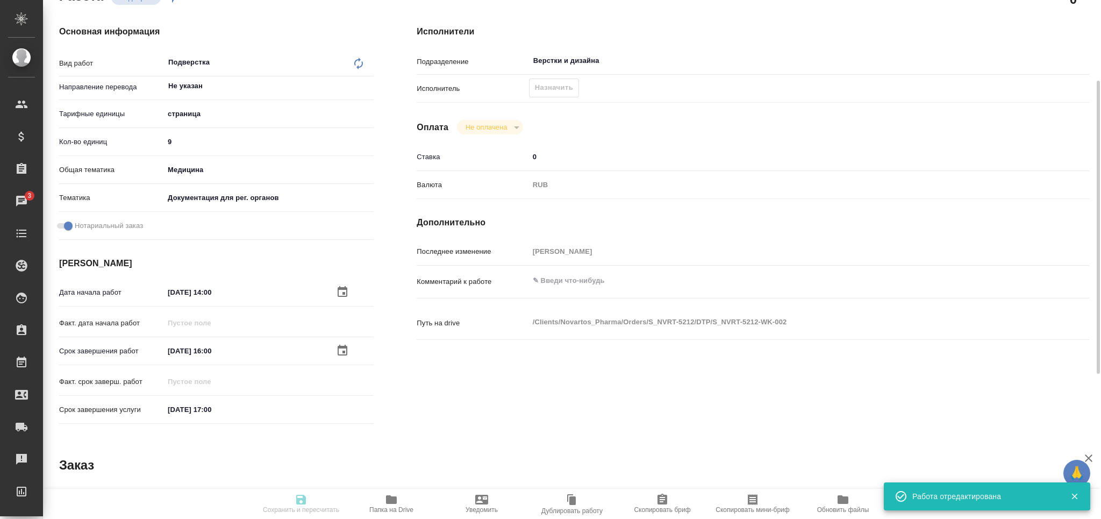
type input "RUB"
type input "[PERSON_NAME]"
type textarea "x"
type textarea "/Clients/Novartos_Pharma/Orders/S_NVRT-5212/DTP/S_NVRT-5212-WK-002"
type textarea "x"
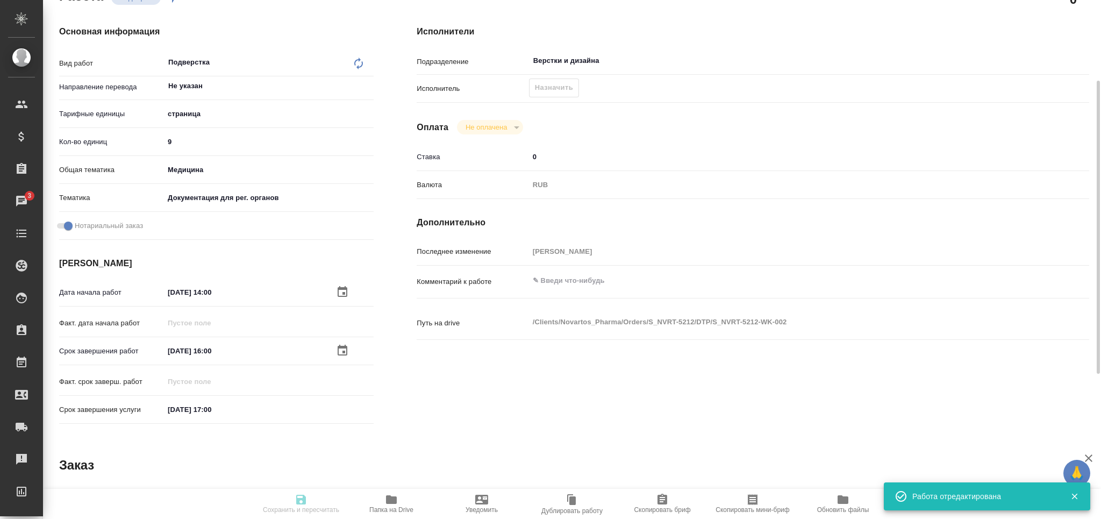
type input "S_NVRT-5212"
type input "3006498256"
type input "Верстка чертежа. Количество надписей: более 500"
type input "Приемка разверстки, Приемка подверстки, Подверстка, Восстановление сложного мак…"
type input "[PERSON_NAME]"
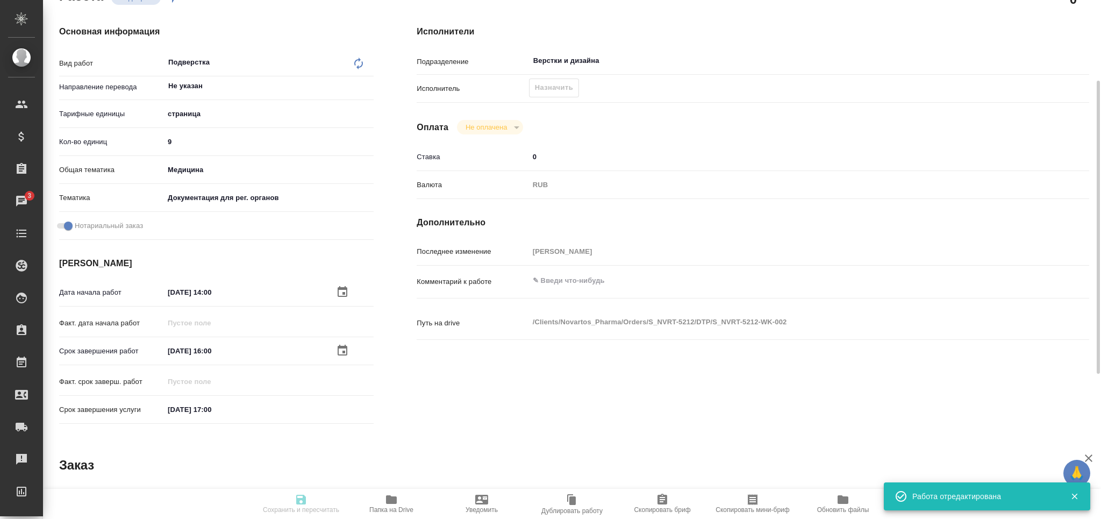
type input "[PERSON_NAME]"
type input "/Clients/Novartos_Pharma/Orders/S_NVRT-5212"
type textarea "x"
type textarea "Можете, пожалуйста, помочь с нотариальным переводом данного документа (во вложе…"
type textarea "x"
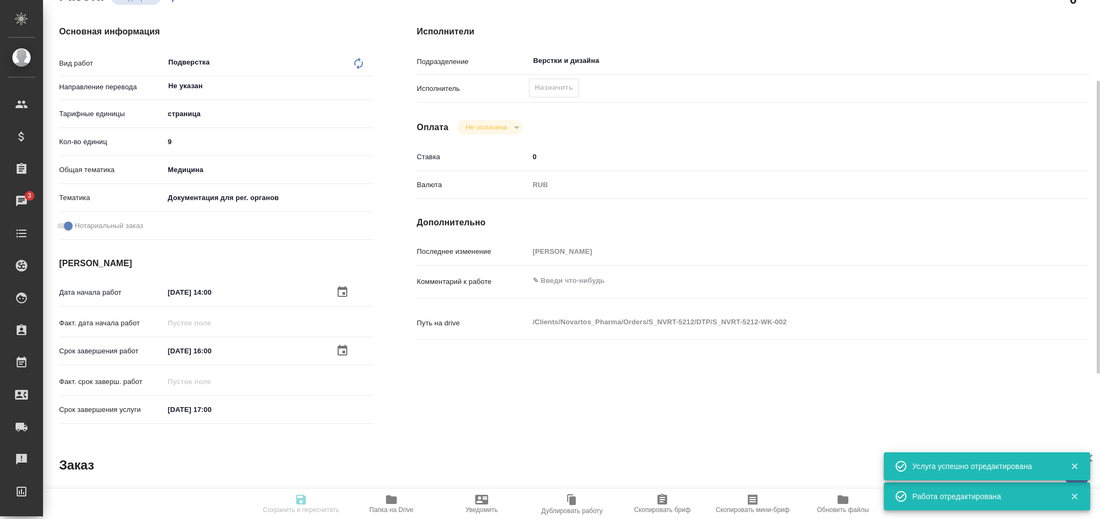
type textarea "x"
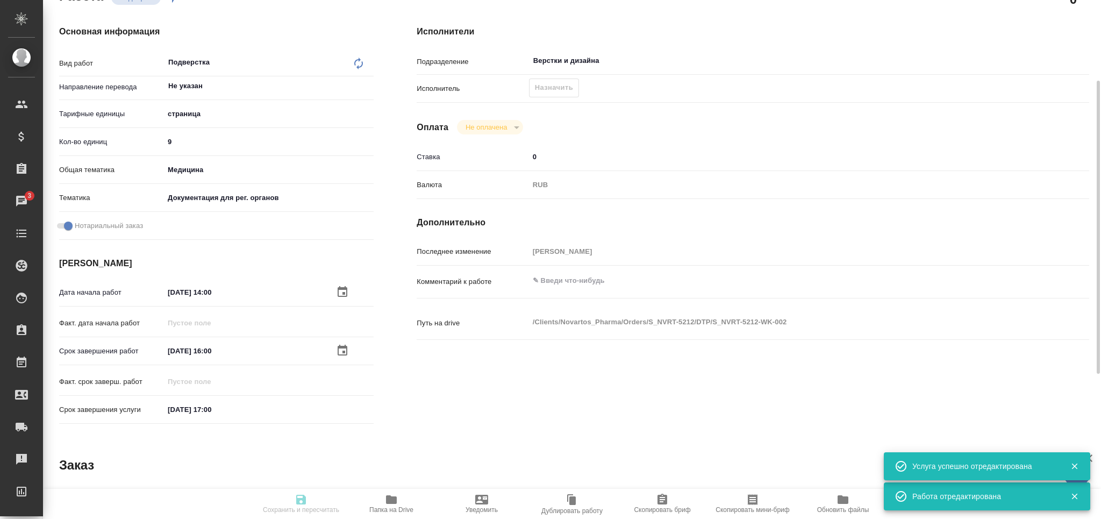
type textarea "x"
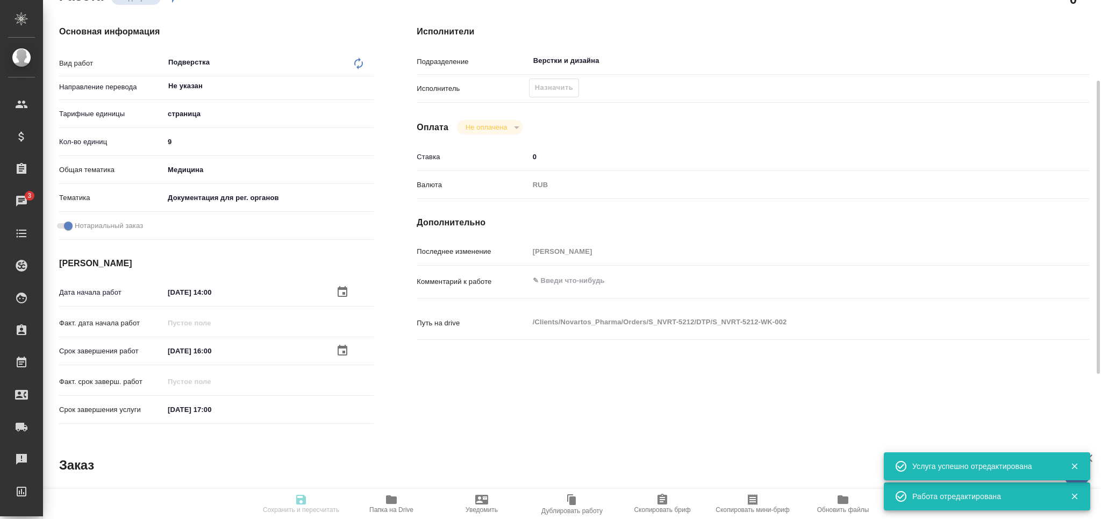
type textarea "x"
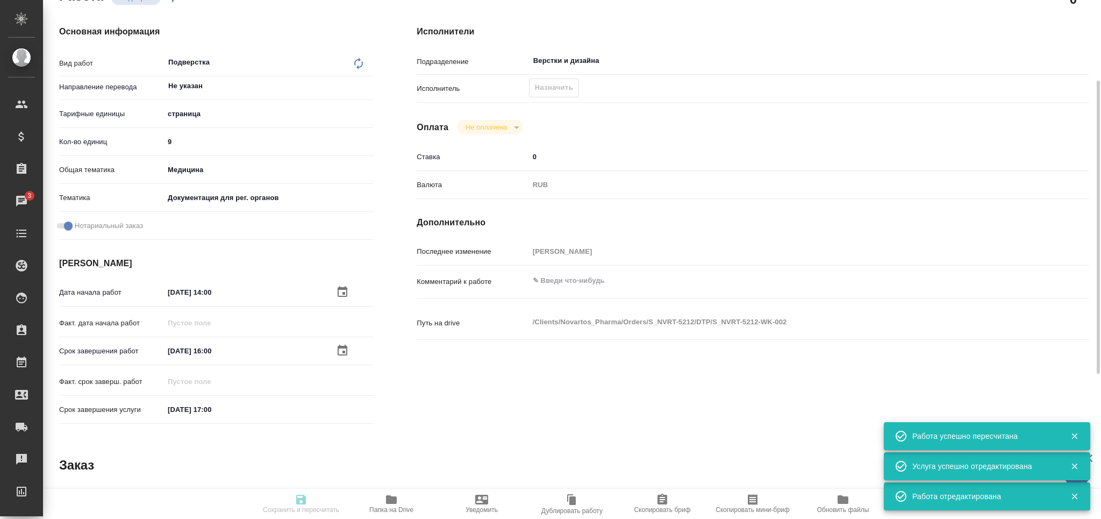
type input "recruiting"
type textarea "Подверстка"
type textarea "x"
type input "Не указан"
type input "5a8b1489cc6b4906c91bfdb2"
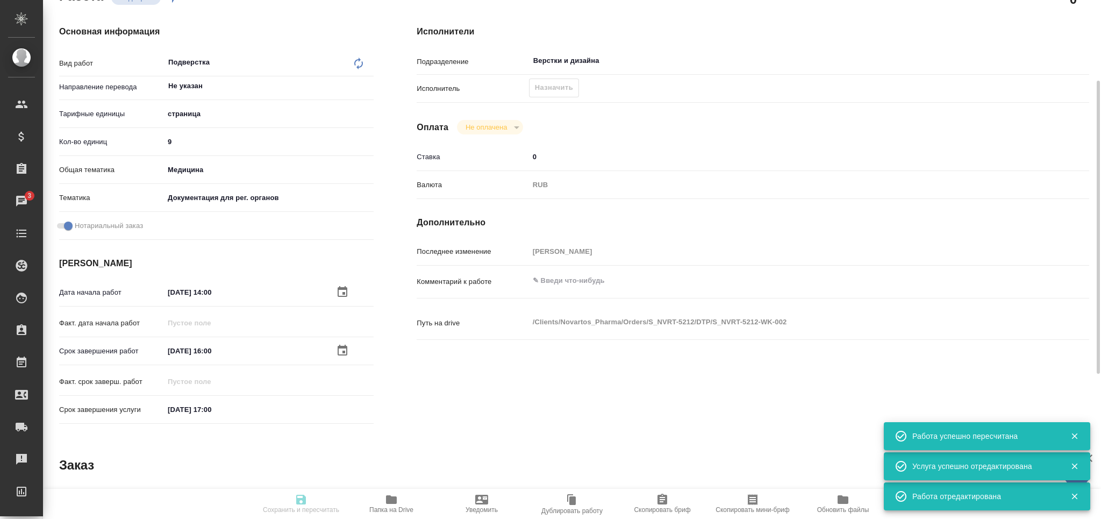
type input "9"
type input "med"
type input "5f647205b73bc97568ca66c6"
checkbox input "true"
type input "[DATE] 14:00"
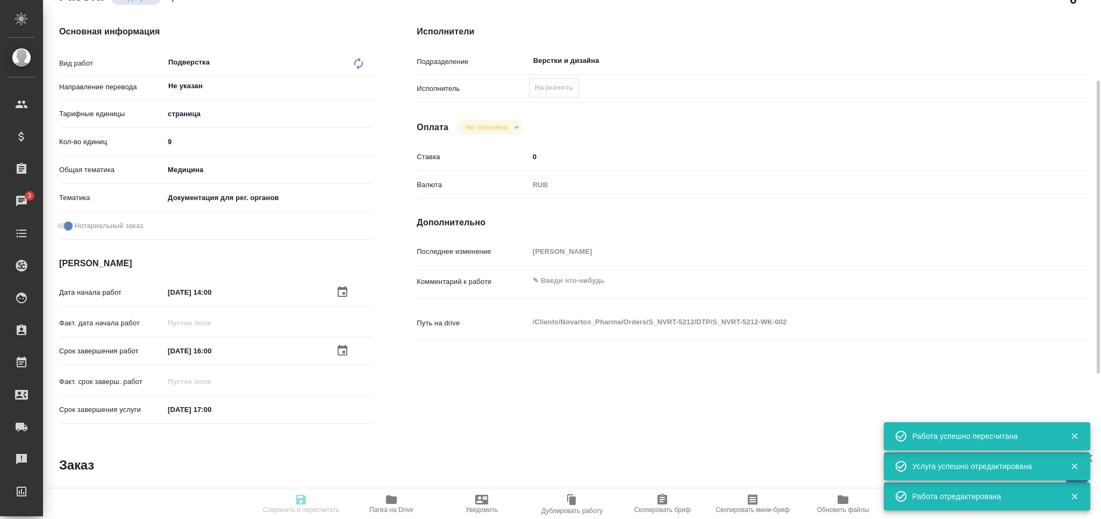
type input "[DATE] 16:00"
type input "[DATE] 17:00"
type input "Верстки и дизайна"
type input "notPayed"
type input "0"
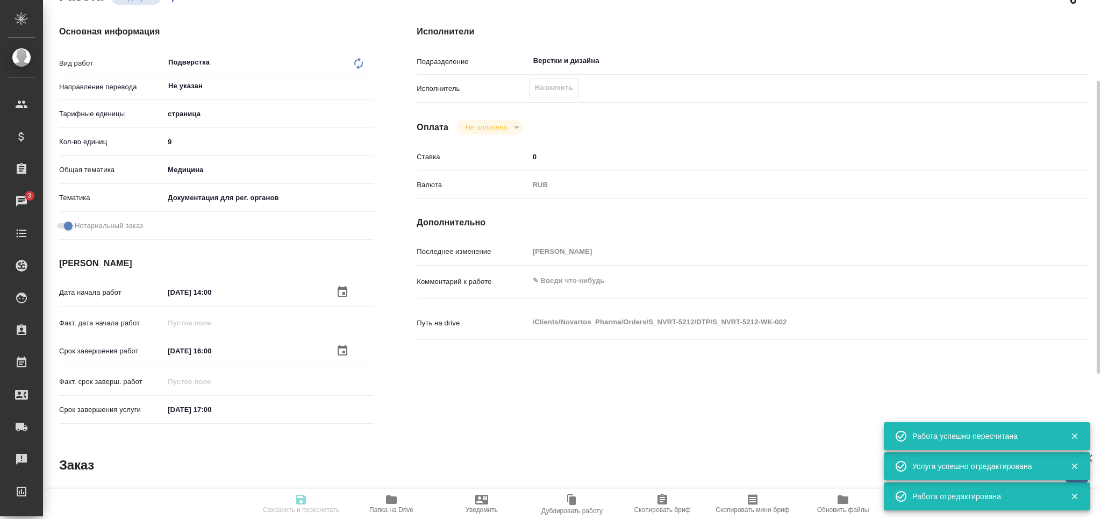
type input "RUB"
type input "[PERSON_NAME]"
type textarea "x"
type textarea "/Clients/Novartos_Pharma/Orders/S_NVRT-5212/DTP/S_NVRT-5212-WK-002"
type textarea "x"
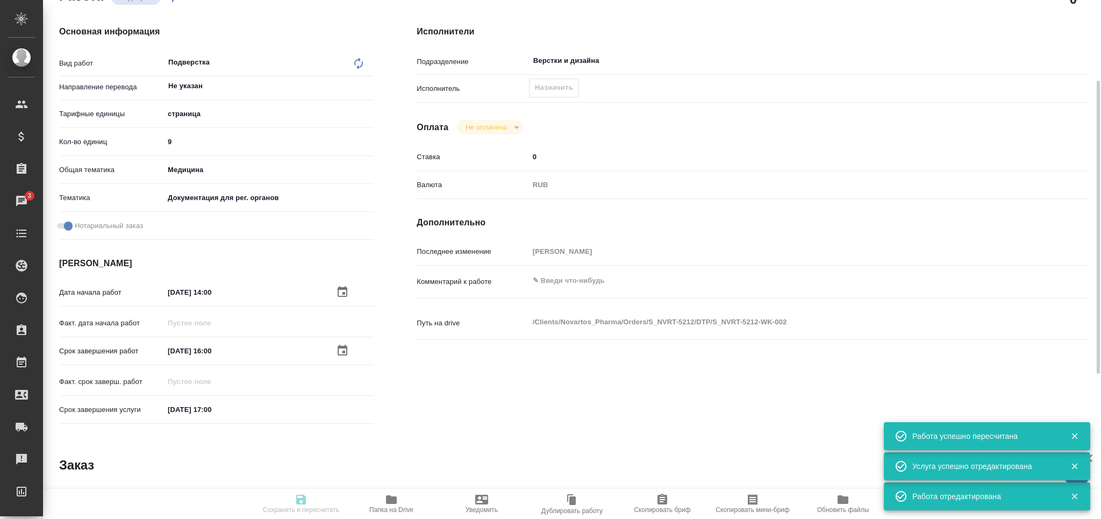
type input "S_NVRT-5212"
type input "3006498256"
type input "Верстка чертежа. Количество надписей: более 500"
type input "Приемка разверстки, Приемка подверстки, Подверстка, Восстановление сложного мак…"
type input "[PERSON_NAME]"
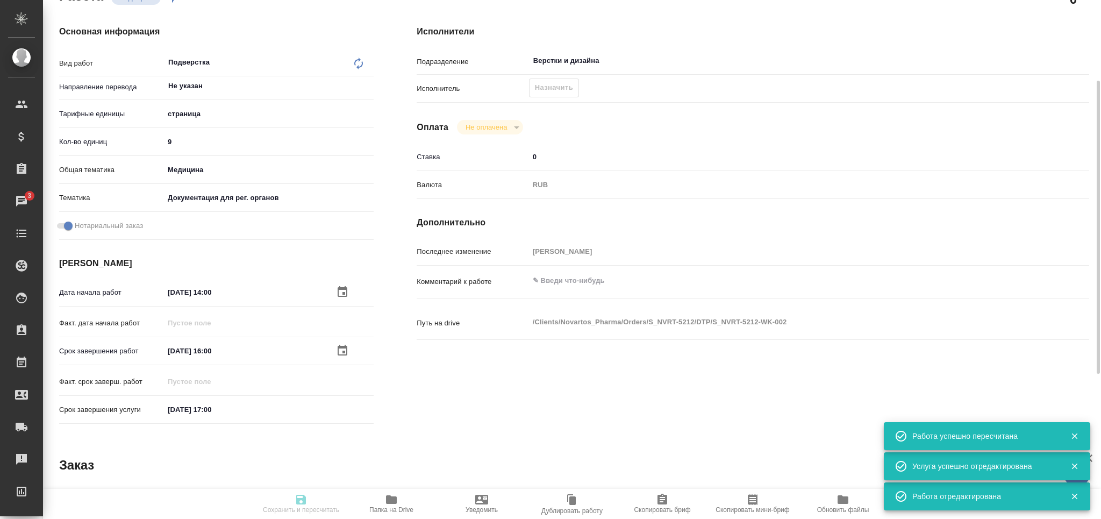
type input "[PERSON_NAME]"
type input "/Clients/Novartos_Pharma/Orders/S_NVRT-5212"
type textarea "x"
type textarea "Можете, пожалуйста, помочь с нотариальным переводом данного документа (во вложе…"
type textarea "x"
